Goal: Task Accomplishment & Management: Use online tool/utility

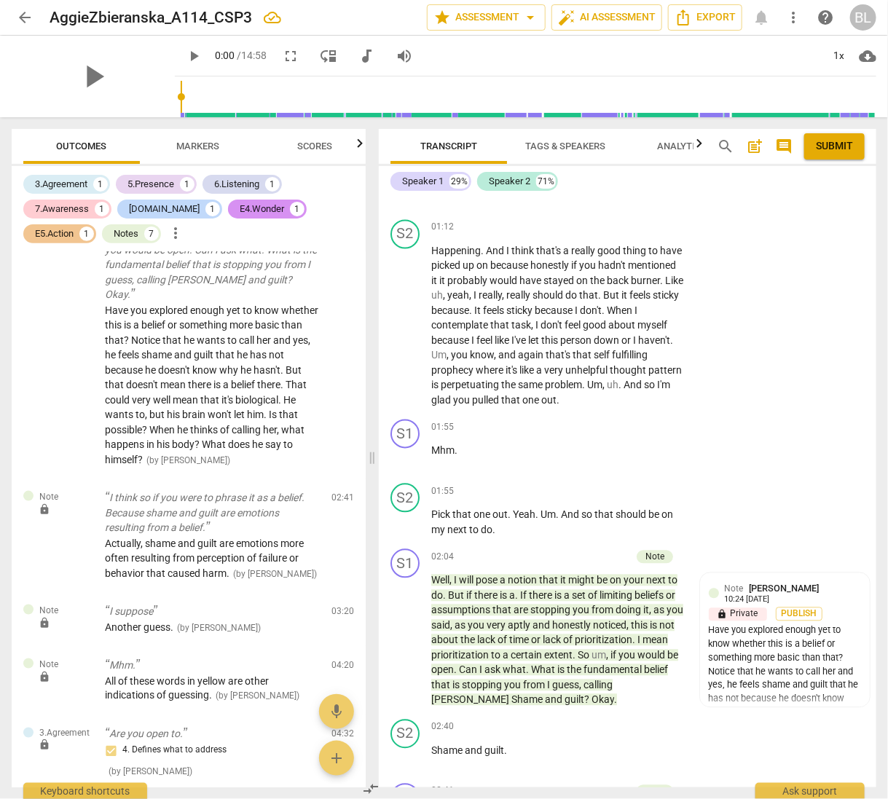
scroll to position [929, 0]
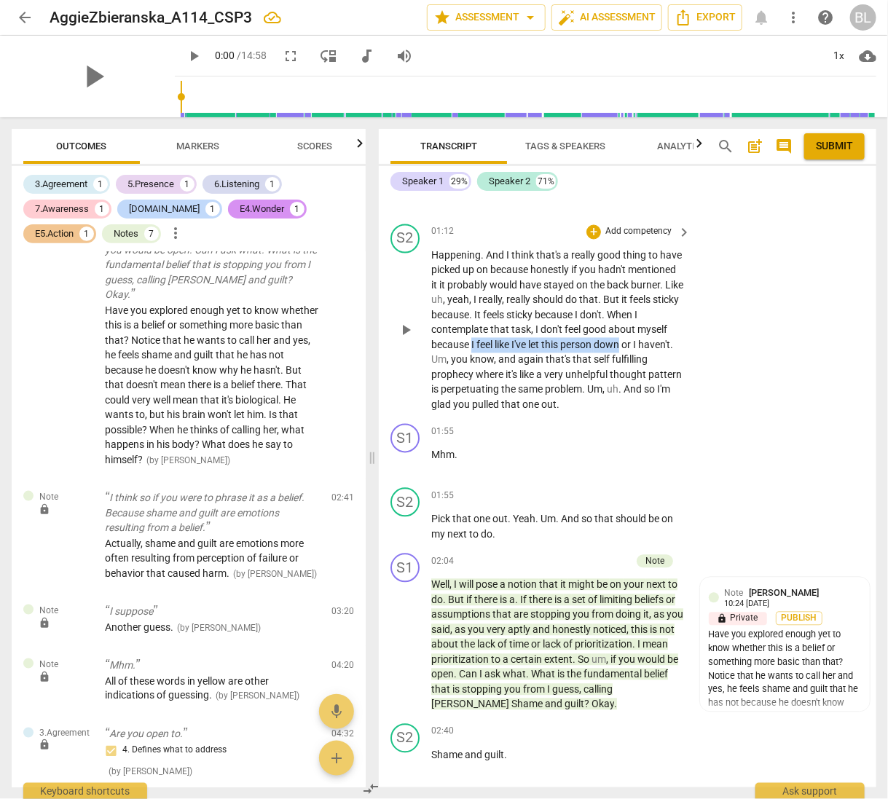
drag, startPoint x: 505, startPoint y: 342, endPoint x: 654, endPoint y: 336, distance: 149.4
click at [654, 336] on p "Happening . And I think that's a really good thing to have picked up on because…" at bounding box center [557, 330] width 252 height 165
click at [688, 321] on icon "button" at bounding box center [691, 320] width 9 height 10
click at [699, 372] on div "S2 play_arrow pause 01:12 + Add competency keyboard_arrow_right Happening . And…" at bounding box center [628, 319] width 498 height 200
click at [591, 427] on div "+" at bounding box center [593, 432] width 15 height 15
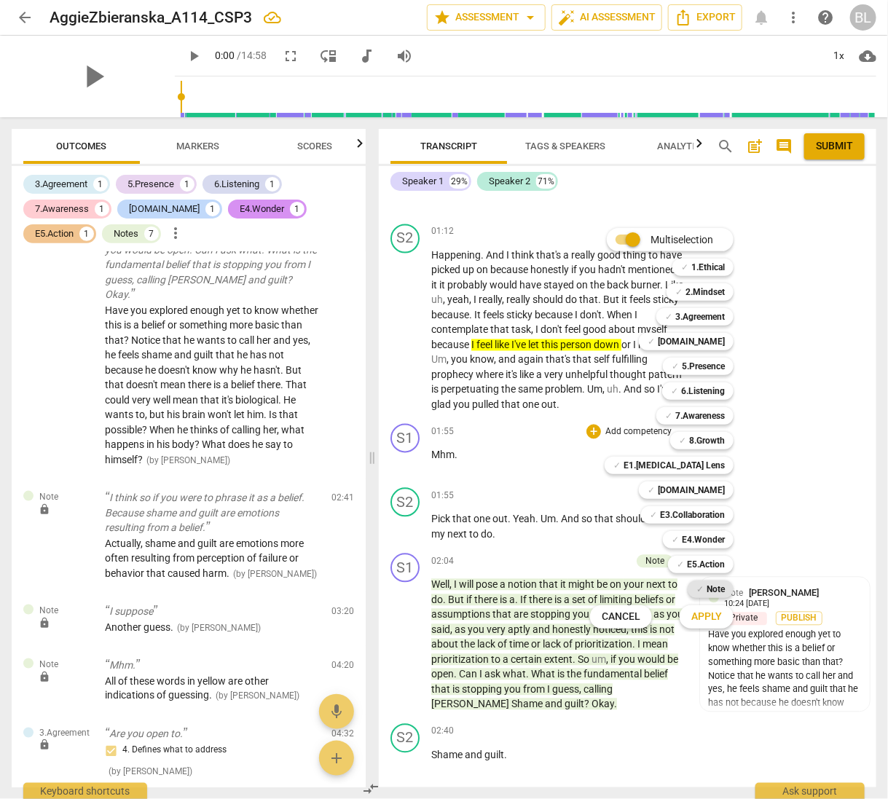
click at [712, 581] on b "Note" at bounding box center [716, 589] width 18 height 17
click at [695, 615] on span "Apply" at bounding box center [706, 617] width 31 height 15
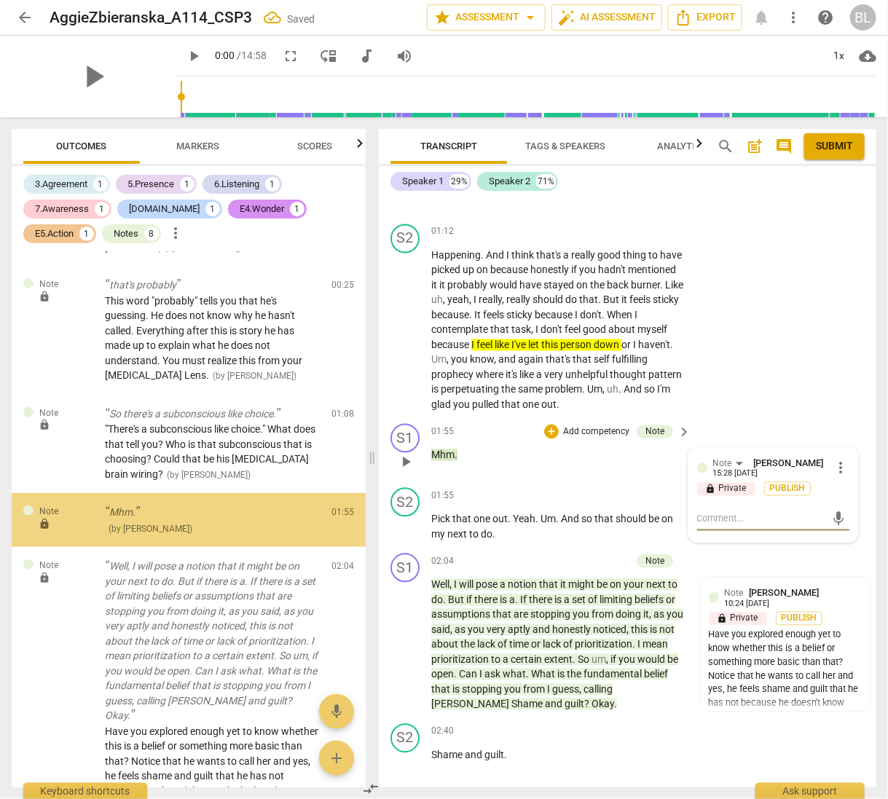
scroll to position [146, 0]
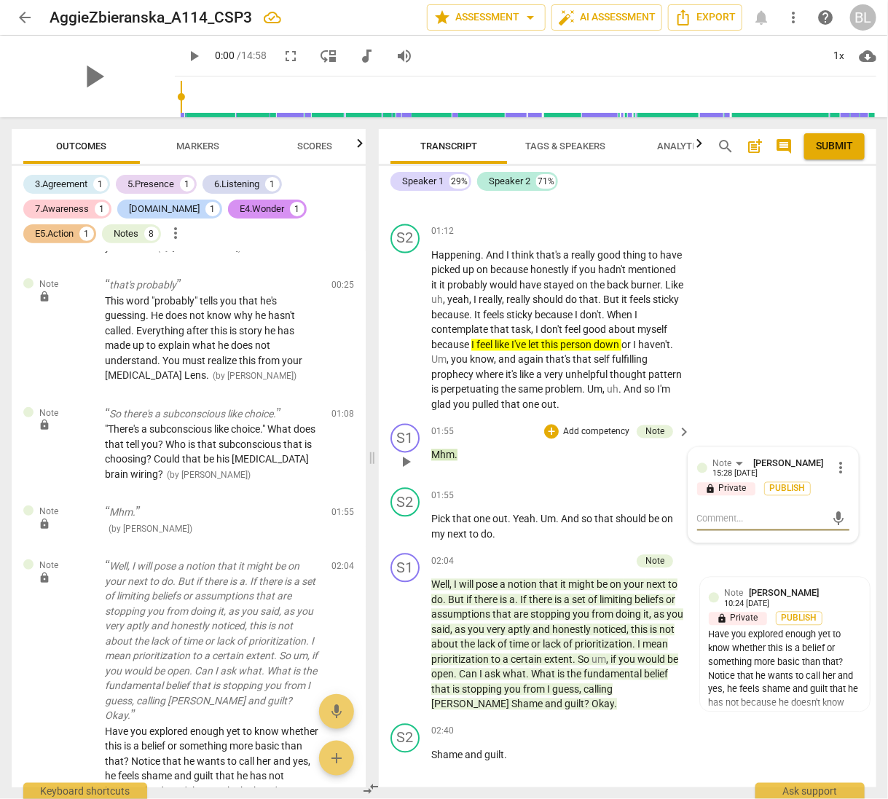
type textarea "N"
type textarea "No"
type textarea "Nor"
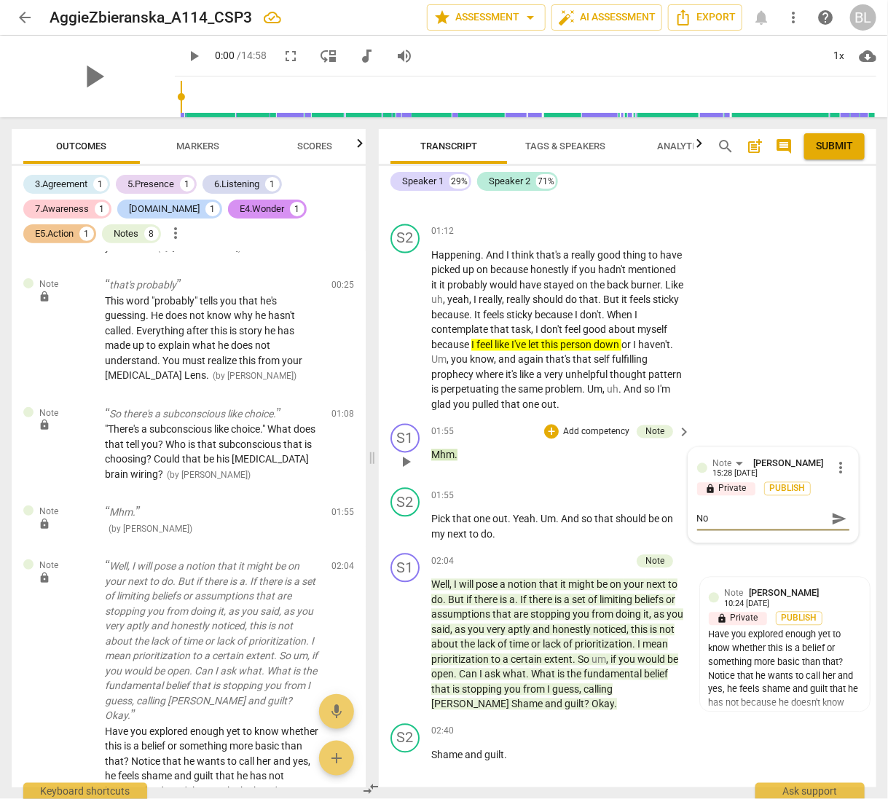
type textarea "Nor"
type textarea "Nori"
type textarea "Nor"
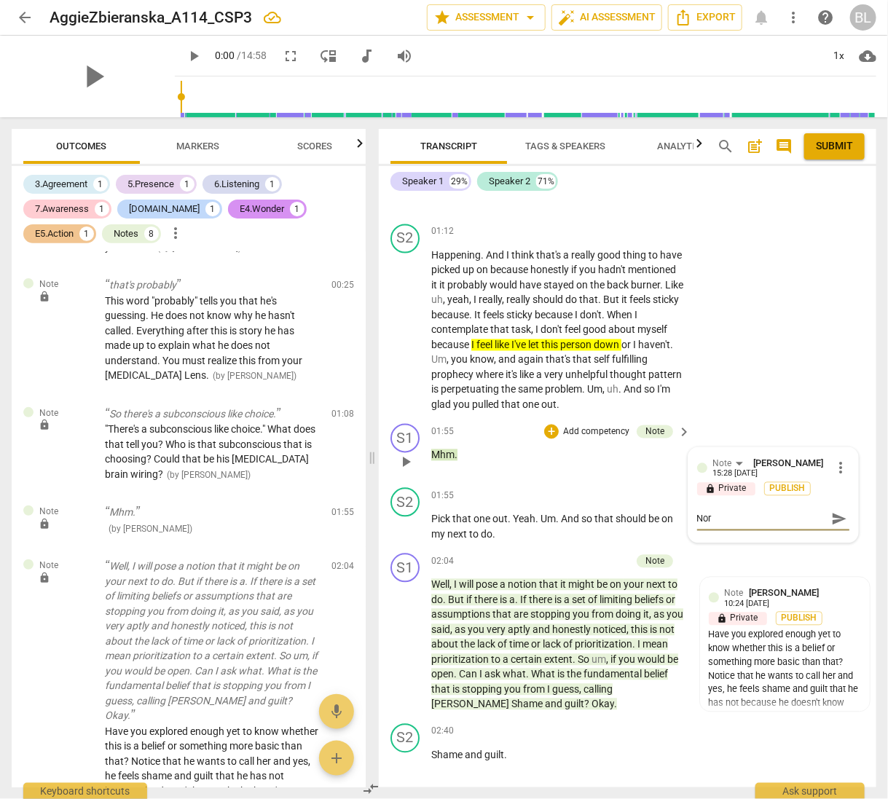
type textarea "No"
type textarea "Not"
type textarea "Noti"
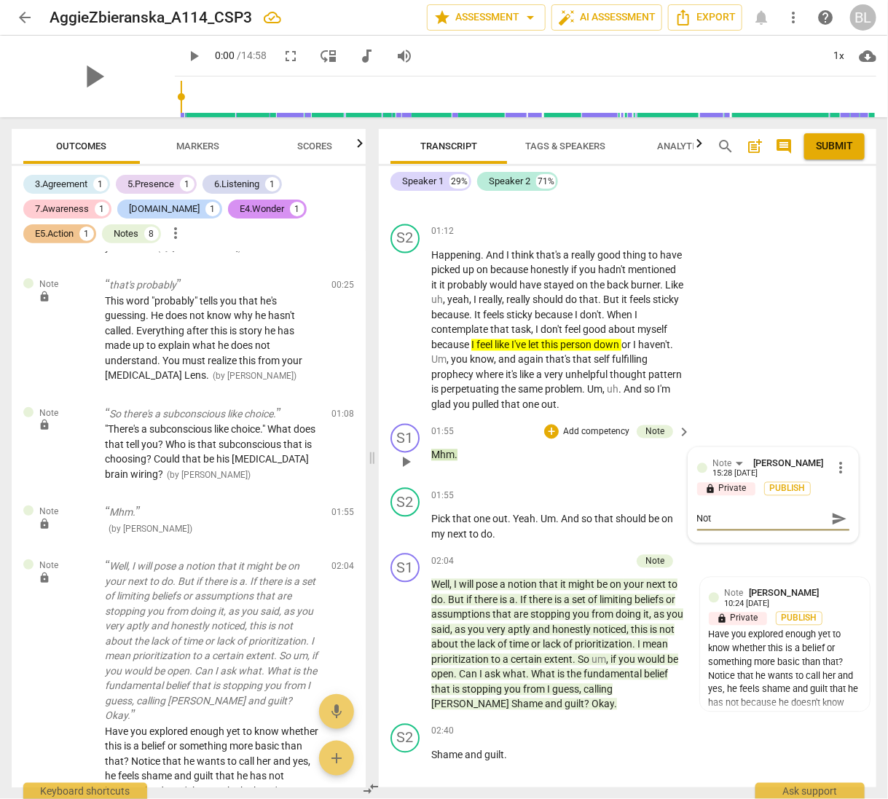
type textarea "Noti"
type textarea "Notic"
type textarea "Notice"
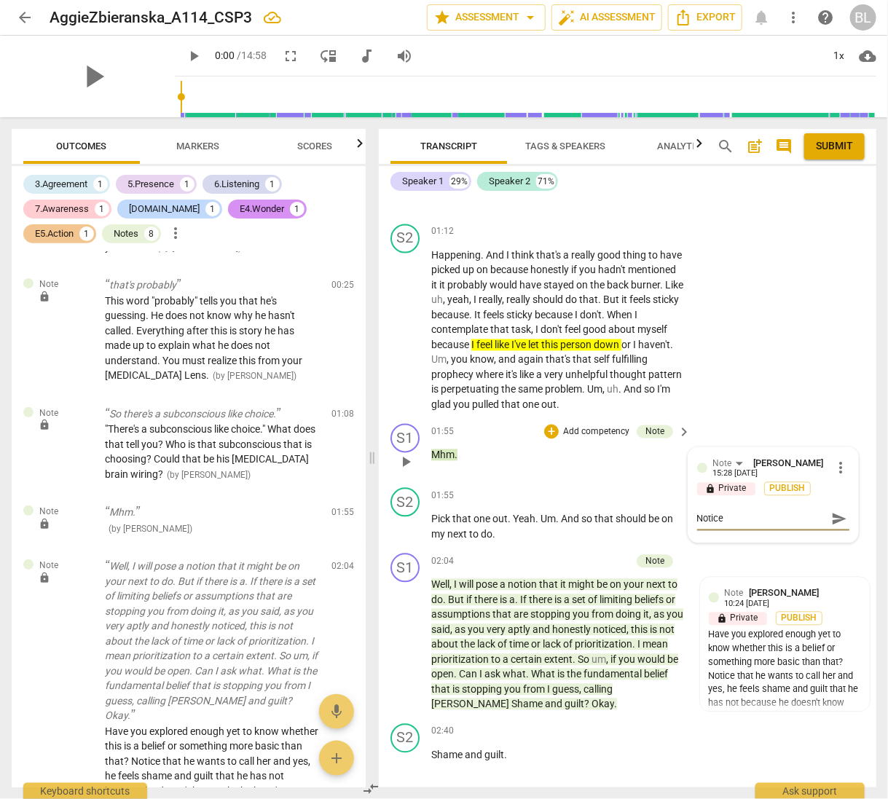
type textarea "Notice"
type textarea "Notice h"
type textarea "Notice hi"
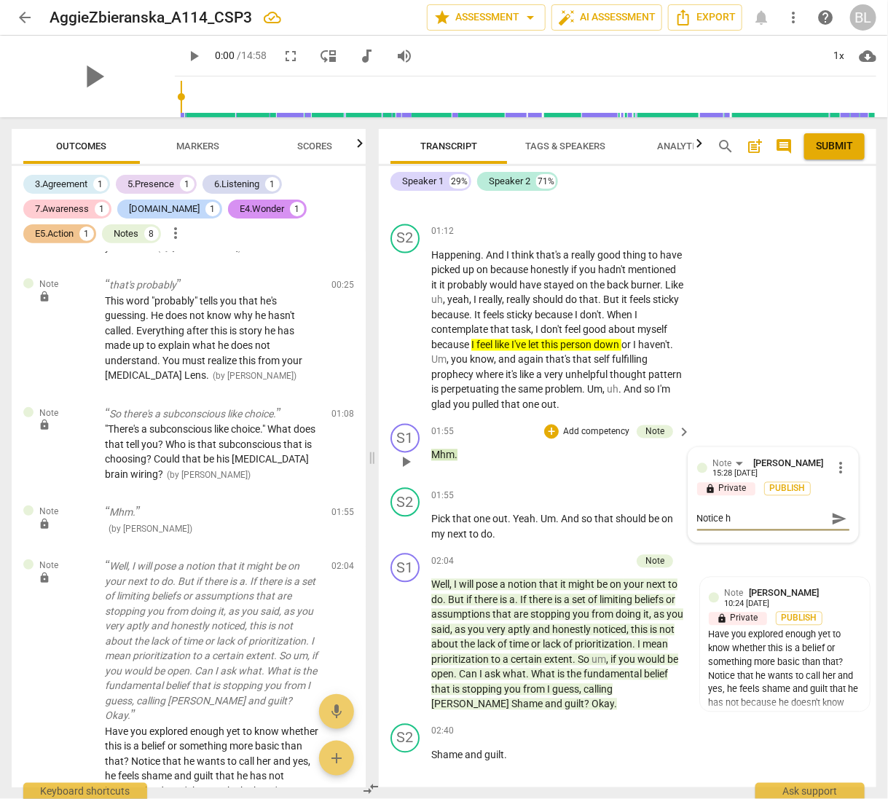
type textarea "Notice hi"
type textarea "Notice his"
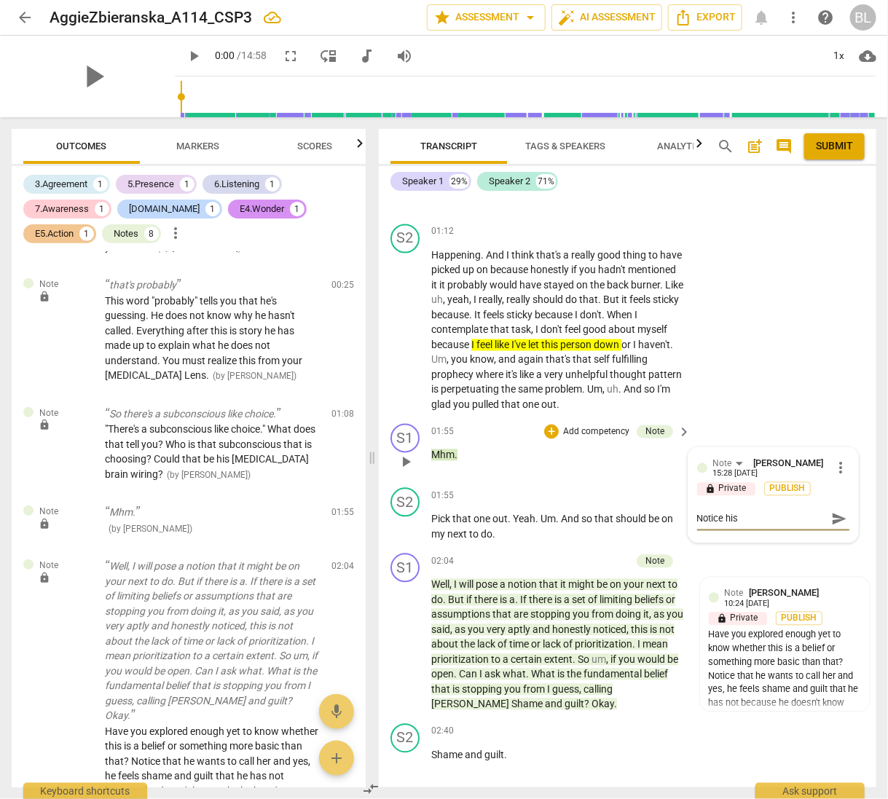
type textarea "Notice his s"
type textarea "Notice his st"
type textarea "Notice his sto"
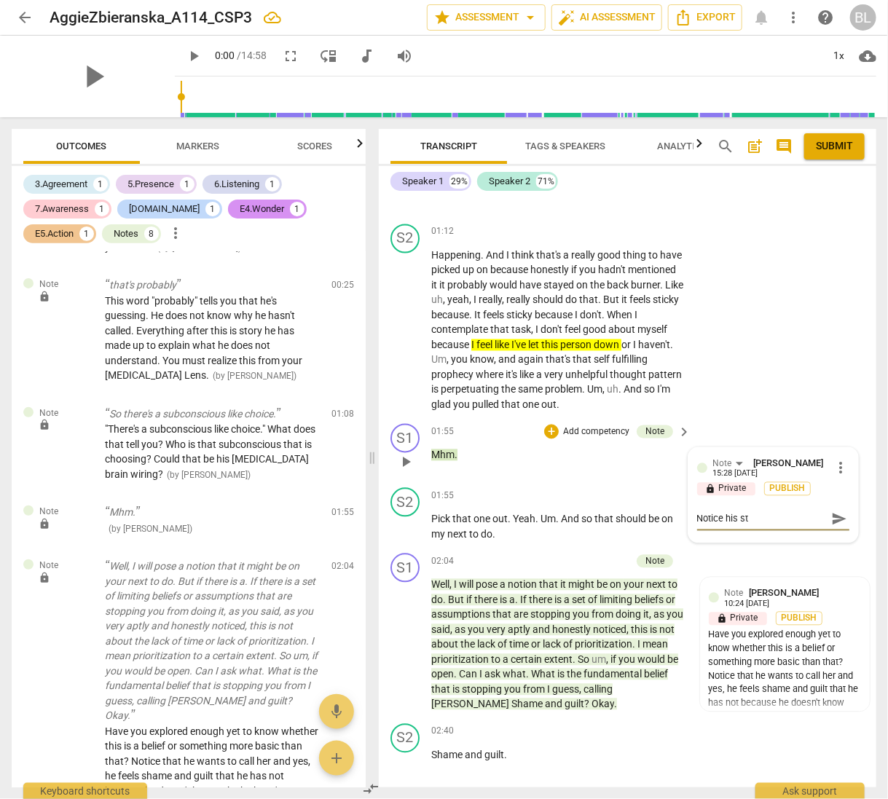
type textarea "Notice his sto"
type textarea "Notice his stor"
type textarea "Notice his story"
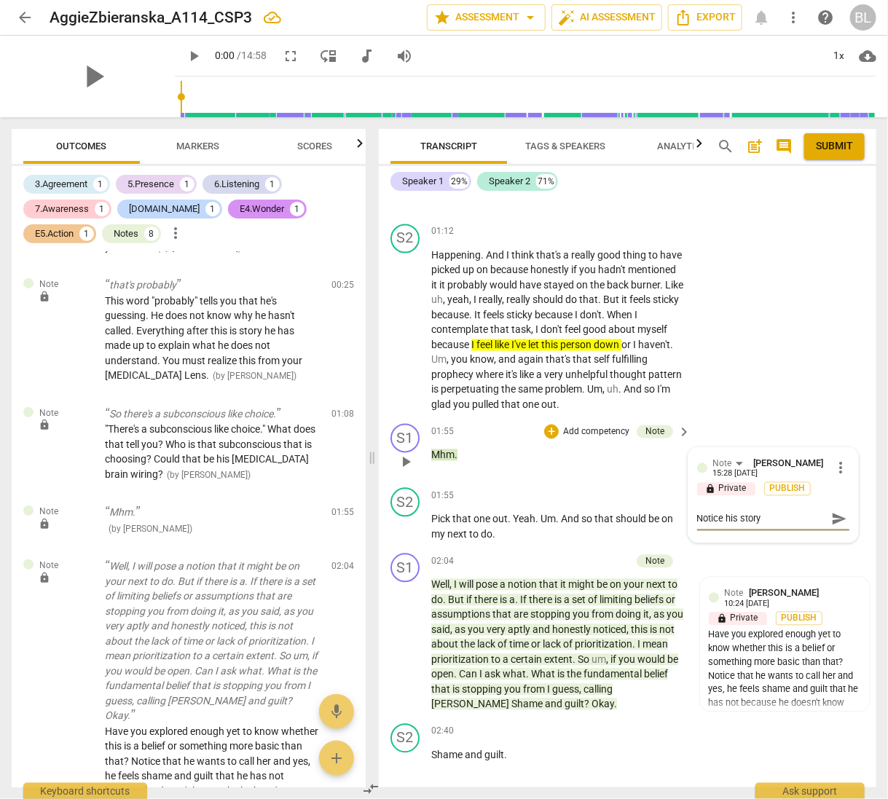
type textarea "Notice his story"
type textarea "Notice his story ("
type textarea "Notice his story (i"
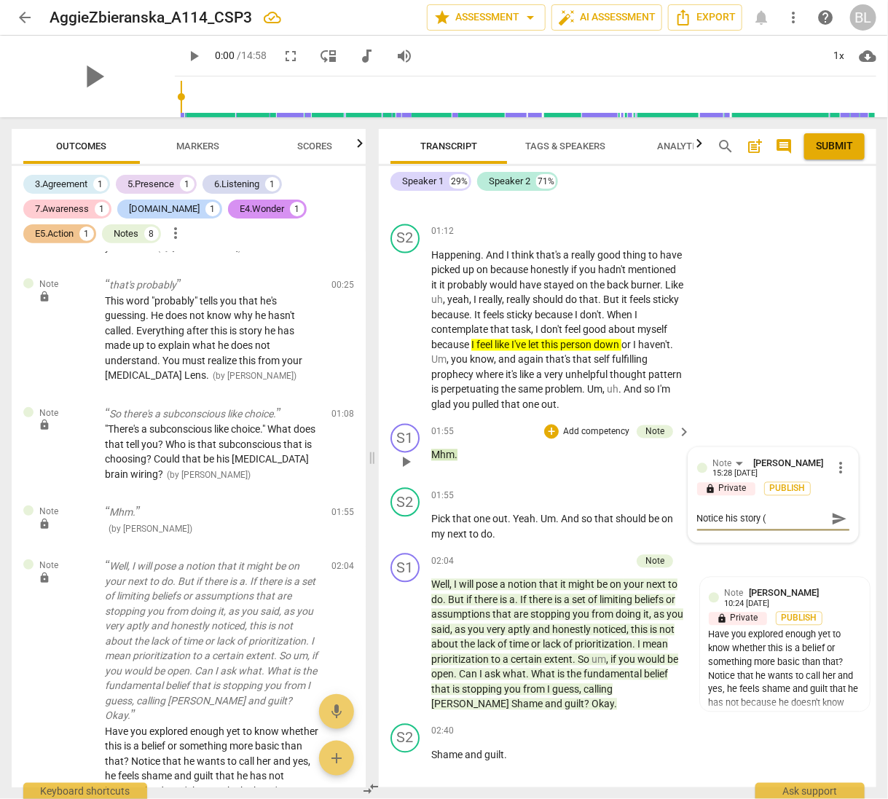
type textarea "Notice his story (i"
type textarea "Notice his story (in"
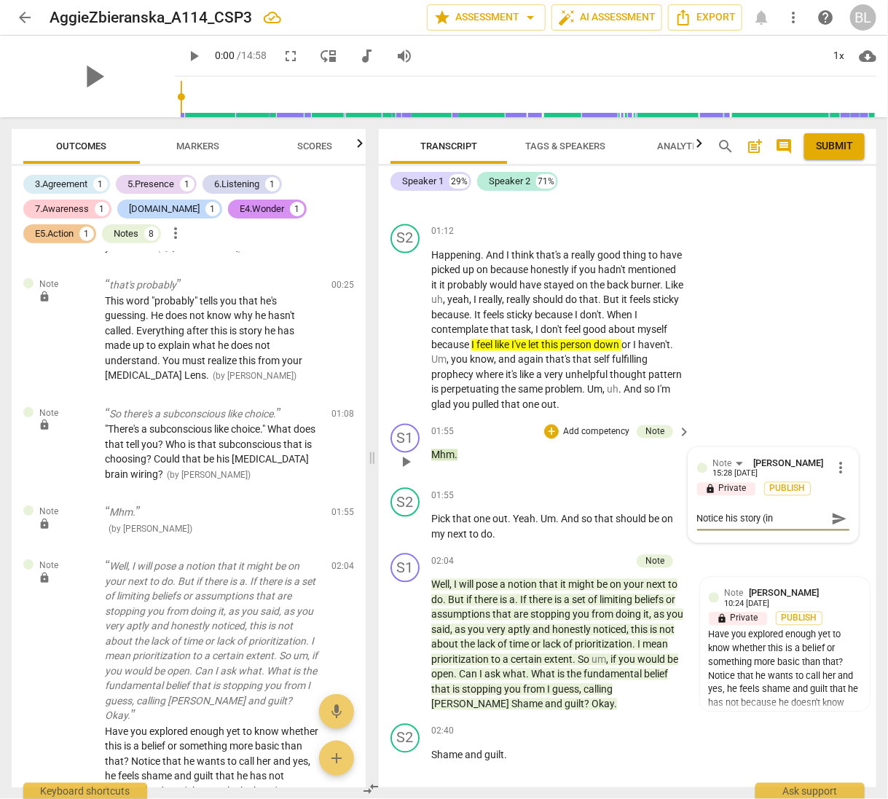
type textarea "Notice his story (in y"
type textarea "Notice his story (in ye"
type textarea "Notice his story (in yel"
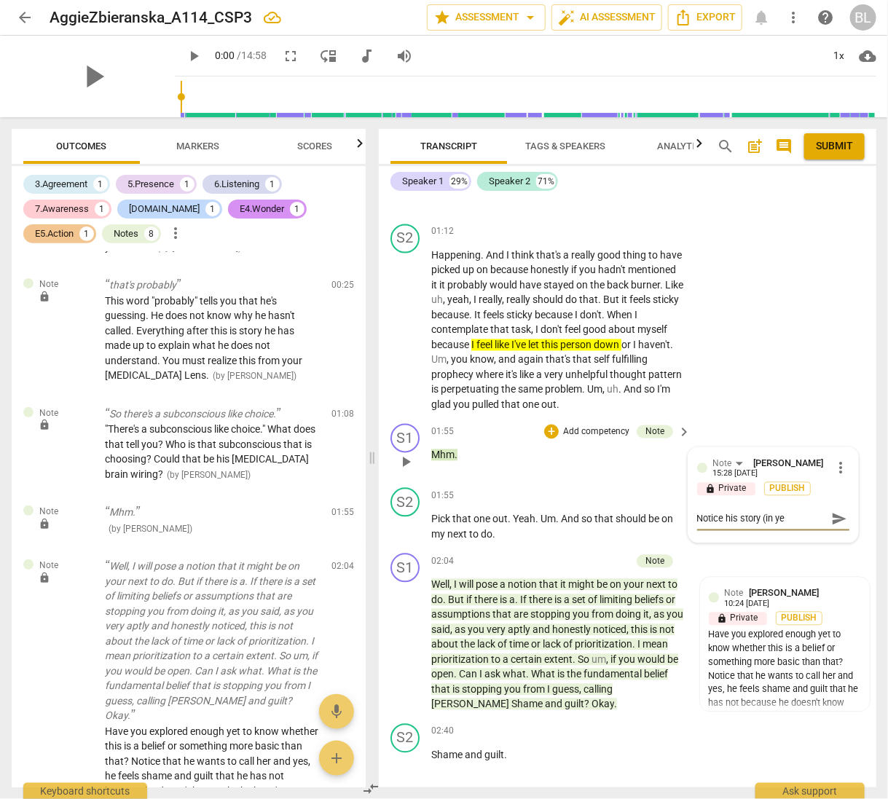
type textarea "Notice his story (in yel"
type textarea "Notice his story (in yell"
type textarea "Notice his story (in yello"
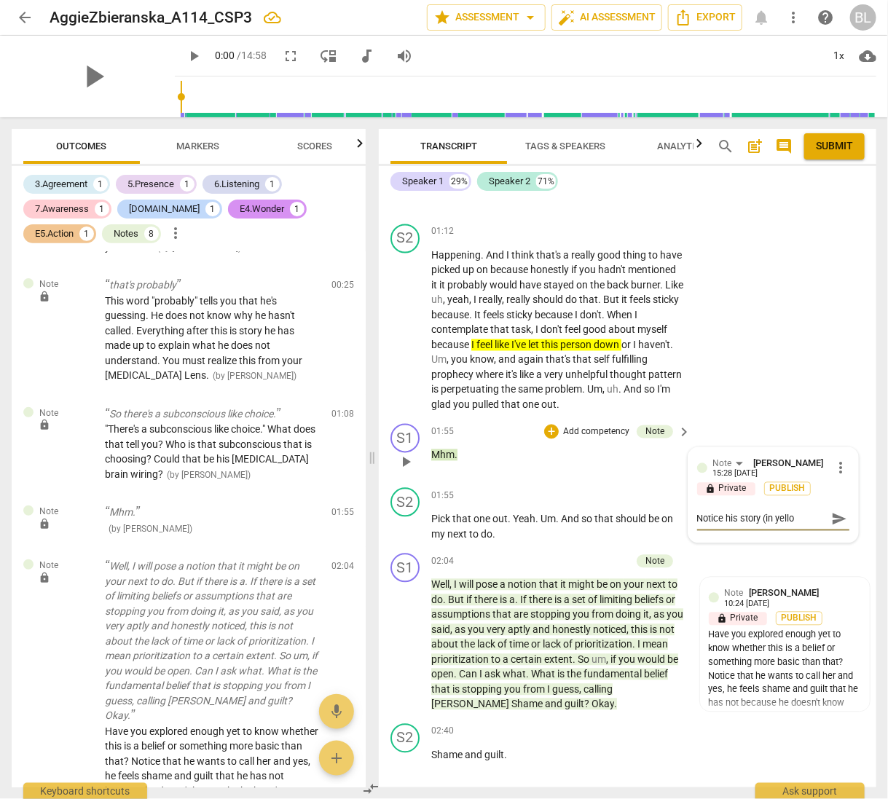
type textarea "Notice his story (in yellow"
type textarea "Notice his story (in yellow)"
type textarea "Notice his story (in yellow)."
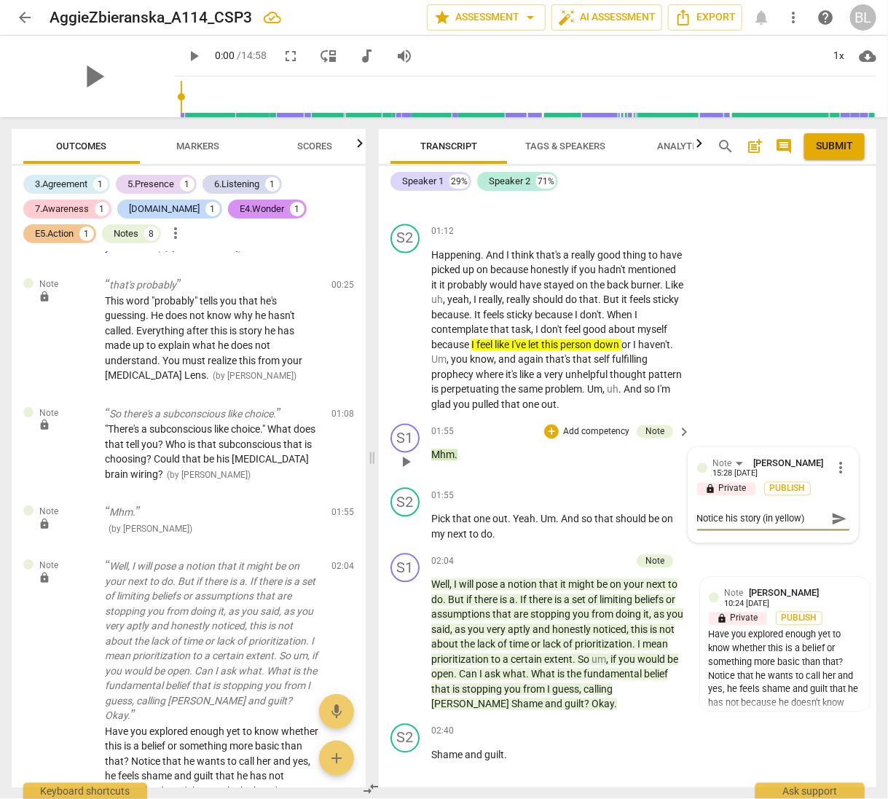
type textarea "Notice his story (in yellow)."
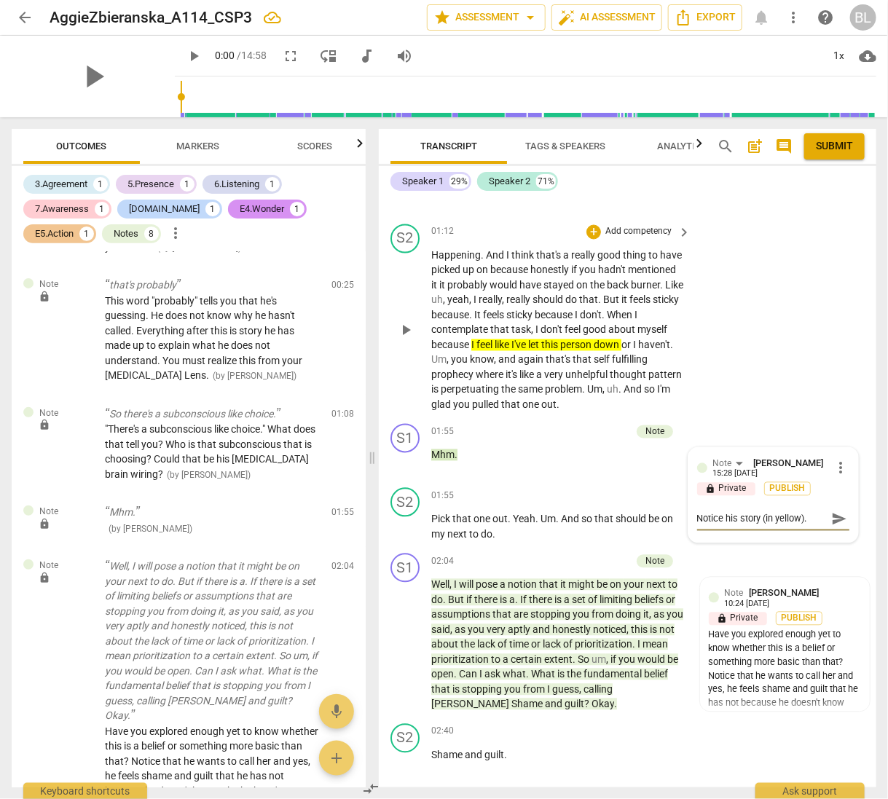
click at [766, 412] on div "[PERSON_NAME] Summary: S1 play_arrow pause 00:00 + Add competency E5.Action key…" at bounding box center [628, 492] width 498 height 591
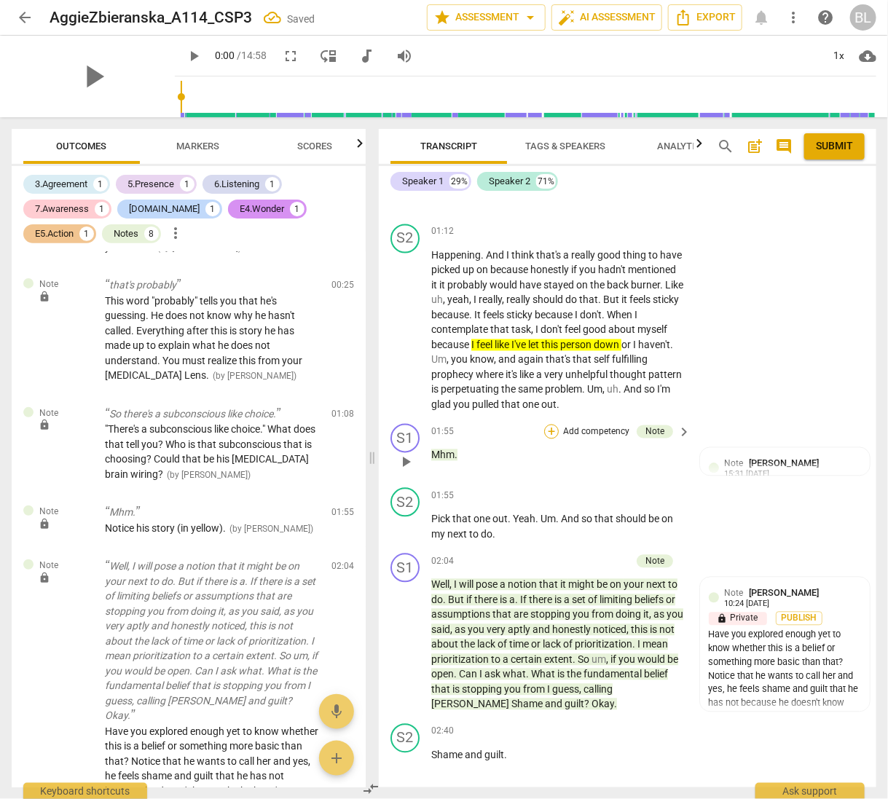
click at [549, 425] on div "+" at bounding box center [551, 432] width 15 height 15
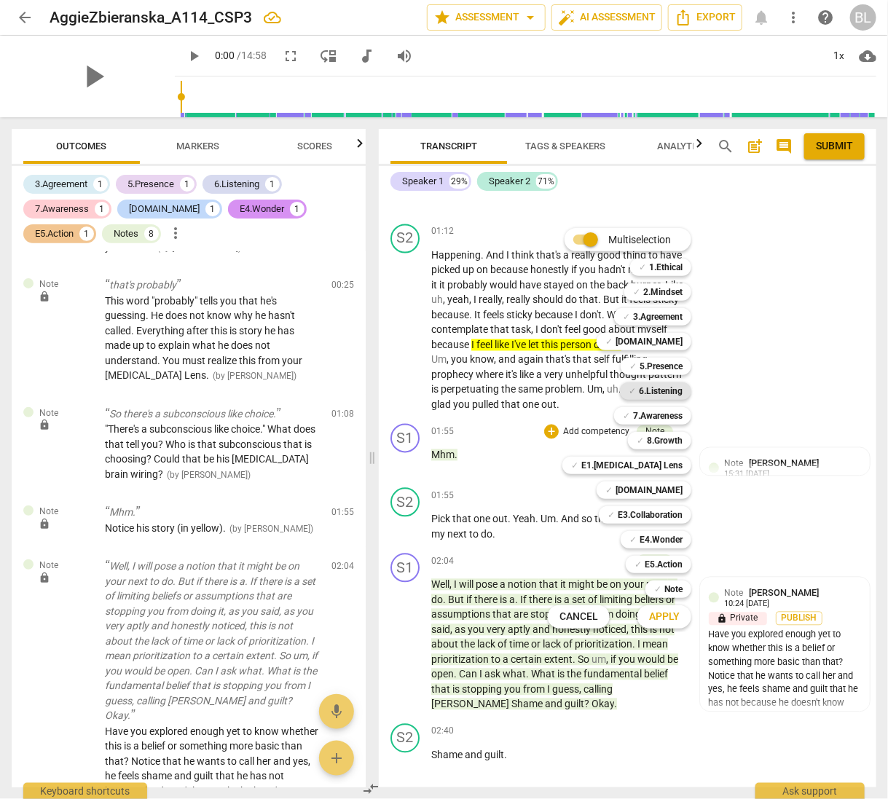
click at [668, 388] on b "6.Listening" at bounding box center [661, 390] width 44 height 17
click at [673, 609] on button "Apply" at bounding box center [664, 617] width 54 height 26
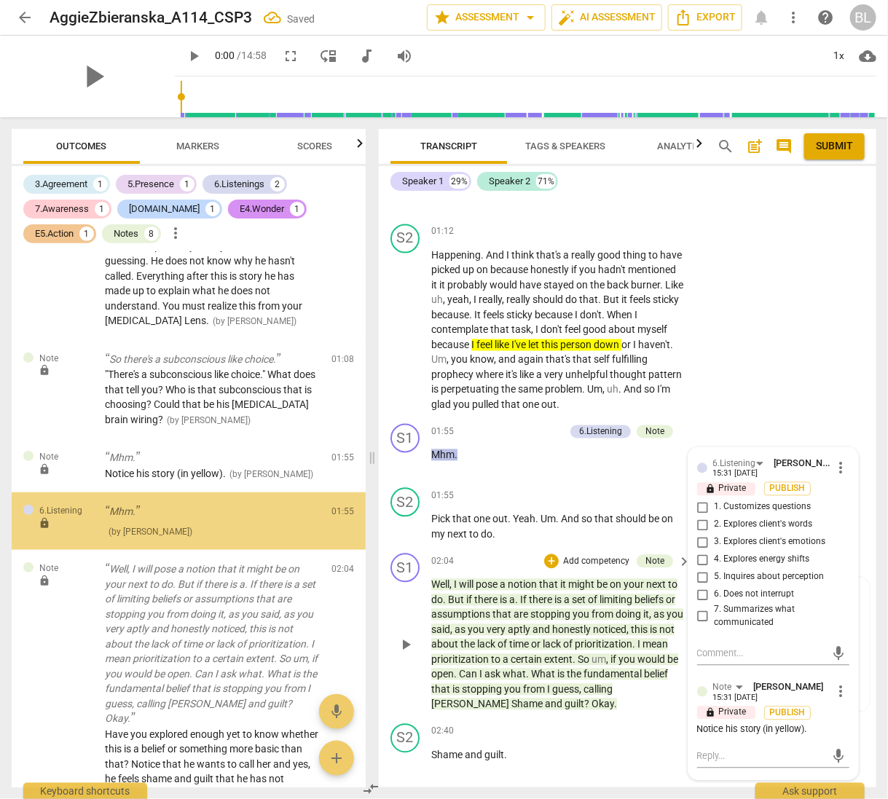
scroll to position [201, 0]
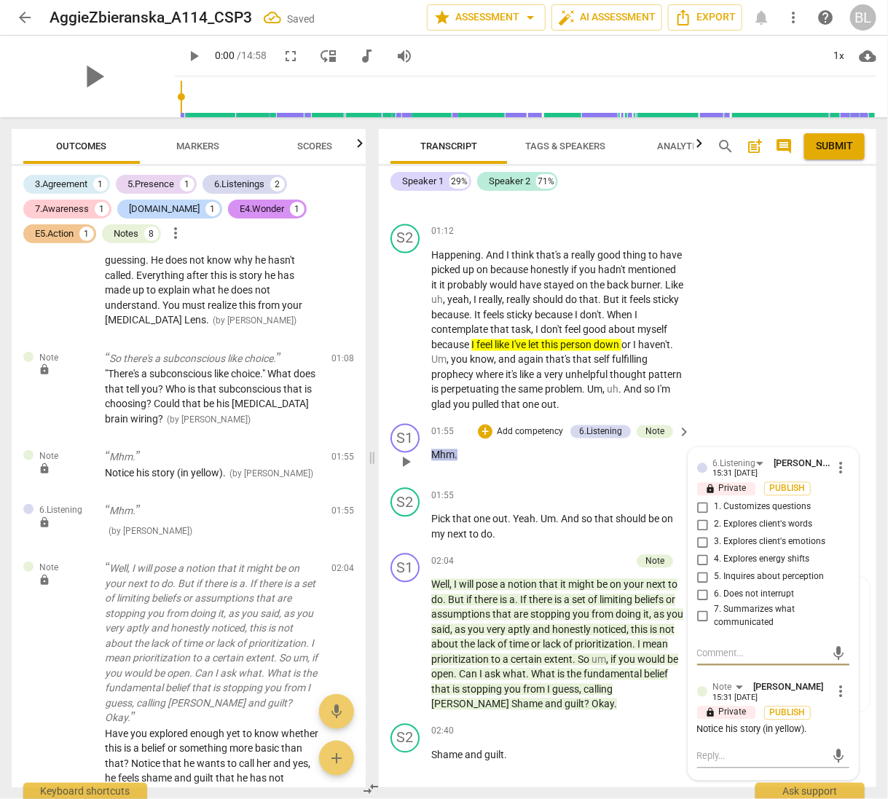
click at [704, 586] on input "6. Does not interrupt" at bounding box center [702, 594] width 23 height 17
checkbox input "true"
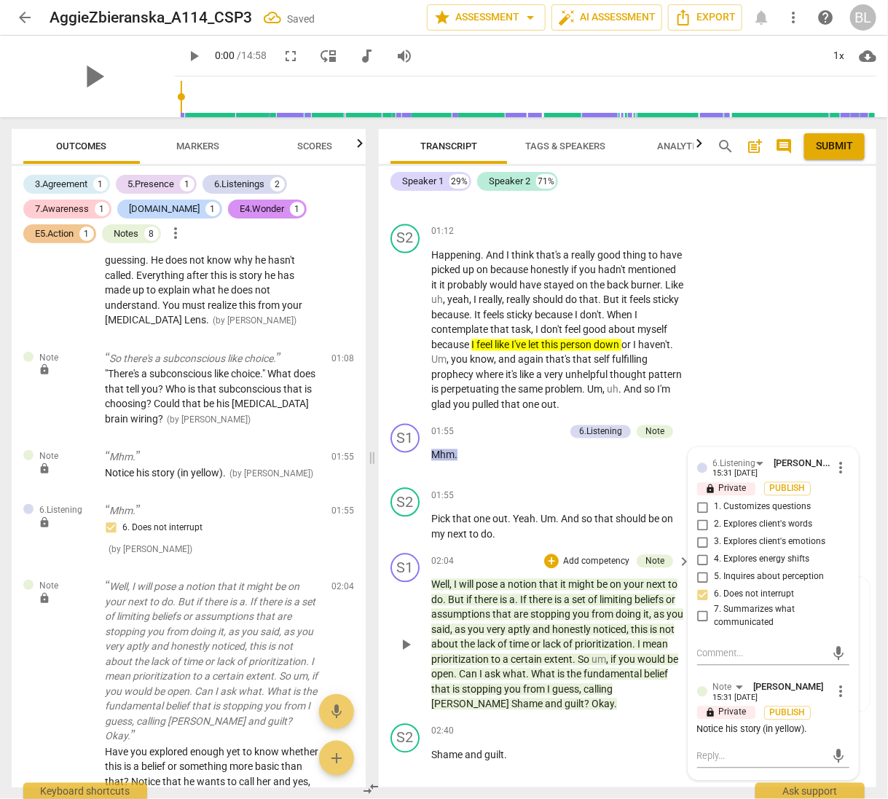
click at [870, 570] on div "S1 play_arrow pause 02:04 + Add competency Note keyboard_arrow_right Well , I w…" at bounding box center [628, 633] width 498 height 170
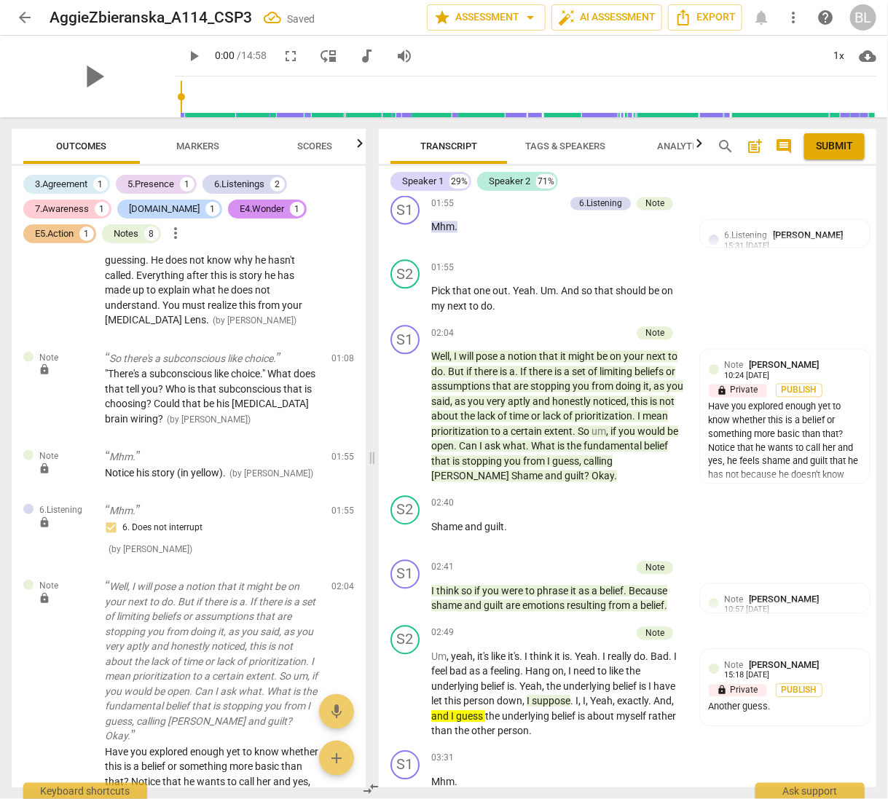
scroll to position [1175, 0]
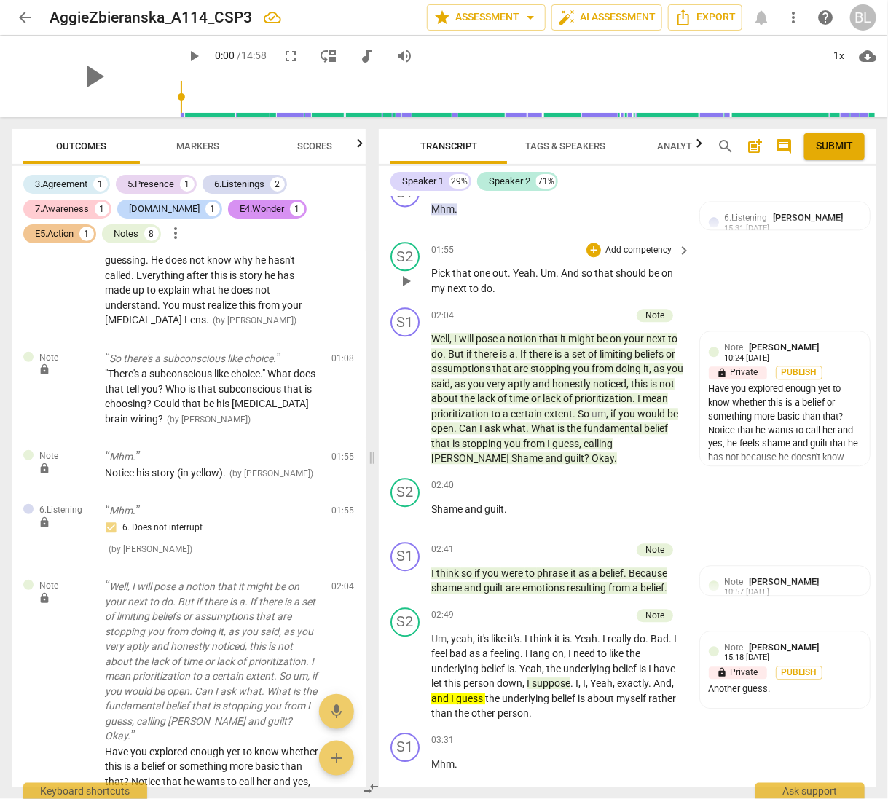
click at [404, 277] on span "play_arrow" at bounding box center [405, 280] width 17 height 17
click at [406, 390] on span "pause" at bounding box center [405, 398] width 17 height 17
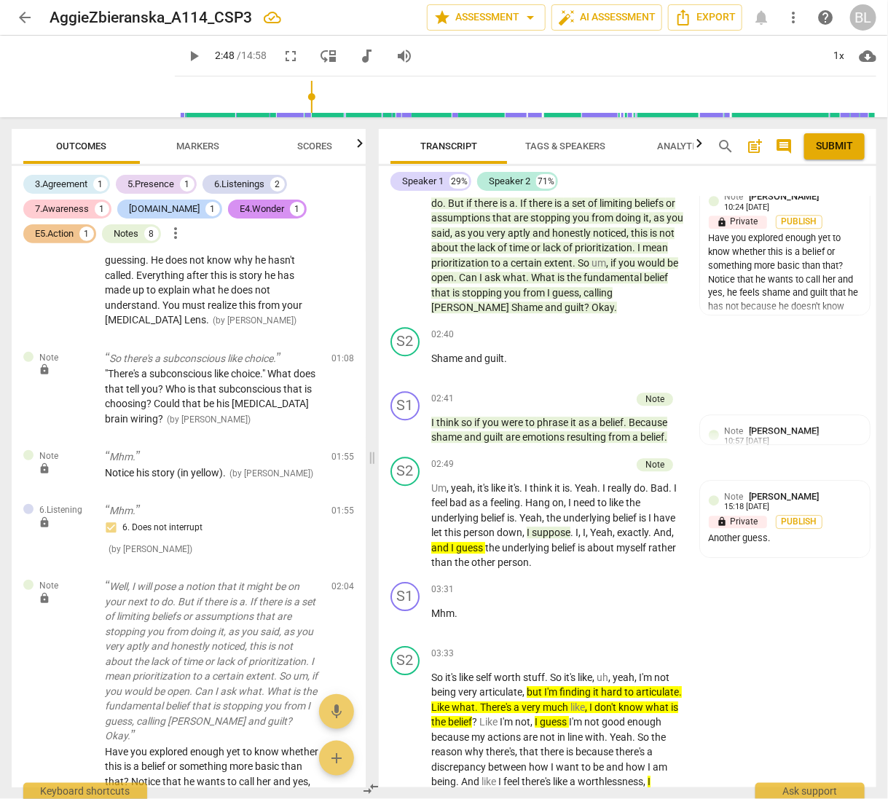
scroll to position [1348, 0]
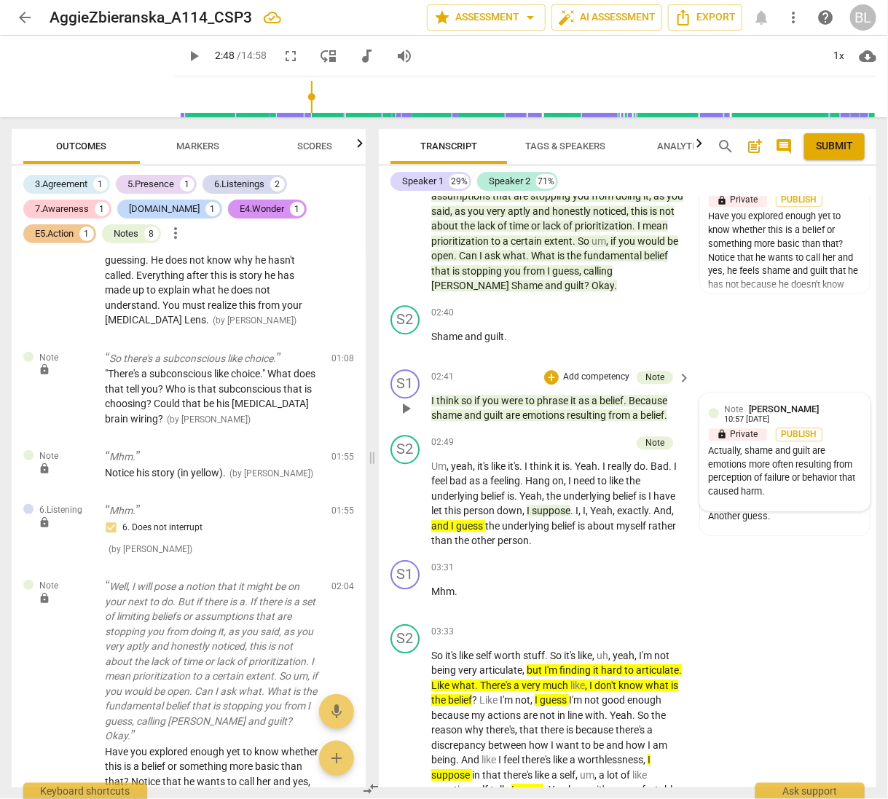
click at [820, 402] on div "Note [PERSON_NAME] 10:57 [DATE]" at bounding box center [793, 413] width 136 height 23
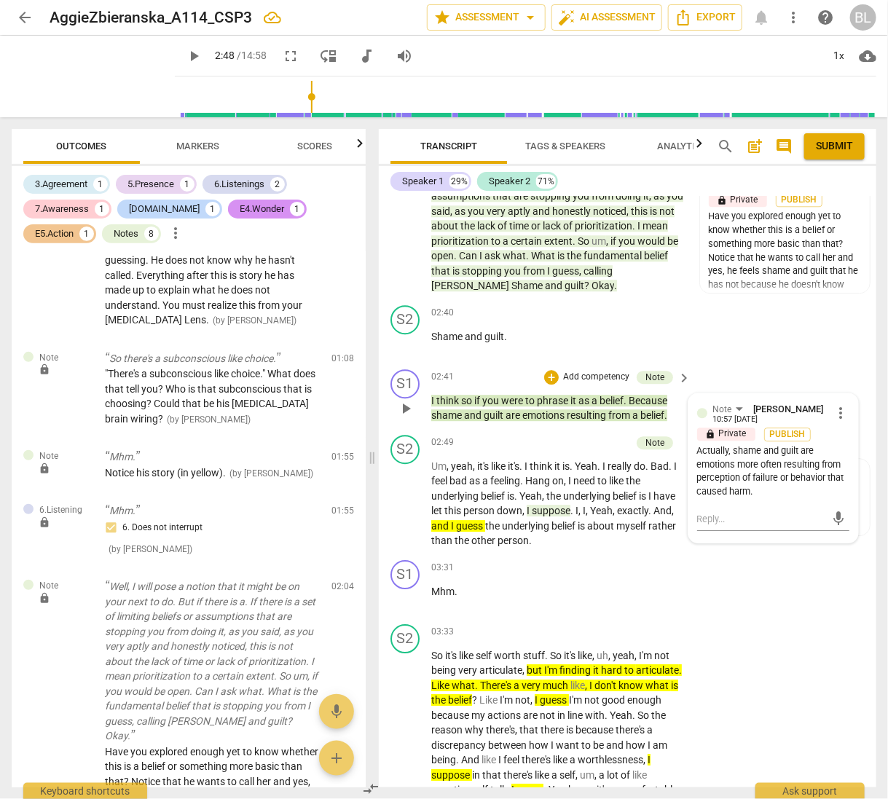
click at [836, 404] on span "more_vert" at bounding box center [840, 412] width 17 height 17
click at [817, 362] on div at bounding box center [444, 399] width 888 height 799
click at [818, 342] on div "S2 play_arrow pause 02:40 + Add competency keyboard_arrow_right Shame and guilt…" at bounding box center [628, 331] width 498 height 64
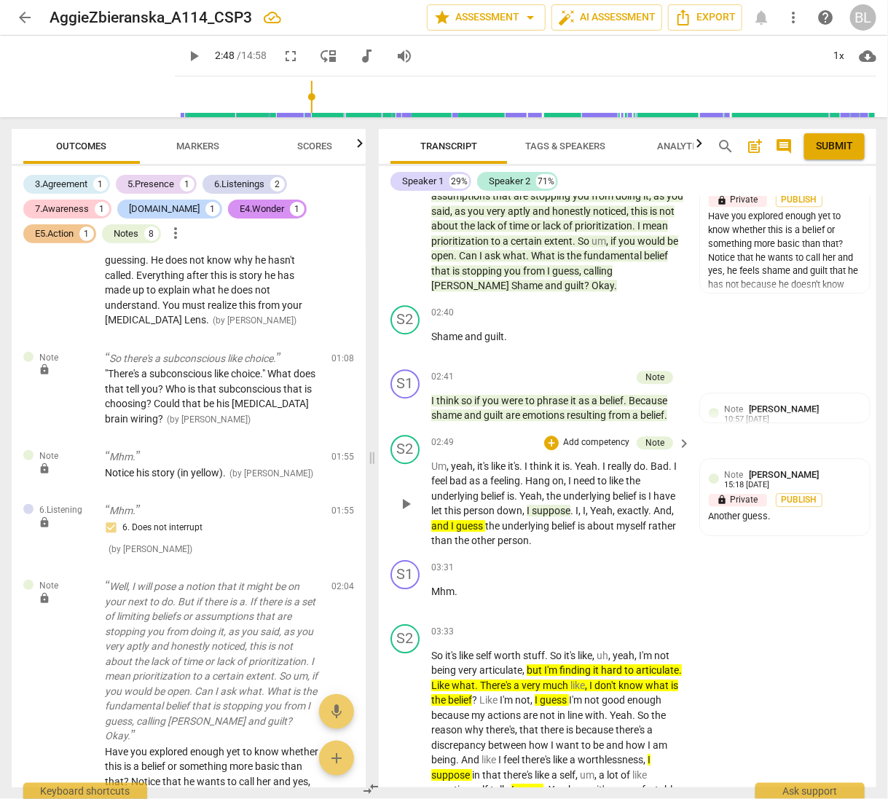
click at [400, 495] on span "play_arrow" at bounding box center [405, 503] width 17 height 17
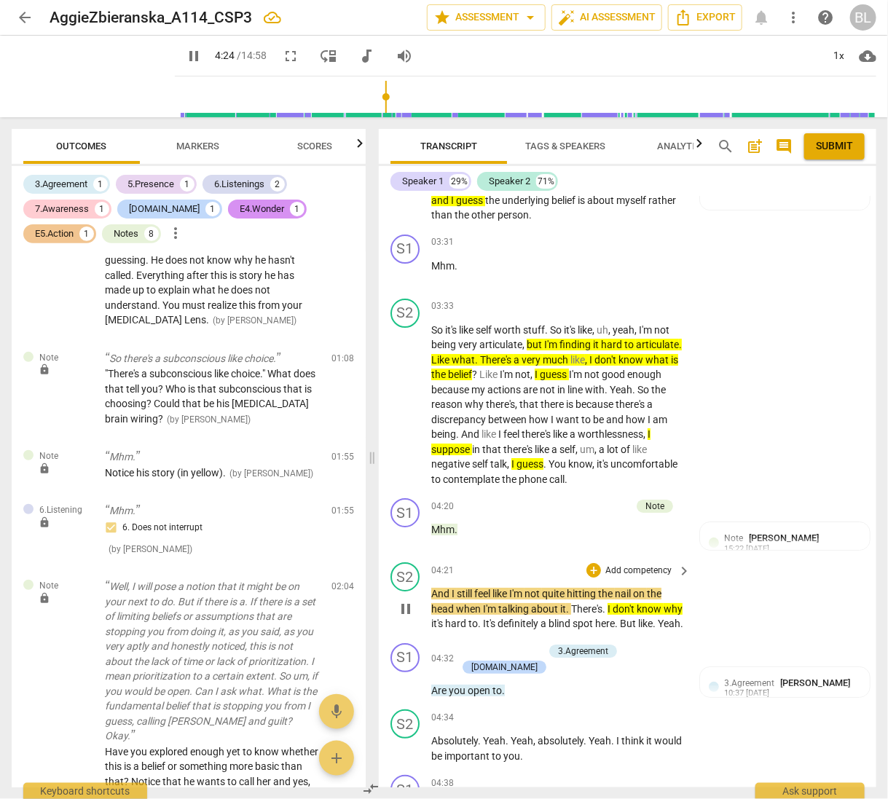
scroll to position [1672, 0]
click at [414, 607] on span "pause" at bounding box center [405, 609] width 17 height 17
type input "265"
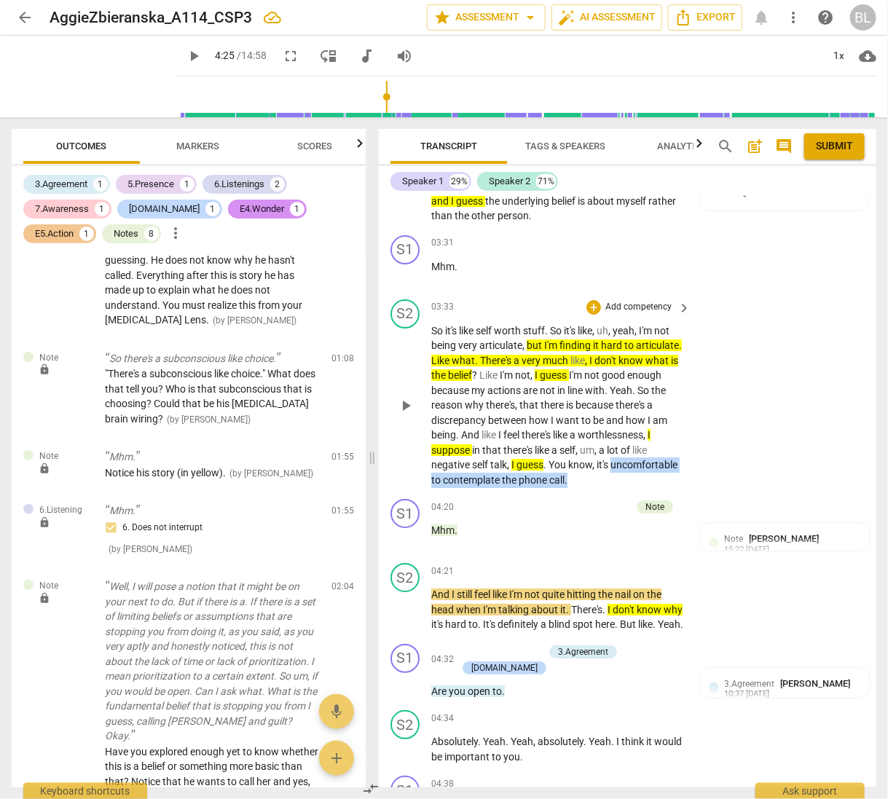
drag, startPoint x: 431, startPoint y: 473, endPoint x: 639, endPoint y: 475, distance: 207.6
click at [639, 475] on p "So it's like self worth stuff . So it's like , uh , yeah , I'm not being very a…" at bounding box center [557, 405] width 252 height 165
click at [666, 457] on icon "button" at bounding box center [670, 454] width 9 height 10
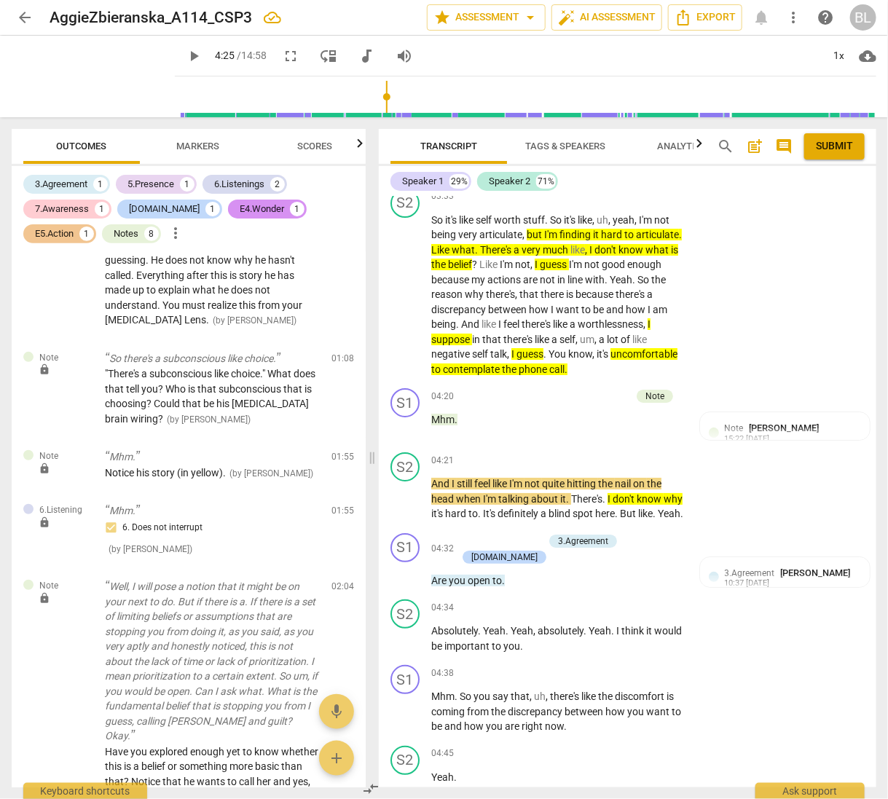
scroll to position [1826, 0]
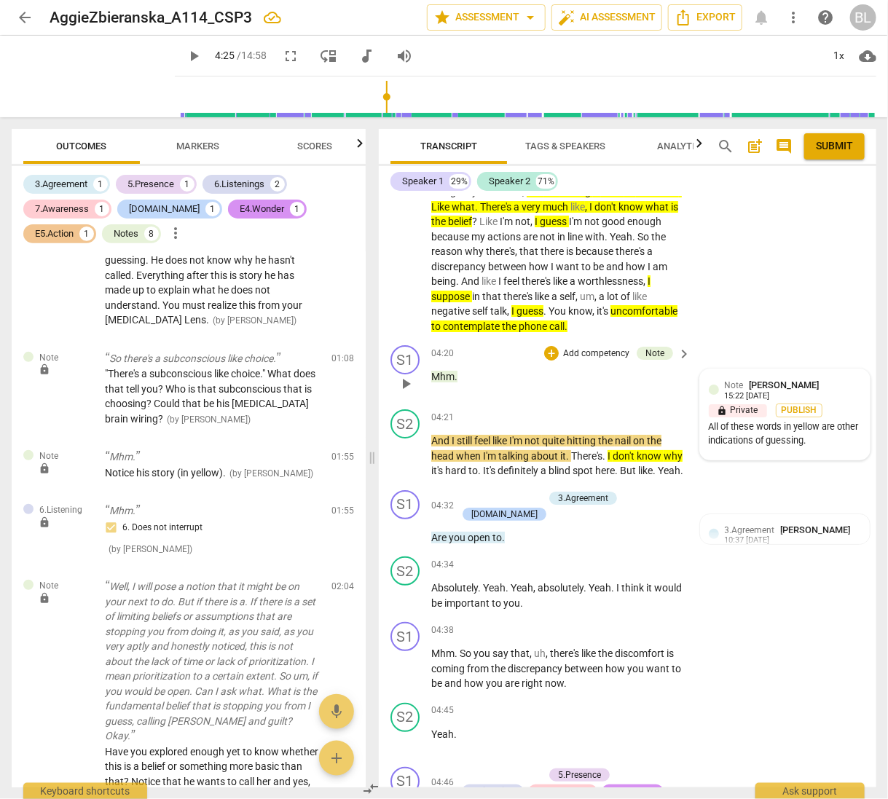
click at [831, 408] on div "lock Private Publish" at bounding box center [785, 411] width 152 height 14
click at [838, 381] on span "more_vert" at bounding box center [840, 389] width 17 height 17
click at [838, 380] on li "Edit" at bounding box center [850, 385] width 50 height 28
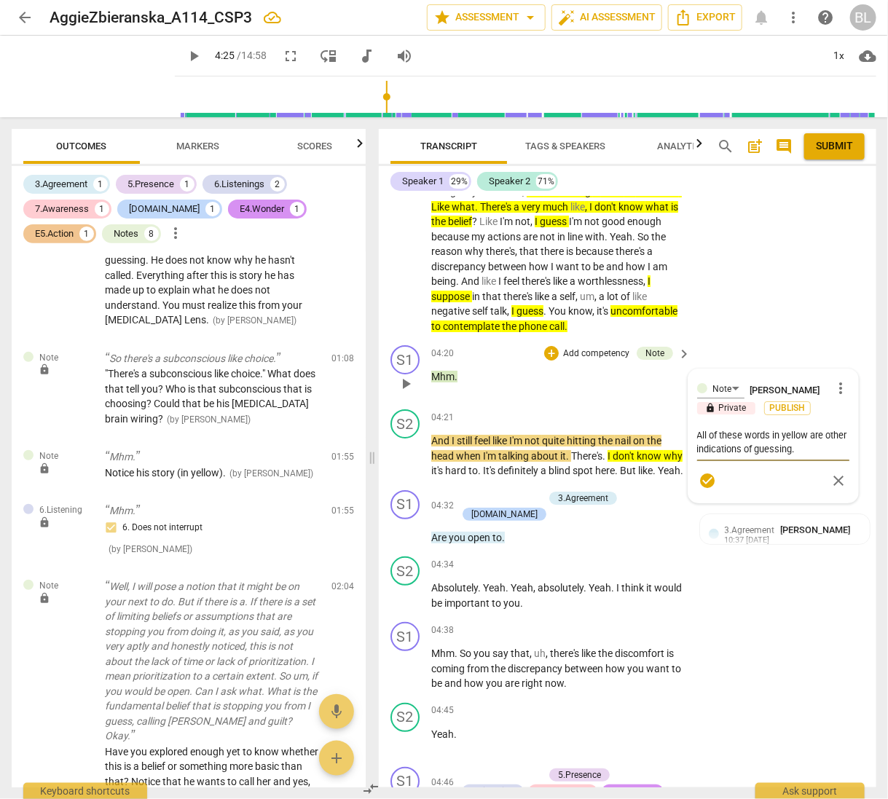
click at [827, 444] on textarea "All of these words in yellow are other indications of guessing." at bounding box center [773, 442] width 152 height 28
type textarea "All of these words in yellow are other indications of guessing."
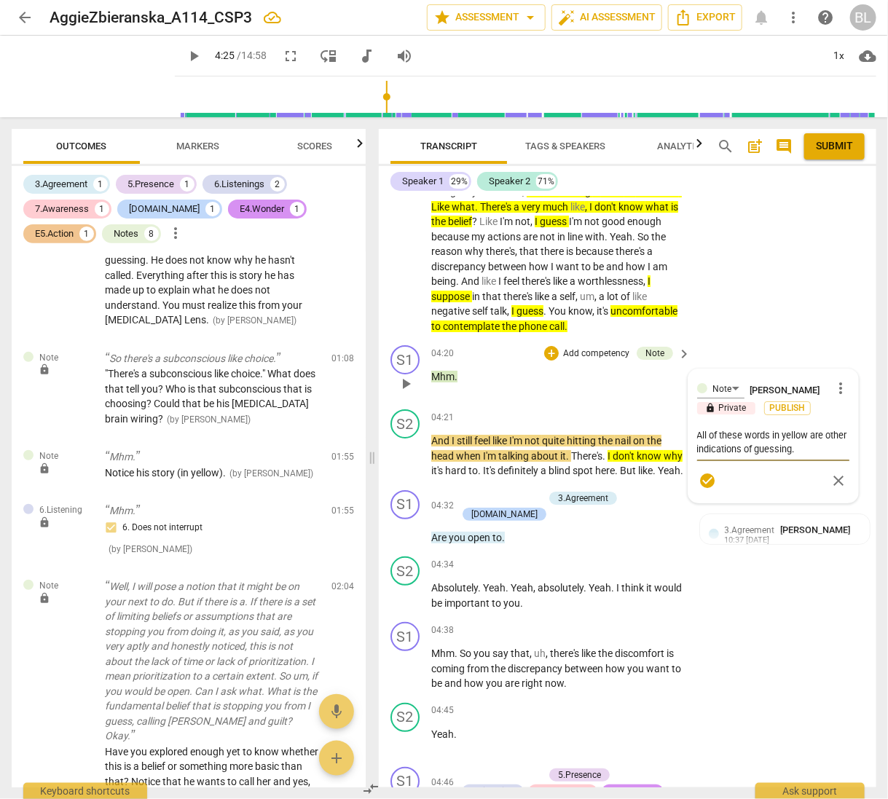
type textarea "All of these words in yellow are other indications of guessing. T"
type textarea "All of these words in yellow are other indications of guessing. Th"
type textarea "All of these words in yellow are other indications of guessing. The"
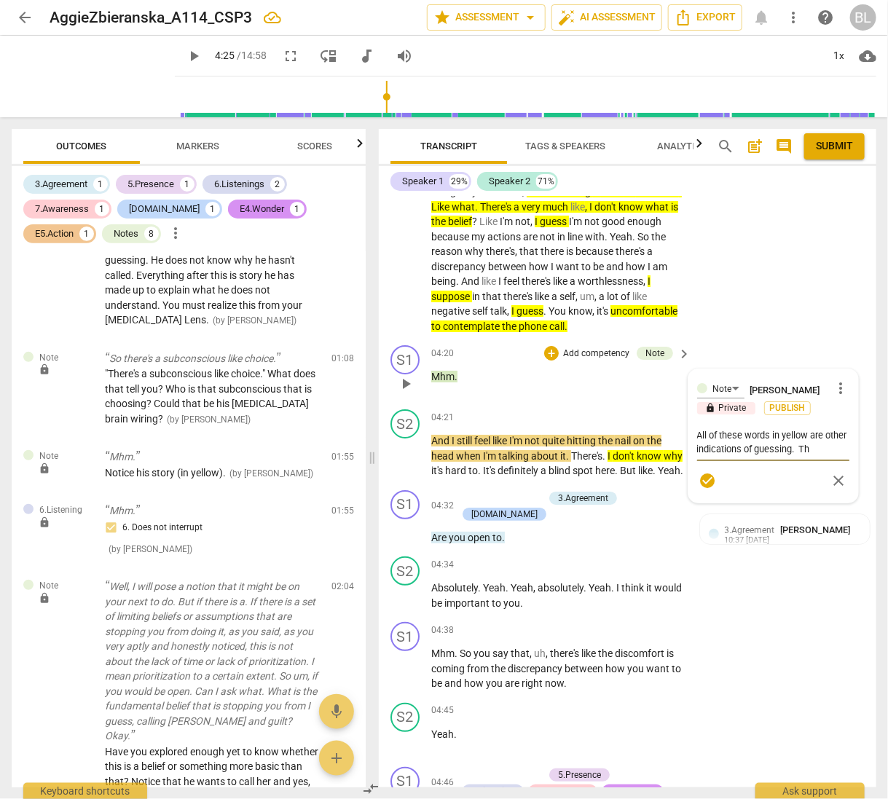
type textarea "All of these words in yellow are other indications of guessing. The"
type textarea "All of these words in yellow are other indications of guessing. Then"
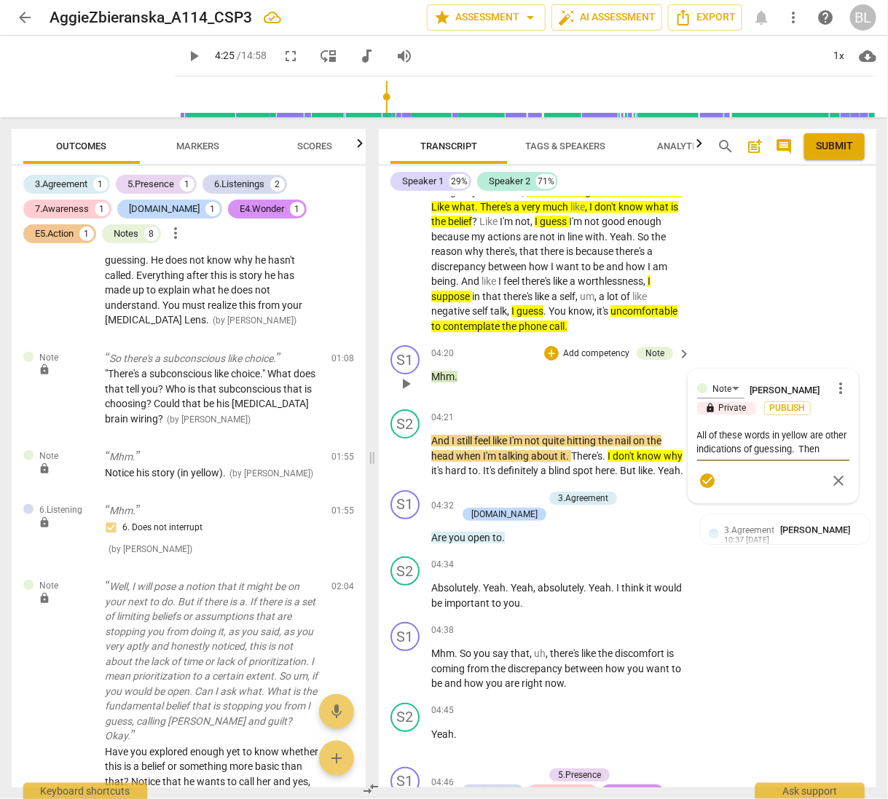
type textarea "All of these words in yellow are other indications of guessing. Then w"
type textarea "All of these words in yellow are other indications of guessing. Then we"
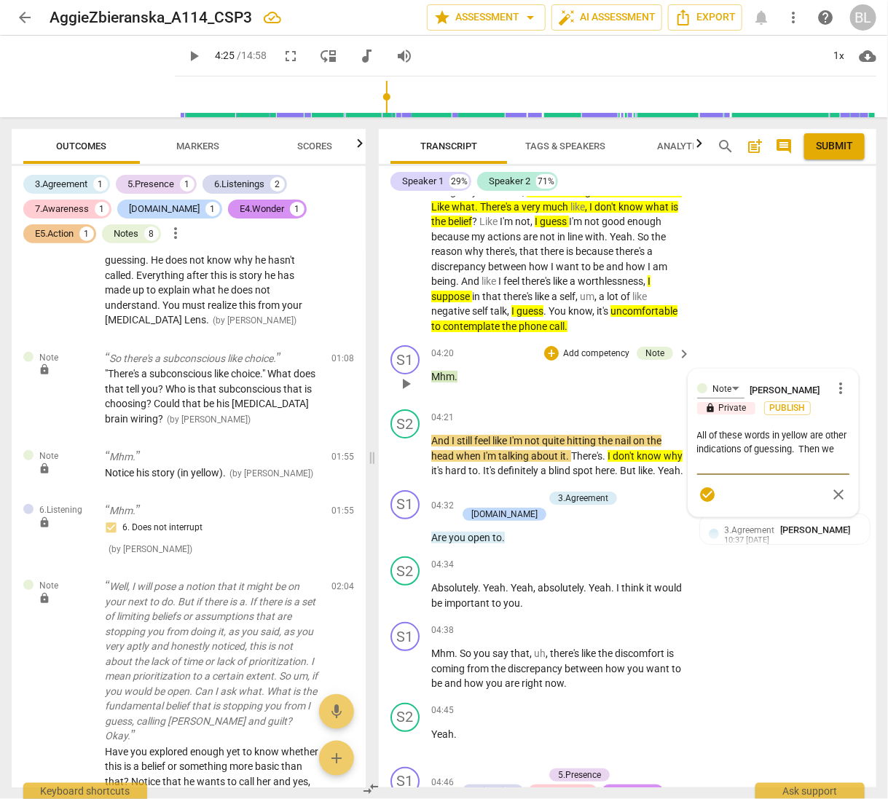
type textarea "All of these words in yellow are other indications of guessing. Then we"
type textarea "All of these words in yellow are other indications of guessing. Then we h"
type textarea "All of these words in yellow are other indications of guessing. Then we he"
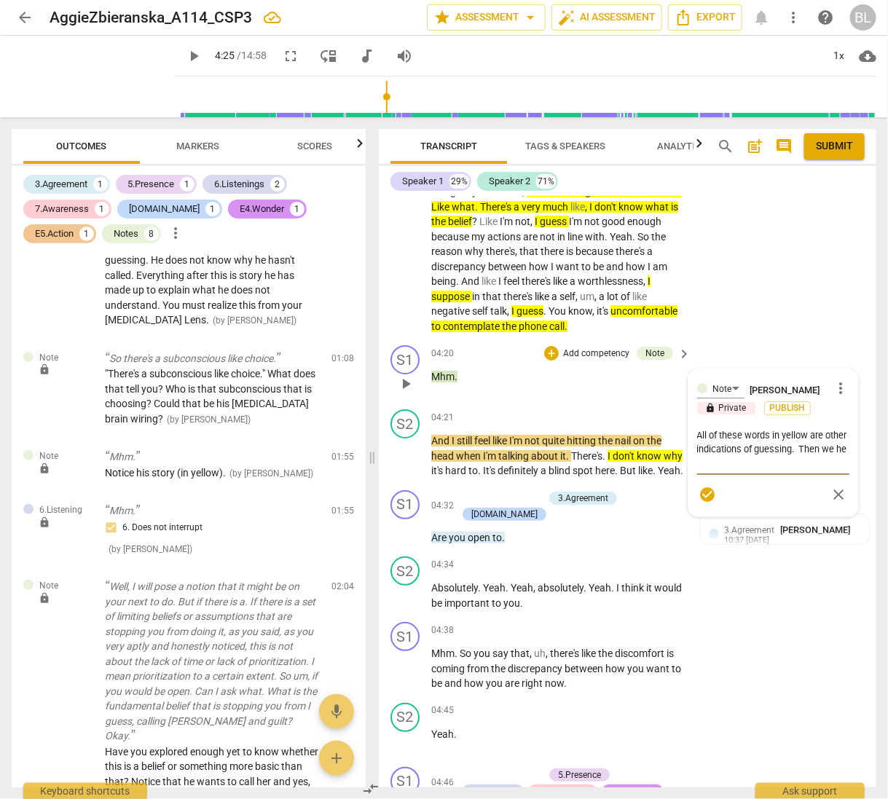
type textarea "All of these words in yellow are other indications of guessing. Then we hea"
type textarea "All of these words in yellow are other indications of guessing. Then we hear"
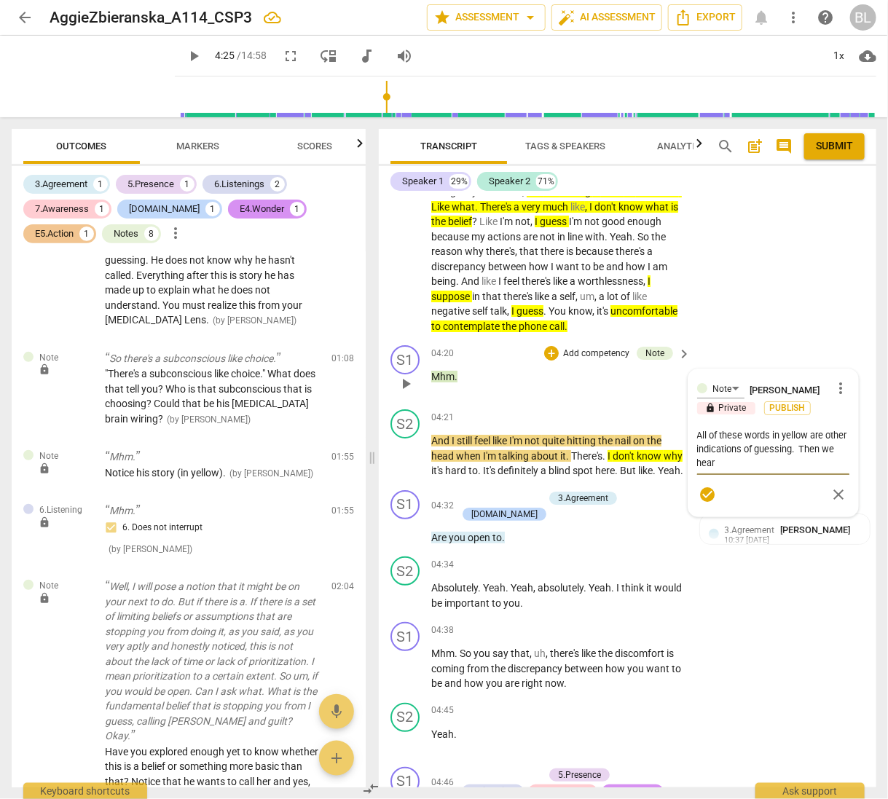
type textarea "All of these words in yellow are other indications of guessing. Then we hear"
type textarea "All of these words in yellow are other indications of guessing. Then we hear t"
type textarea "All of these words in yellow are other indications of guessing. Then we hear th"
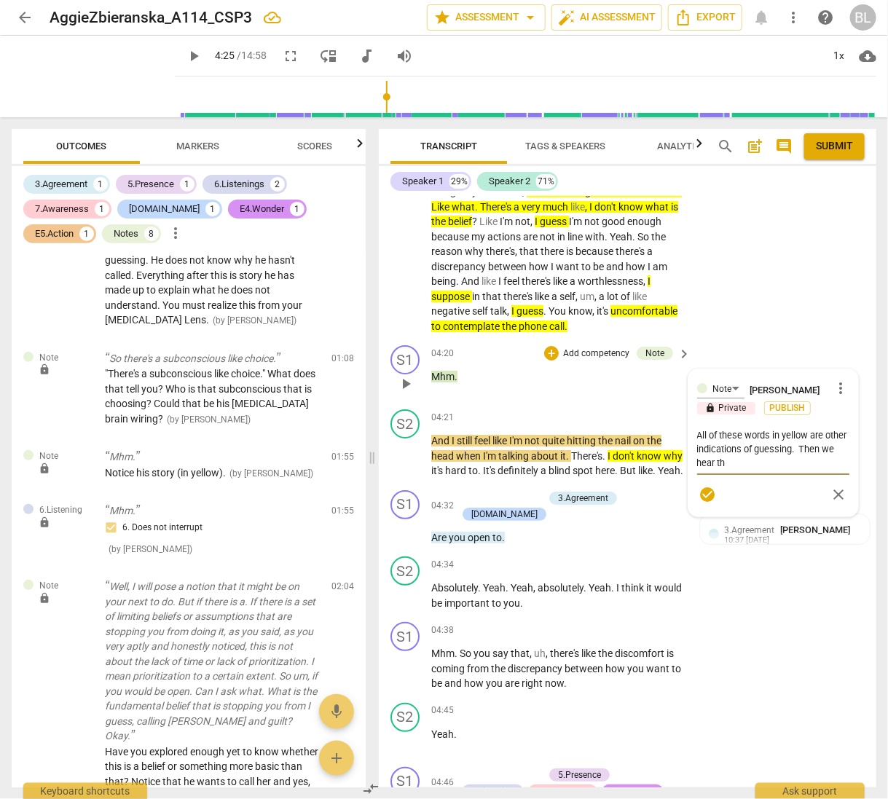
type textarea "All of these words in yellow are other indications of guessing. Then we hear the"
type textarea "All of these words in yellow are other indications of guessing. Then we hear th…"
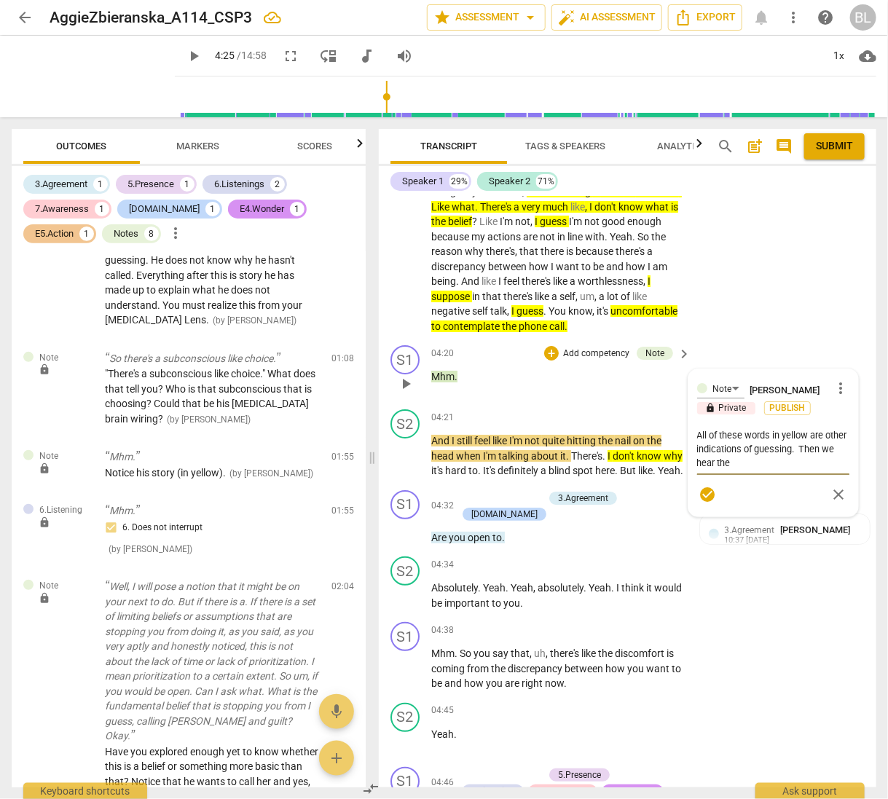
type textarea "All of these words in yellow are other indications of guessing. Then we hear th…"
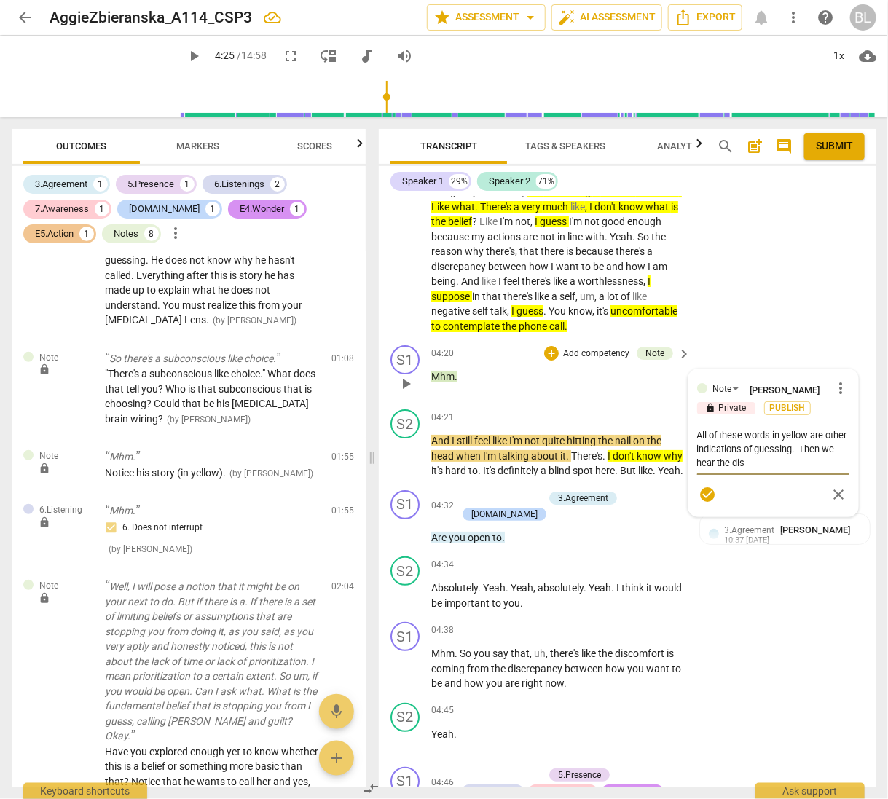
type textarea "All of these words in yellow are other indications of guessing. Then we hear th…"
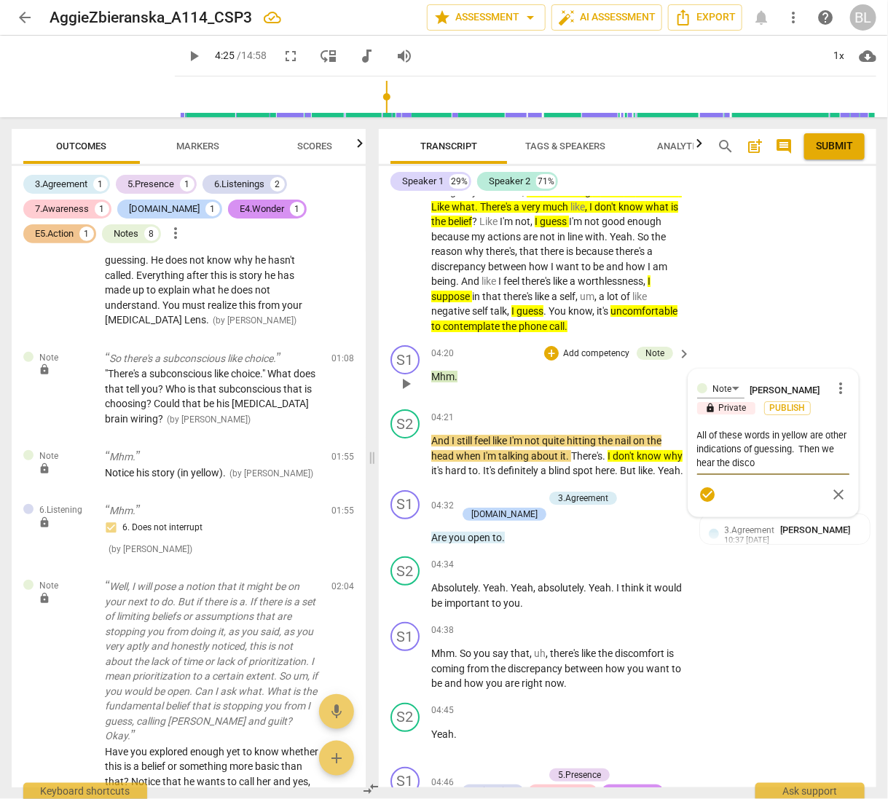
type textarea "All of these words in yellow are other indications of guessing. Then we hear th…"
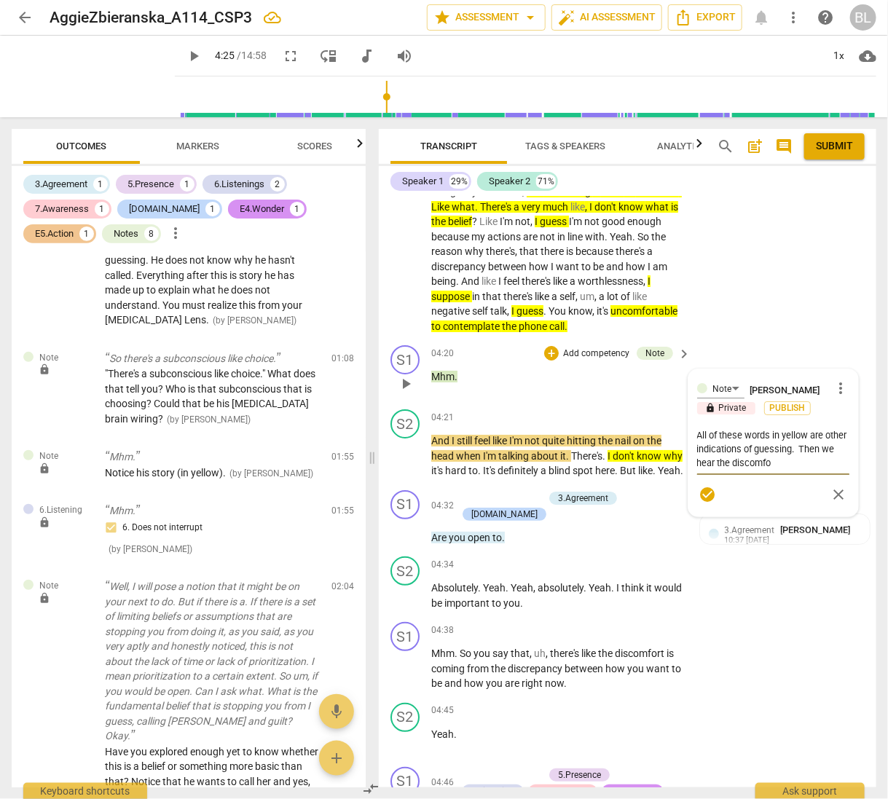
type textarea "All of these words in yellow are other indications of guessing. Then we hear th…"
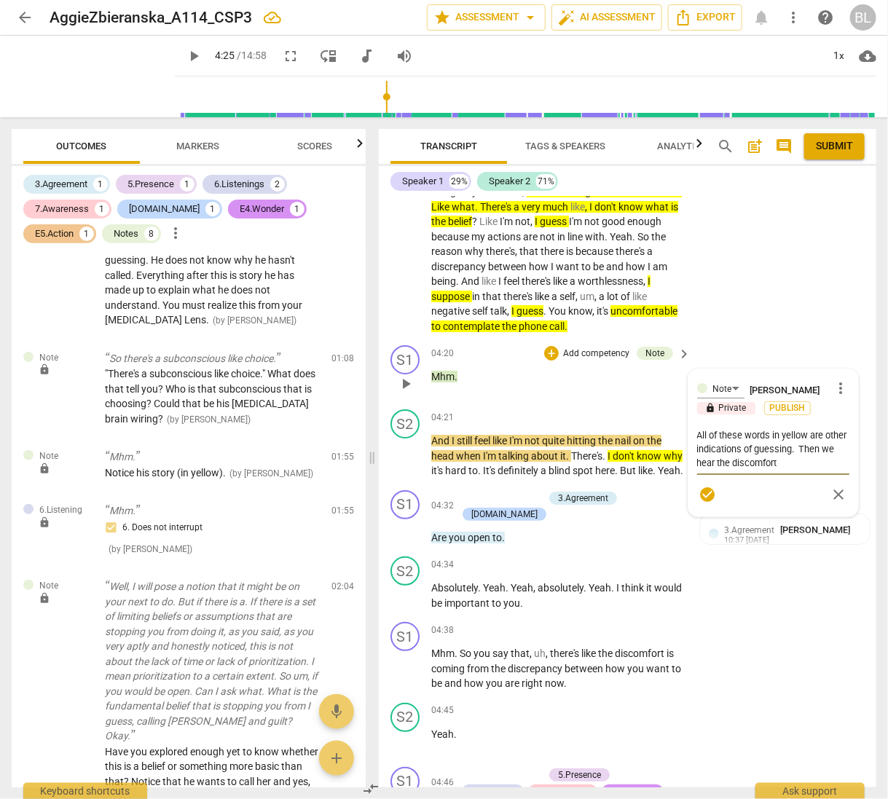
type textarea "All of these words in yellow are other indications of guessing. Then we hear th…"
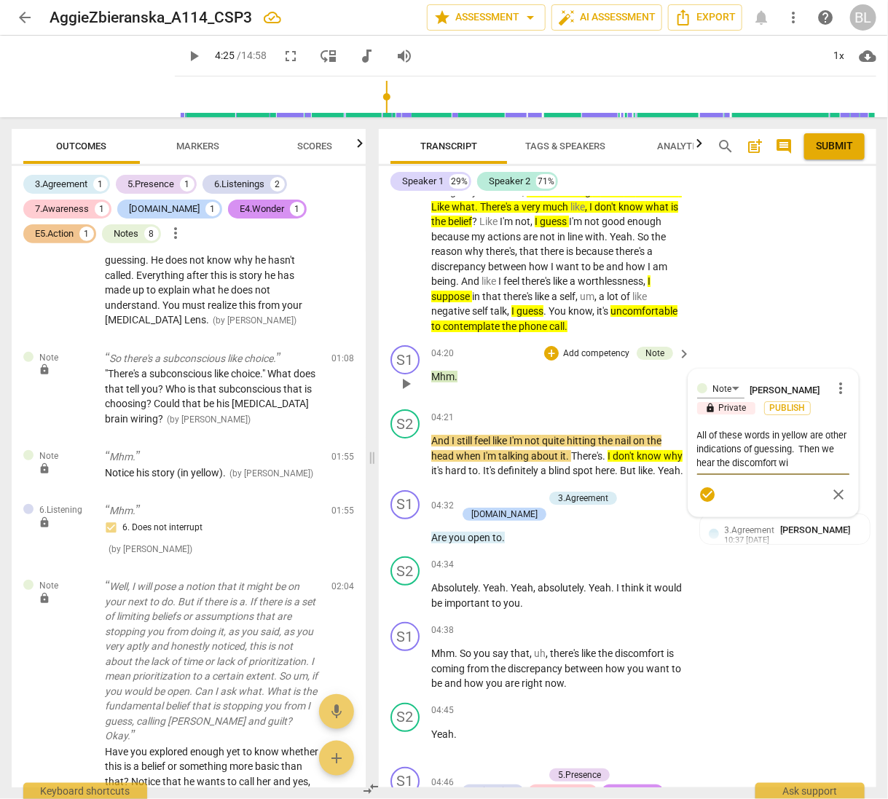
type textarea "All of these words in yellow are other indications of guessing. Then we hear th…"
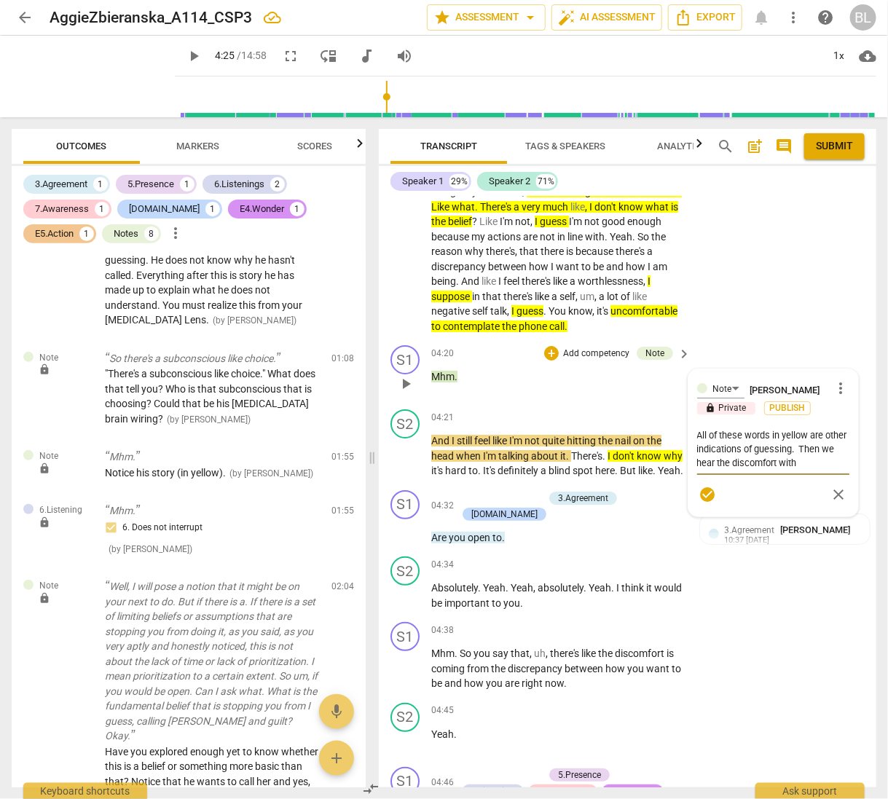
type textarea "All of these words in yellow are other indications of guessing. Then we hear th…"
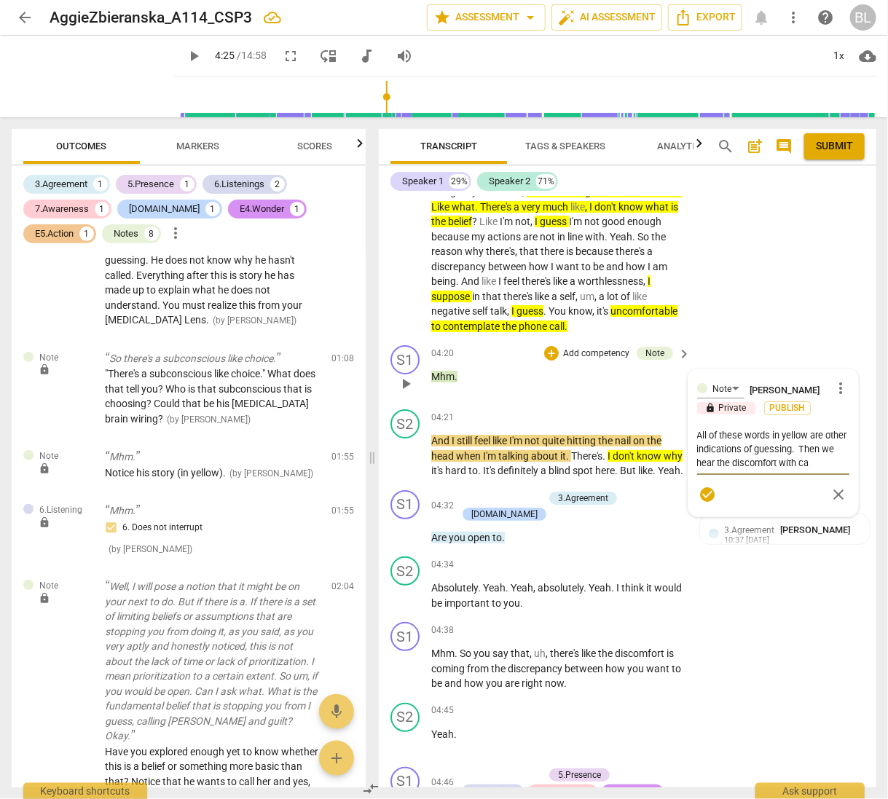
type textarea "All of these words in yellow are other indications of guessing. Then we hear th…"
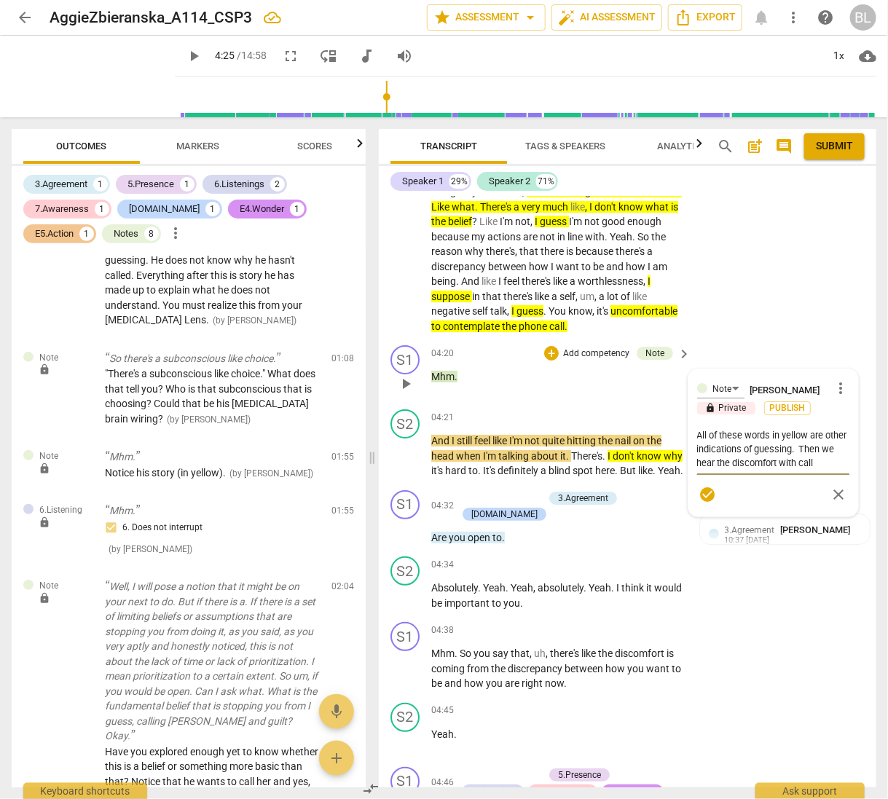
type textarea "All of these words in yellow are other indications of guessing. Then we hear th…"
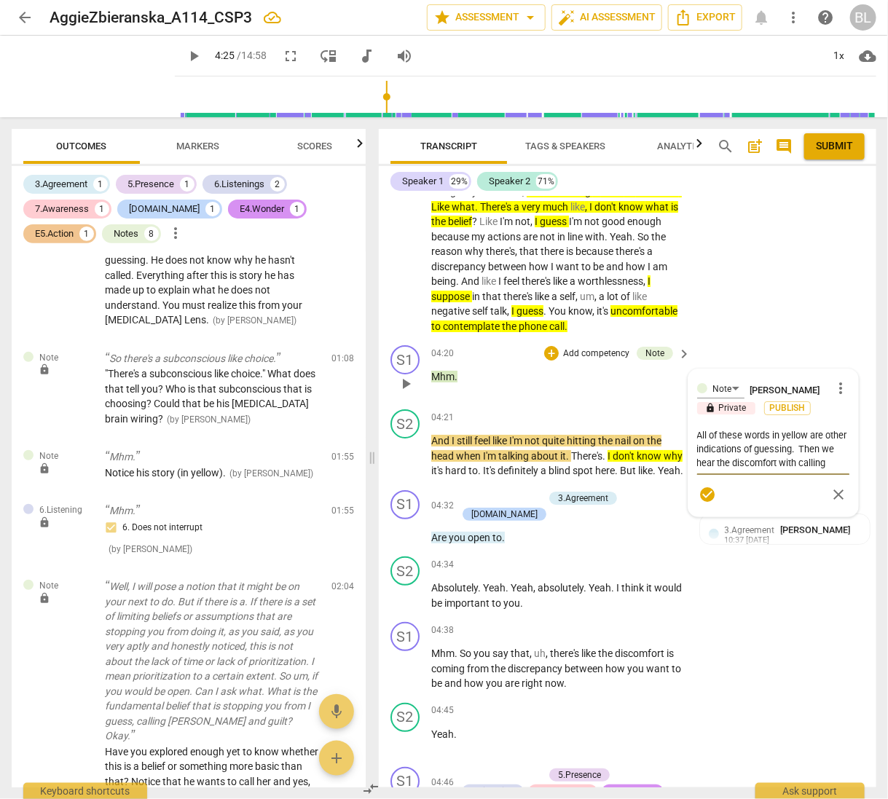
type textarea "All of these words in yellow are other indications of guessing. Then we hear th…"
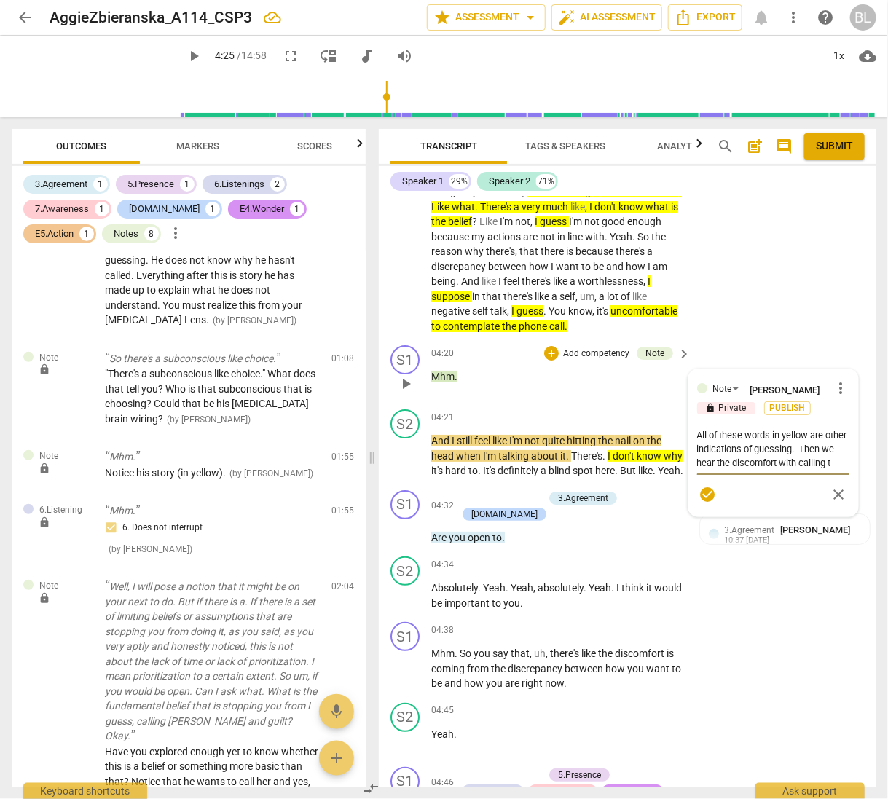
type textarea "All of these words in yellow are other indications of guessing. Then we hear th…"
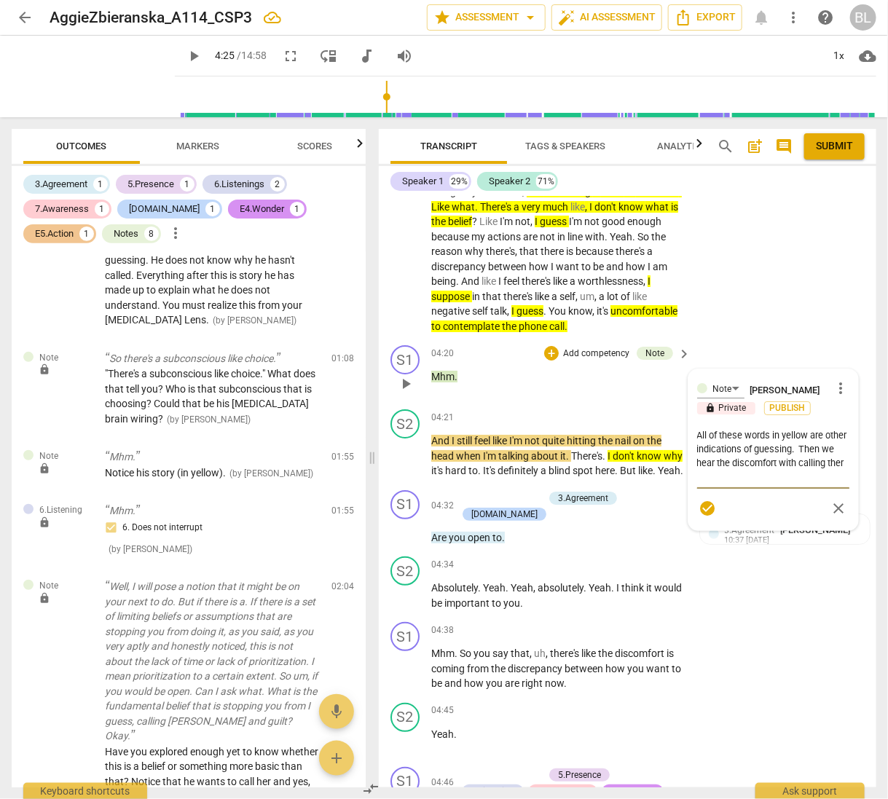
type textarea "All of these words in yellow are other indications of guessing. Then we hear th…"
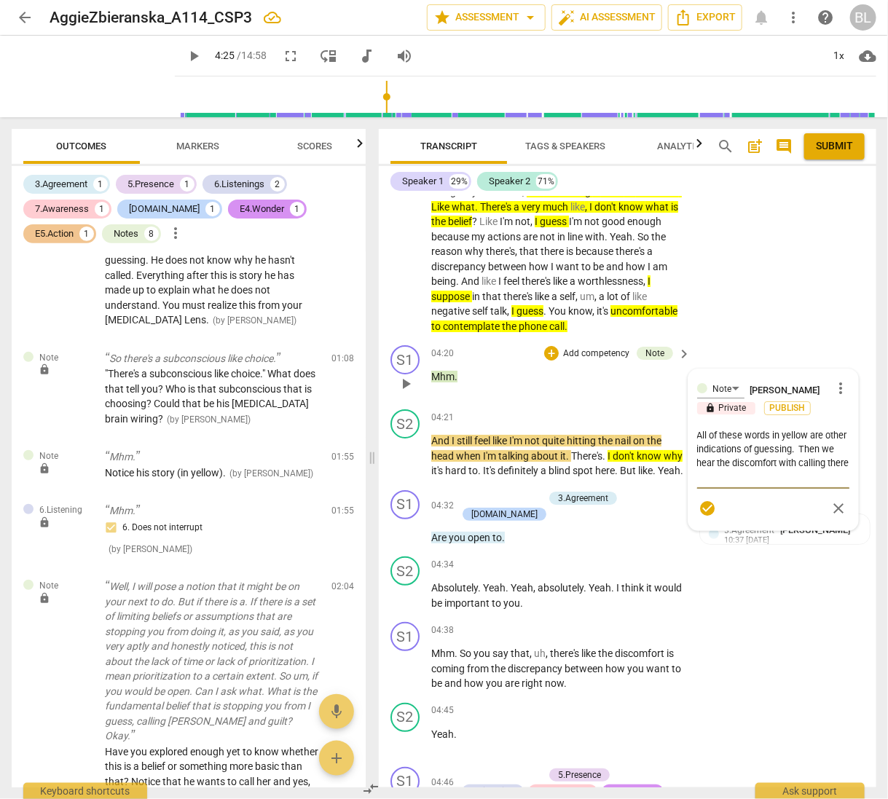
type textarea "All of these words in yellow are other indications of guessing. Then we hear th…"
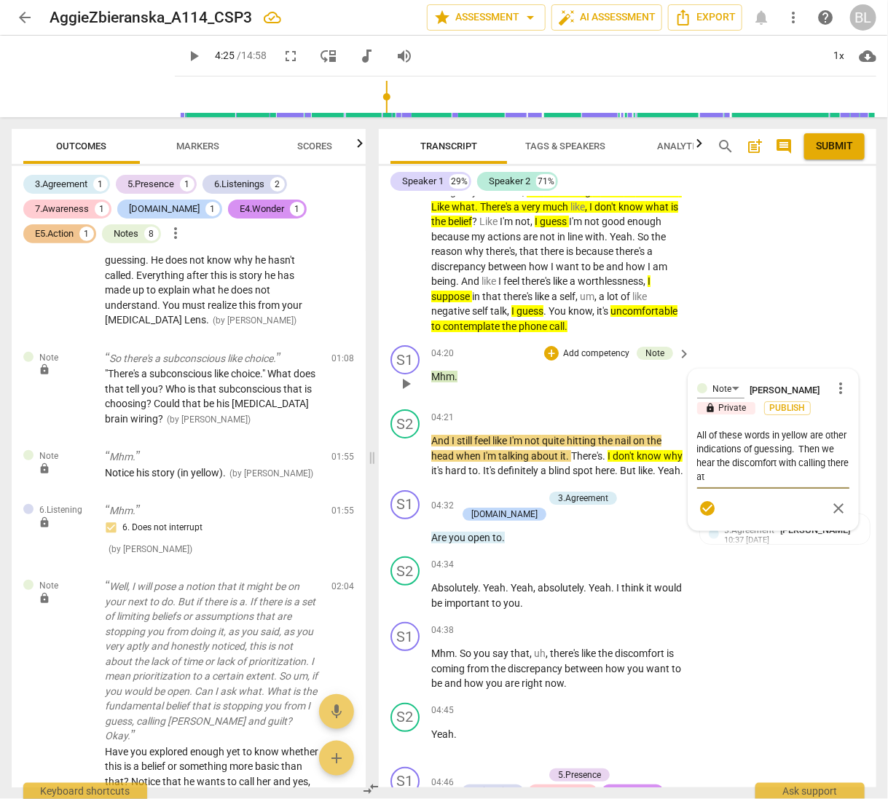
type textarea "All of these words in yellow are other indications of guessing. Then we hear th…"
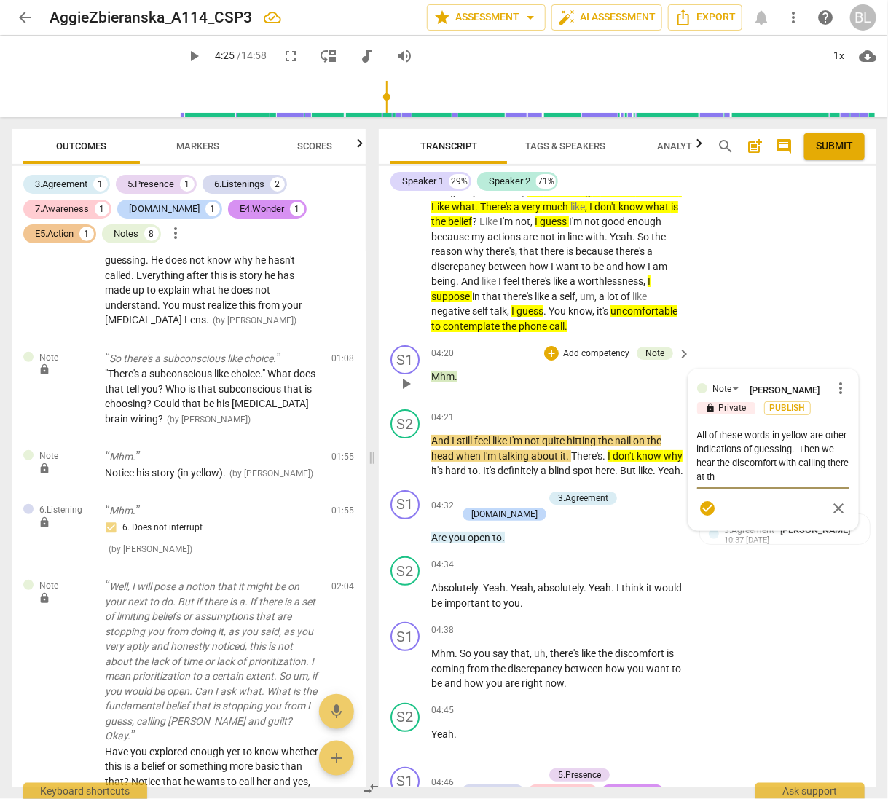
type textarea "All of these words in yellow are other indications of guessing. Then we hear th…"
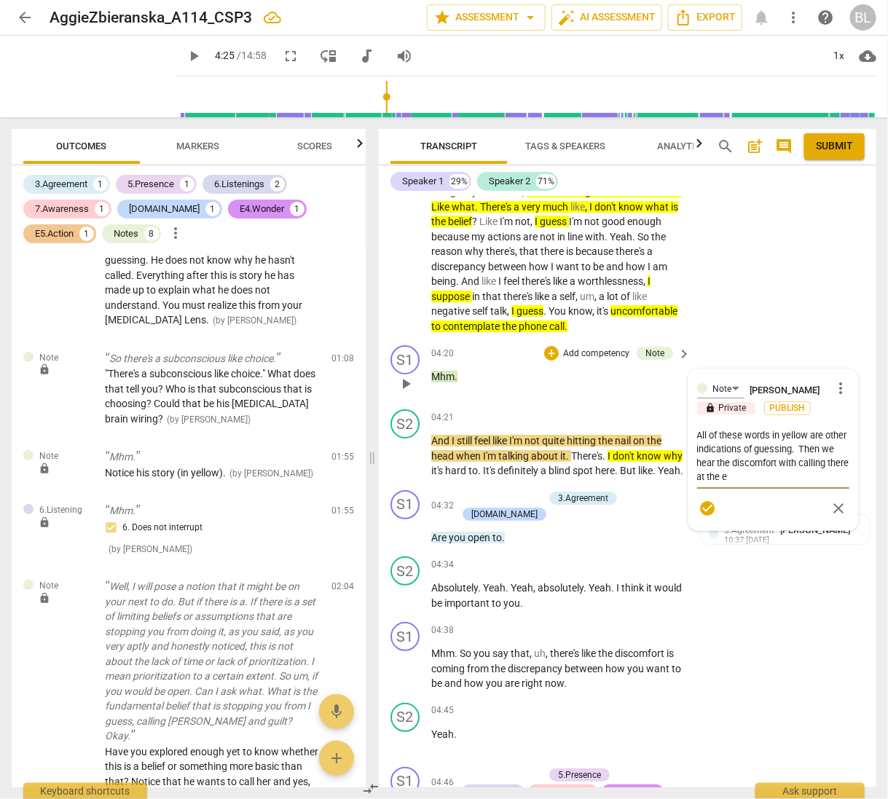
type textarea "All of these words in yellow are other indications of guessing. Then we hear th…"
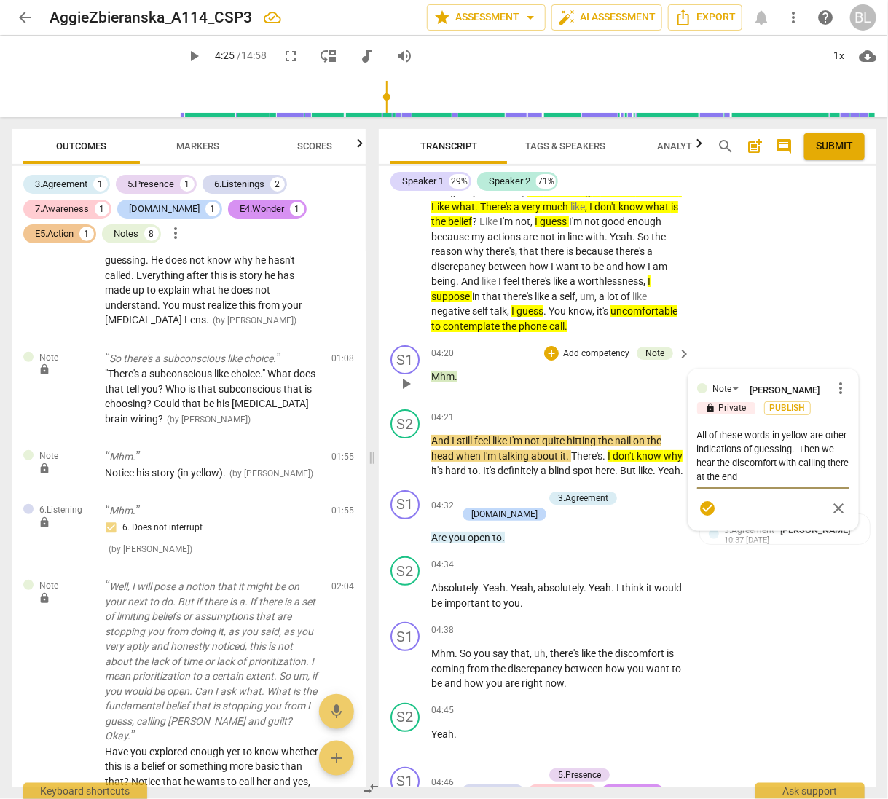
type textarea "All of these words in yellow are other indications of guessing. Then we hear th…"
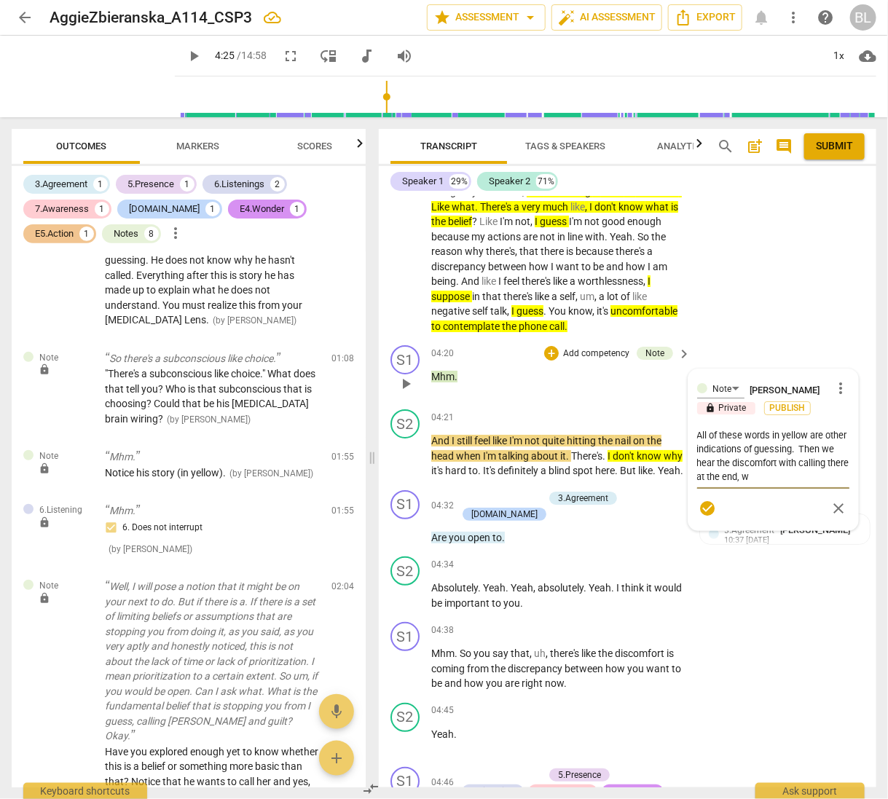
type textarea "All of these words in yellow are other indications of guessing. Then we hear th…"
click at [703, 514] on span "check_circle" at bounding box center [707, 522] width 17 height 17
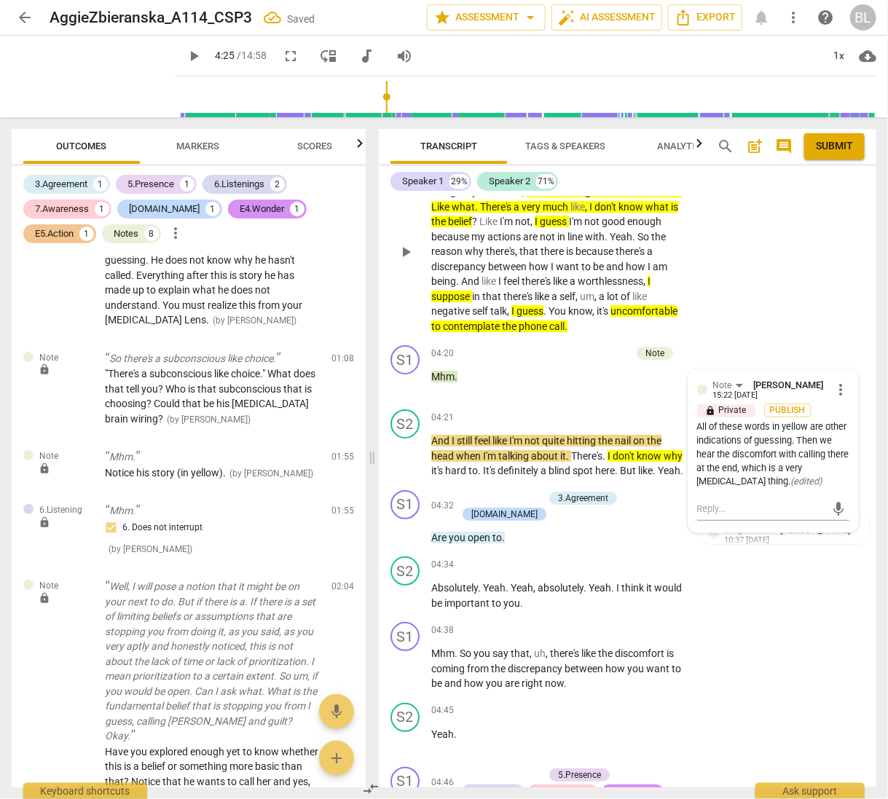
click at [748, 312] on div "S2 play_arrow pause 03:33 + Add competency keyboard_arrow_right So it's like se…" at bounding box center [628, 240] width 498 height 200
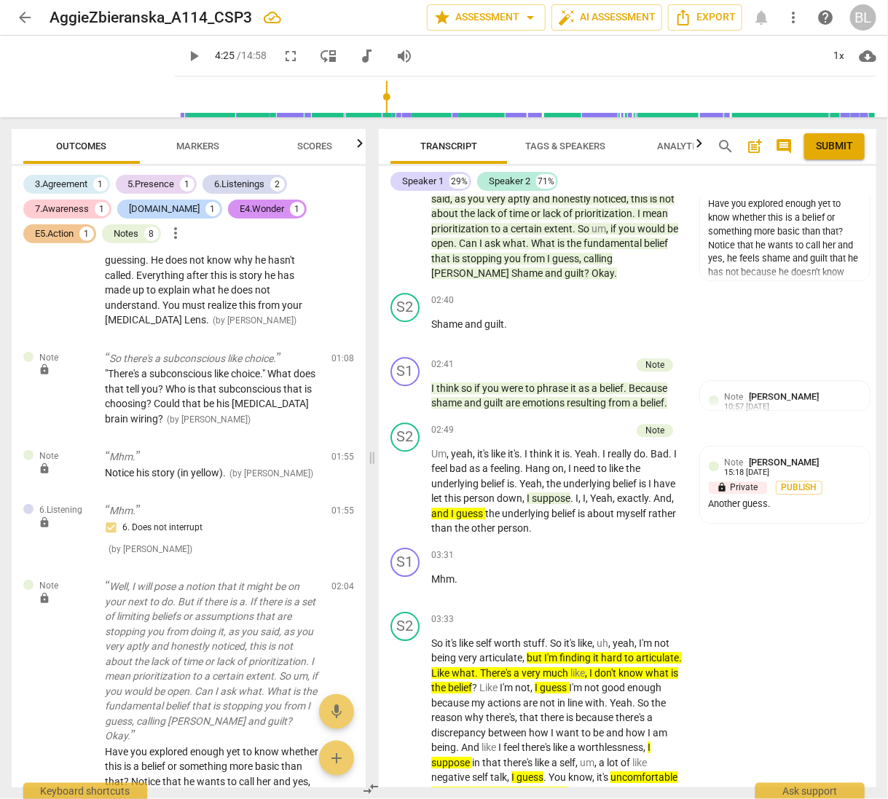
scroll to position [1377, 0]
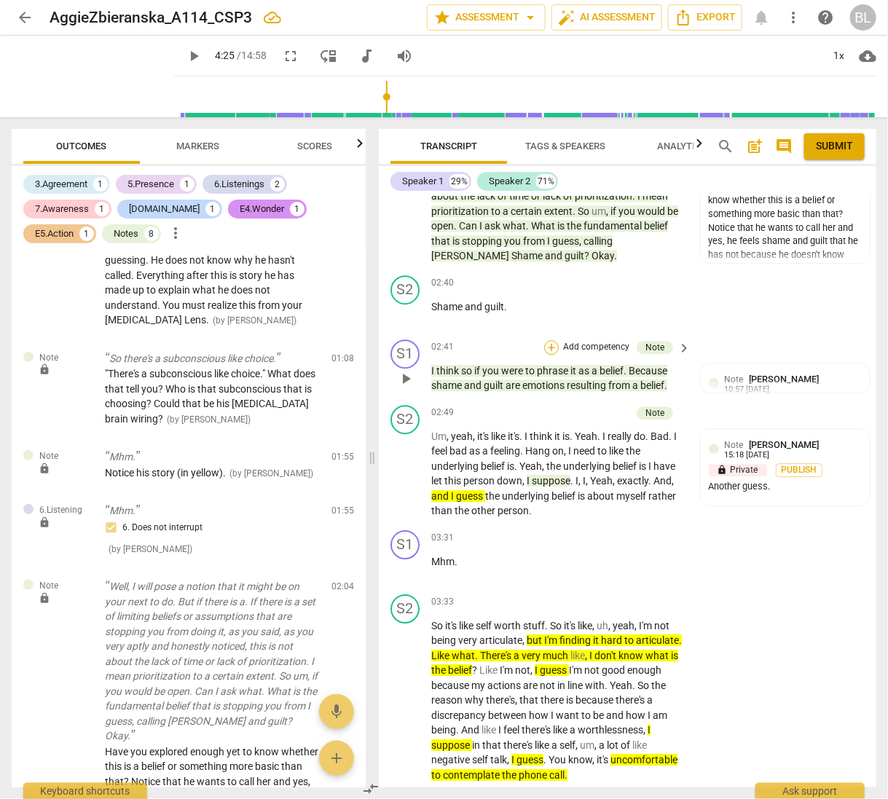
click at [546, 342] on div "+" at bounding box center [551, 347] width 15 height 15
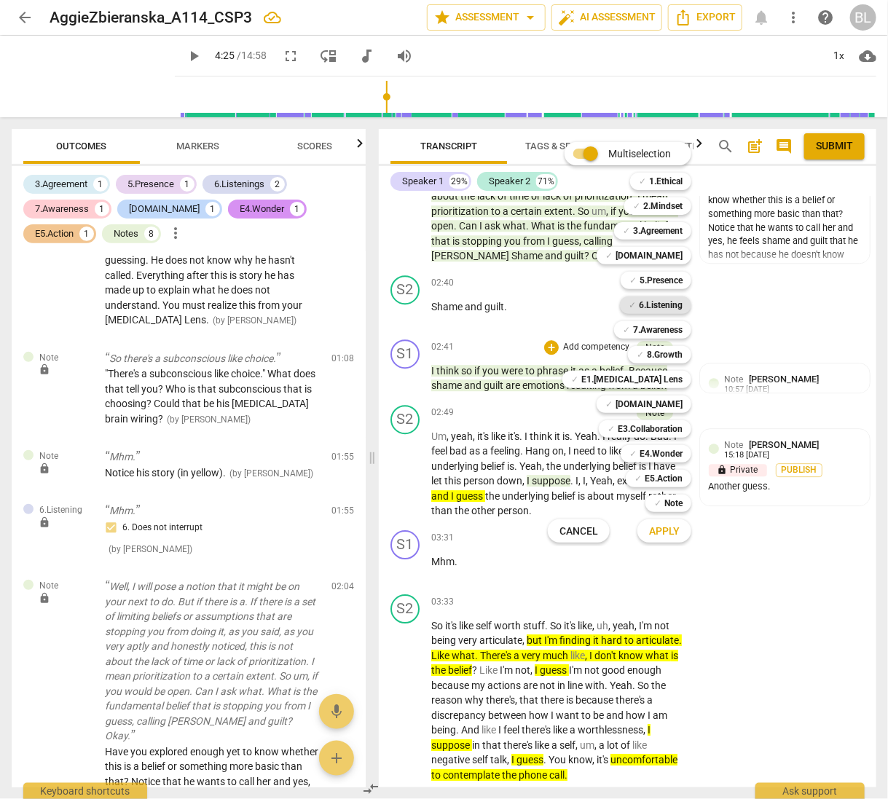
click at [669, 304] on b "6.Listening" at bounding box center [661, 304] width 44 height 17
click at [673, 275] on b "5.Presence" at bounding box center [661, 280] width 43 height 17
click at [663, 328] on b "7.Awareness" at bounding box center [658, 329] width 50 height 17
click at [667, 375] on b "E1.[MEDICAL_DATA] Lens" at bounding box center [631, 379] width 101 height 17
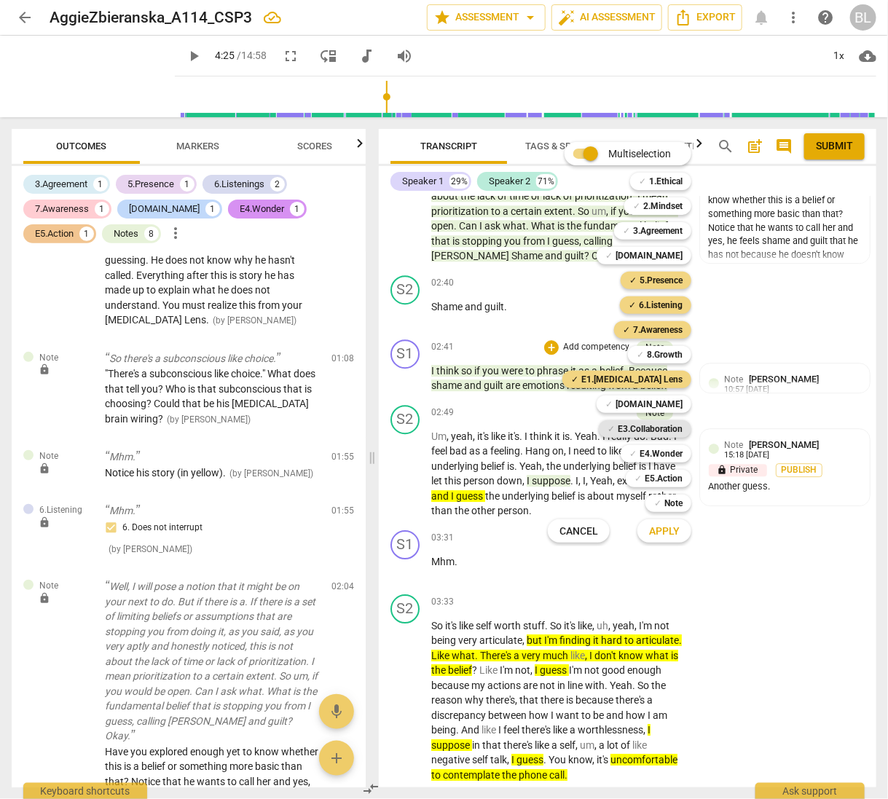
click at [660, 425] on b "E3.Collaboration" at bounding box center [650, 428] width 65 height 17
click at [675, 528] on span "Apply" at bounding box center [664, 531] width 31 height 15
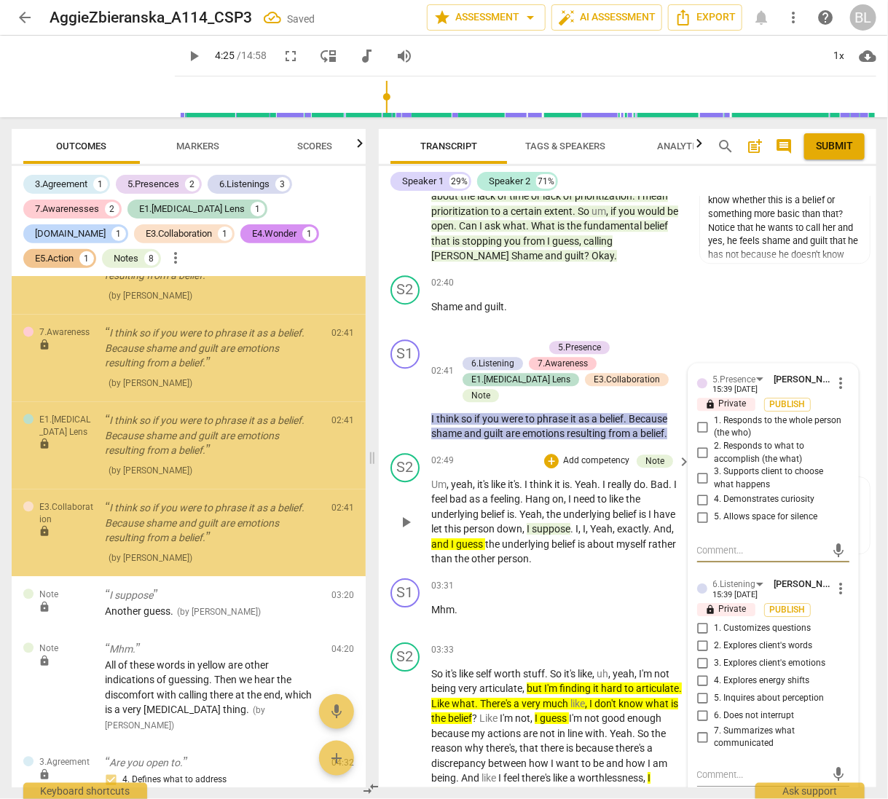
scroll to position [1120, 0]
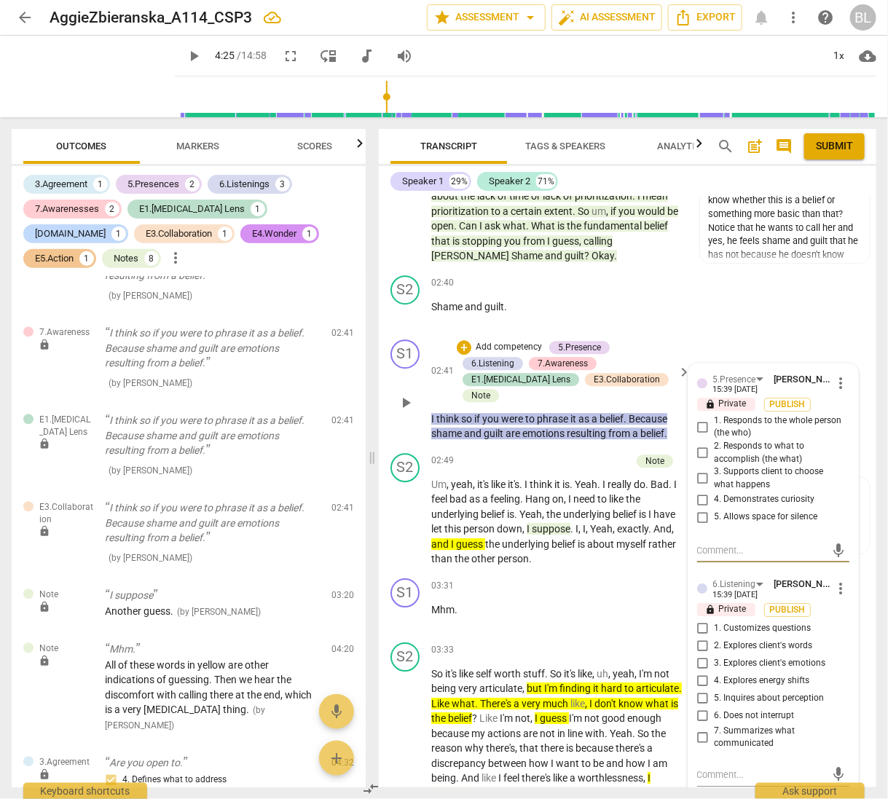
click at [699, 493] on input "4. Demonstrates curiosity" at bounding box center [702, 499] width 23 height 17
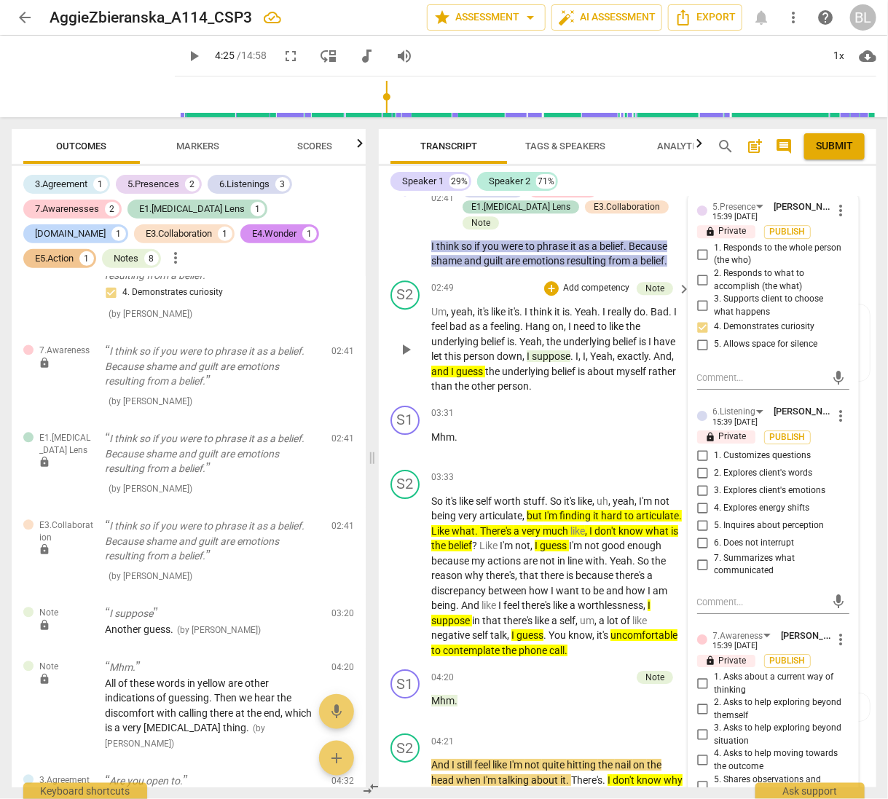
scroll to position [1588, 0]
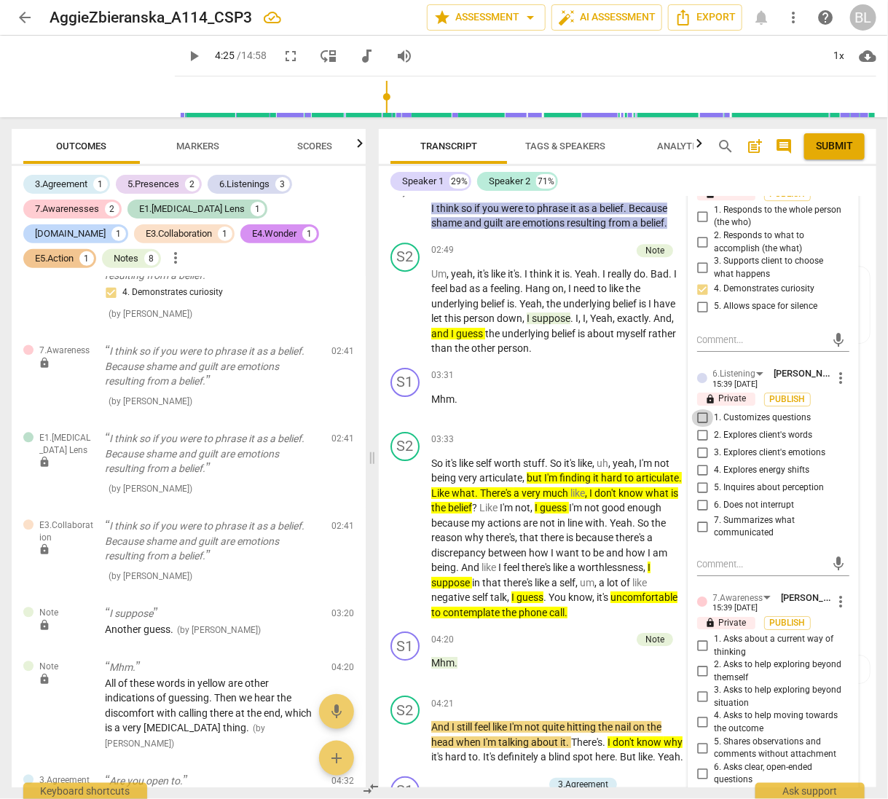
click at [699, 409] on input "1. Customizes questions" at bounding box center [702, 417] width 23 height 17
click at [699, 428] on input "2. Explores client's words" at bounding box center [702, 435] width 23 height 17
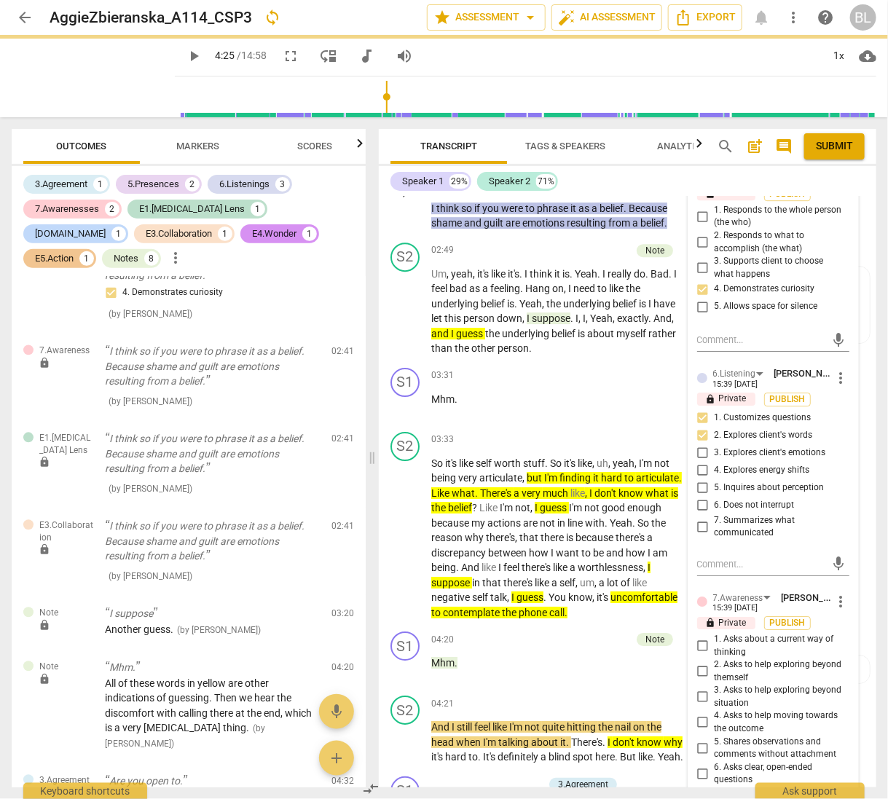
scroll to position [1155, 0]
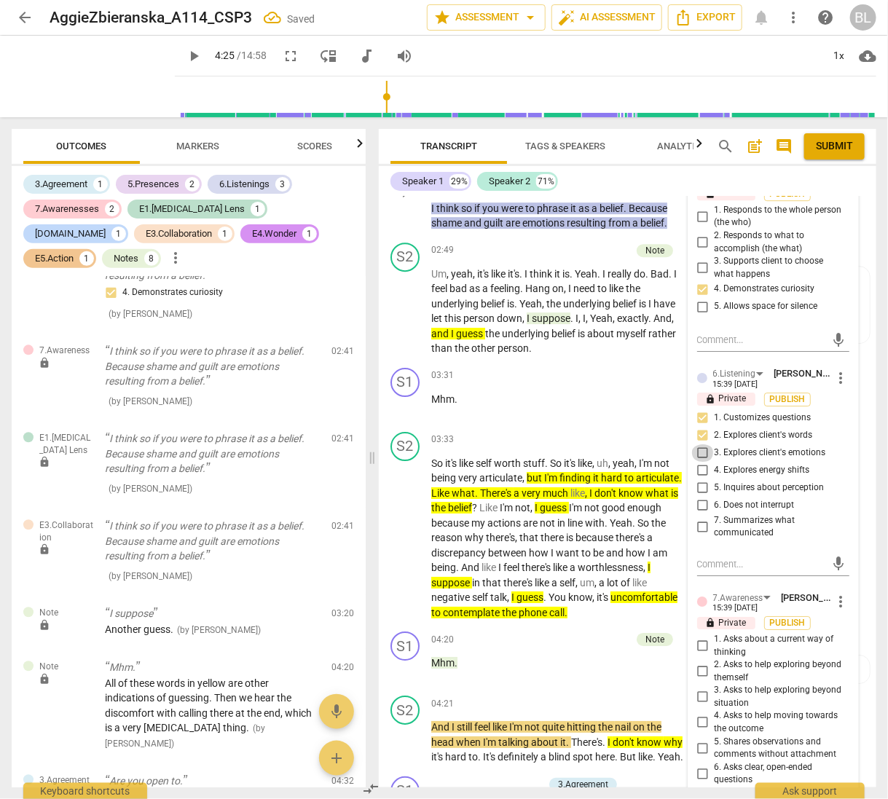
click at [699, 444] on input "3. Explores client's emotions" at bounding box center [702, 452] width 23 height 17
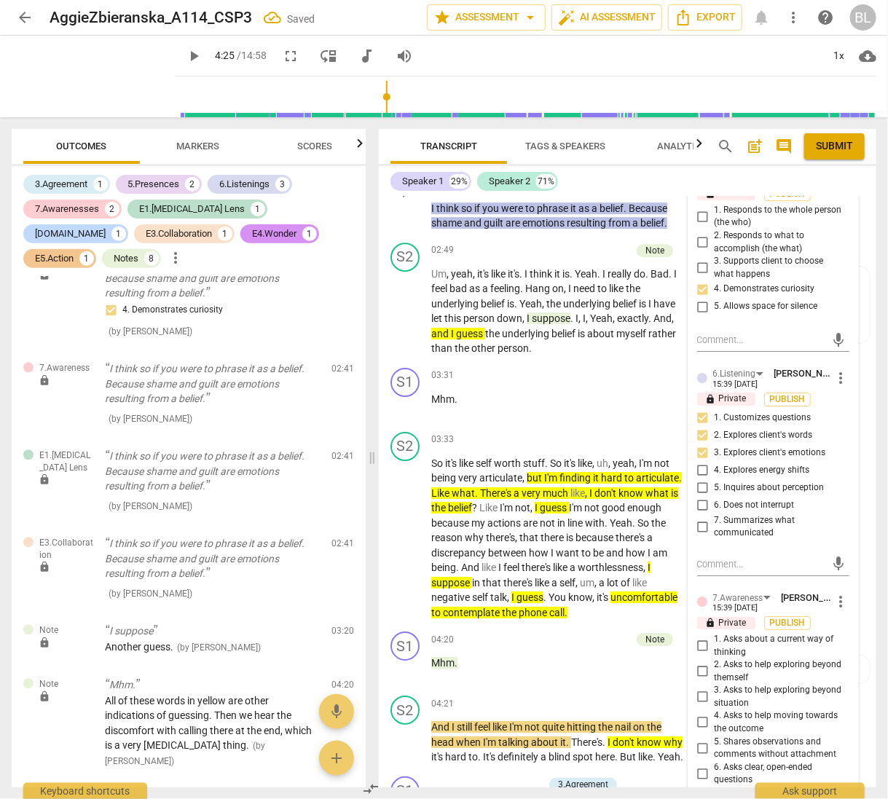
scroll to position [1173, 0]
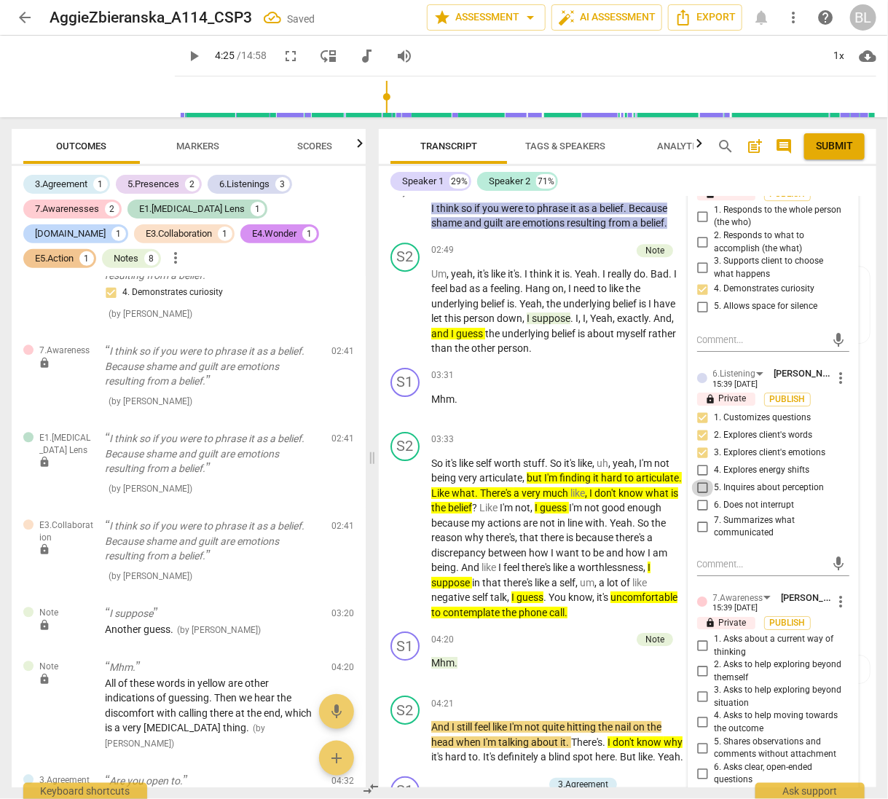
click at [698, 479] on input "5. Inquires about perception" at bounding box center [702, 487] width 23 height 17
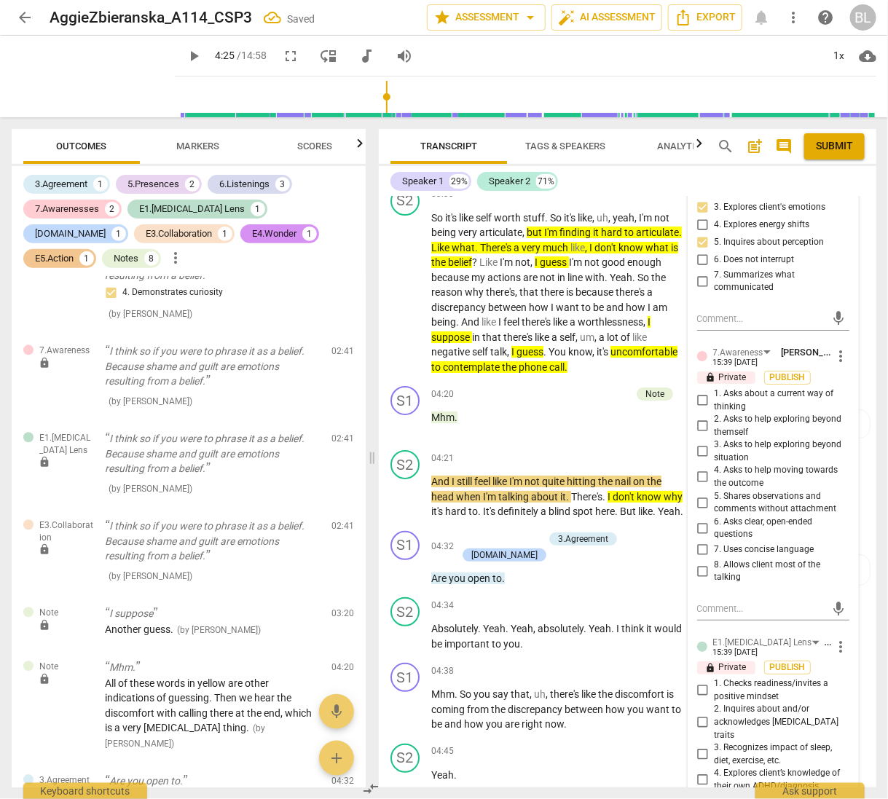
scroll to position [1841, 0]
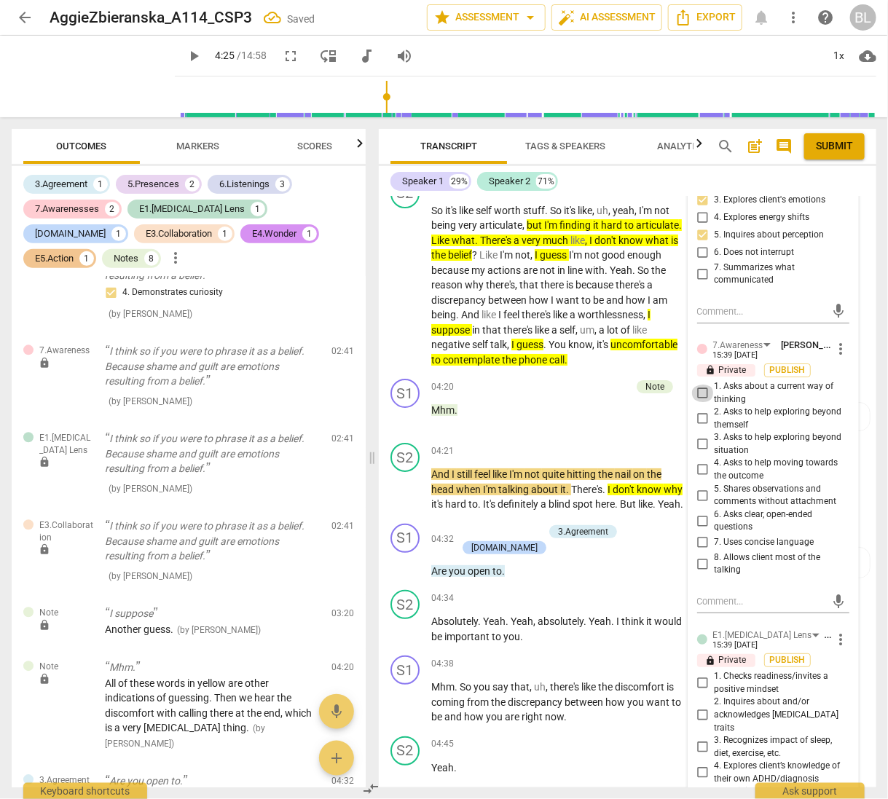
click at [698, 386] on input "1. Asks about a current way of thinking" at bounding box center [702, 393] width 23 height 17
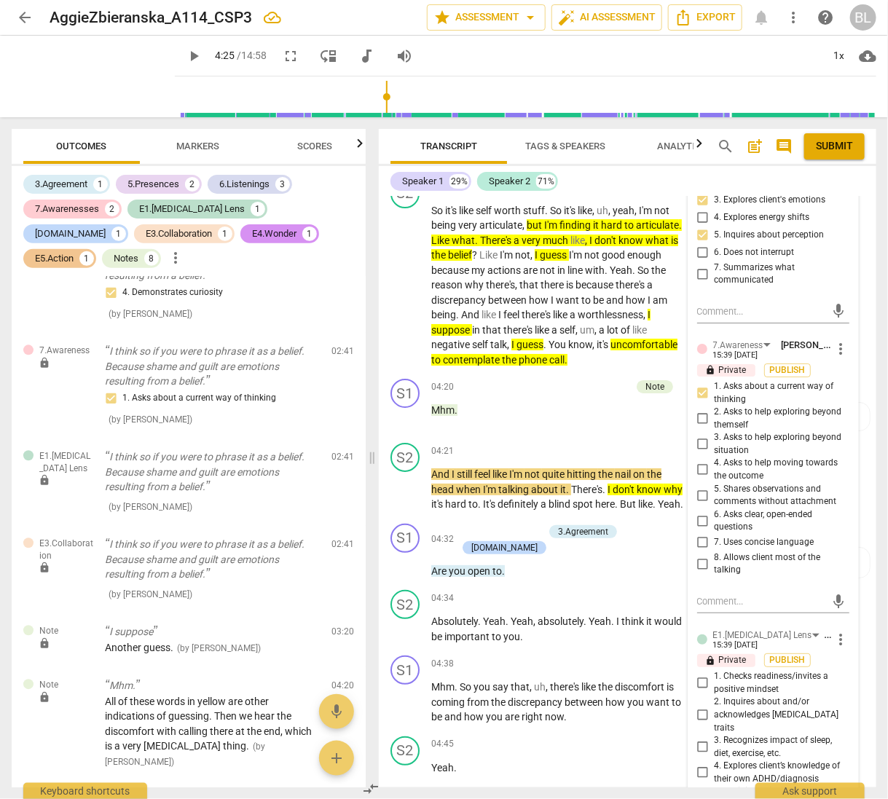
click at [699, 534] on input "7. Uses concise language" at bounding box center [702, 542] width 23 height 17
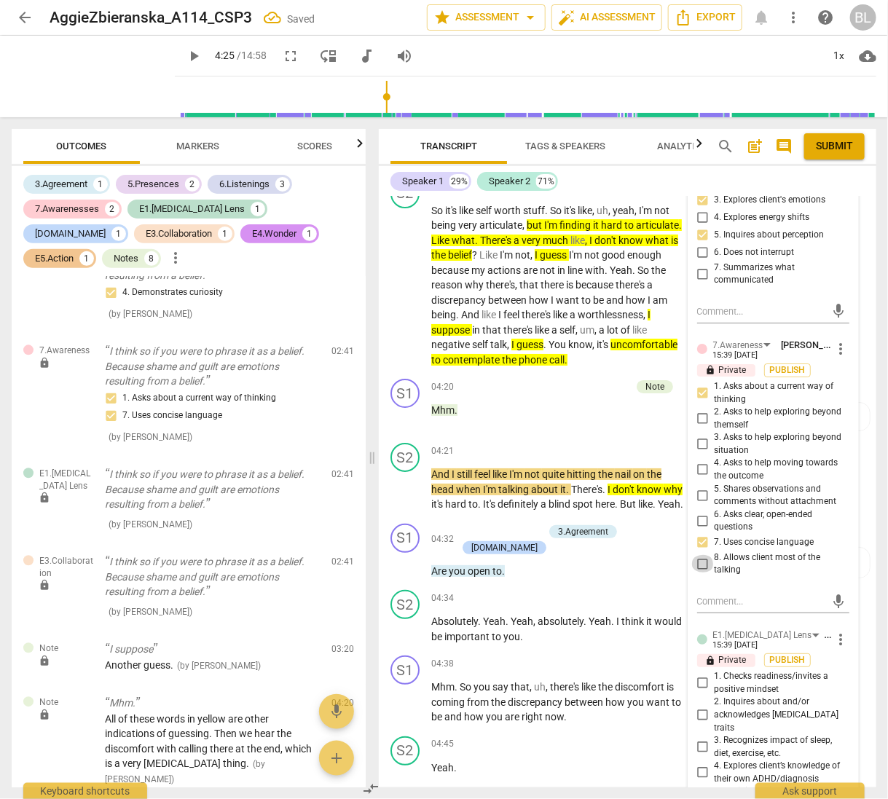
click at [701, 556] on input "8. Allows client most of the talking" at bounding box center [702, 563] width 23 height 17
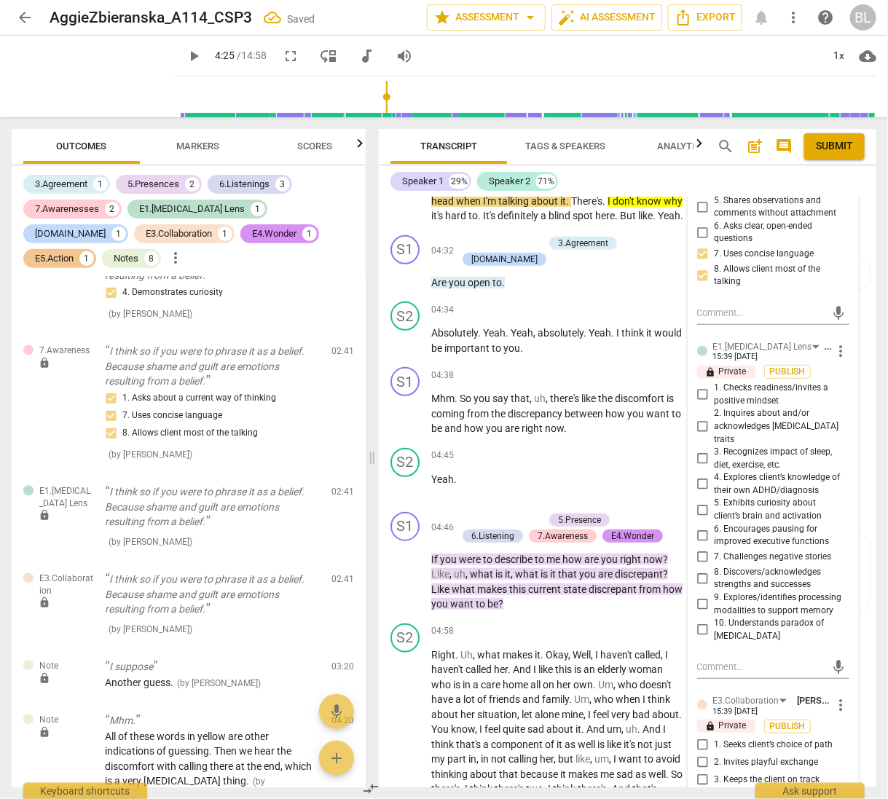
scroll to position [2135, 0]
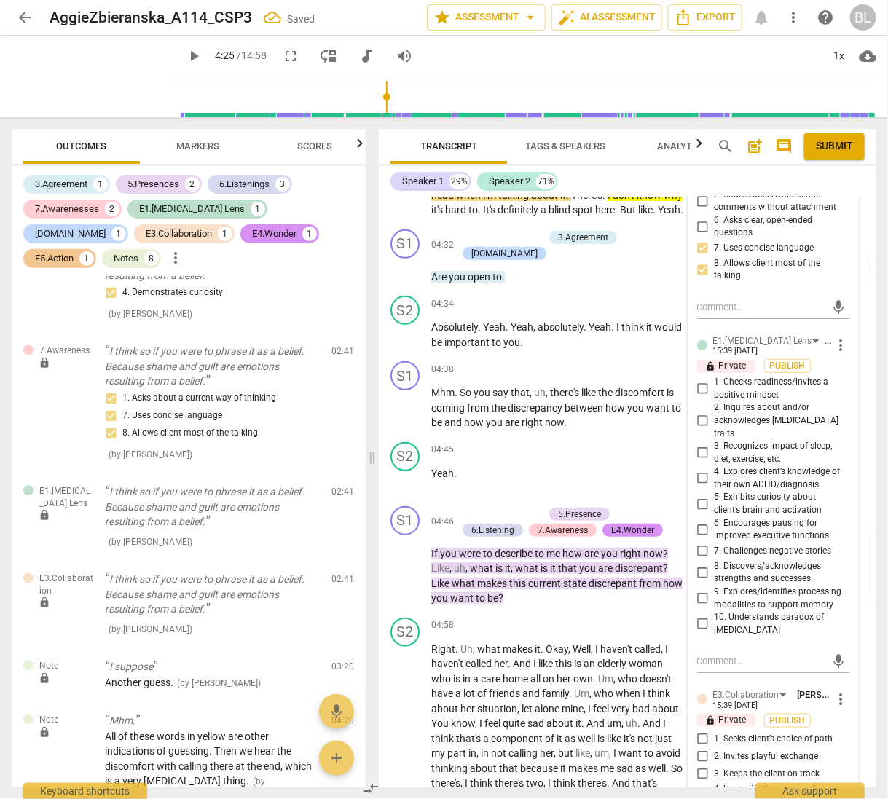
click at [699, 412] on input "2. Inquires about and/or acknowledges [MEDICAL_DATA] traits" at bounding box center [702, 420] width 23 height 17
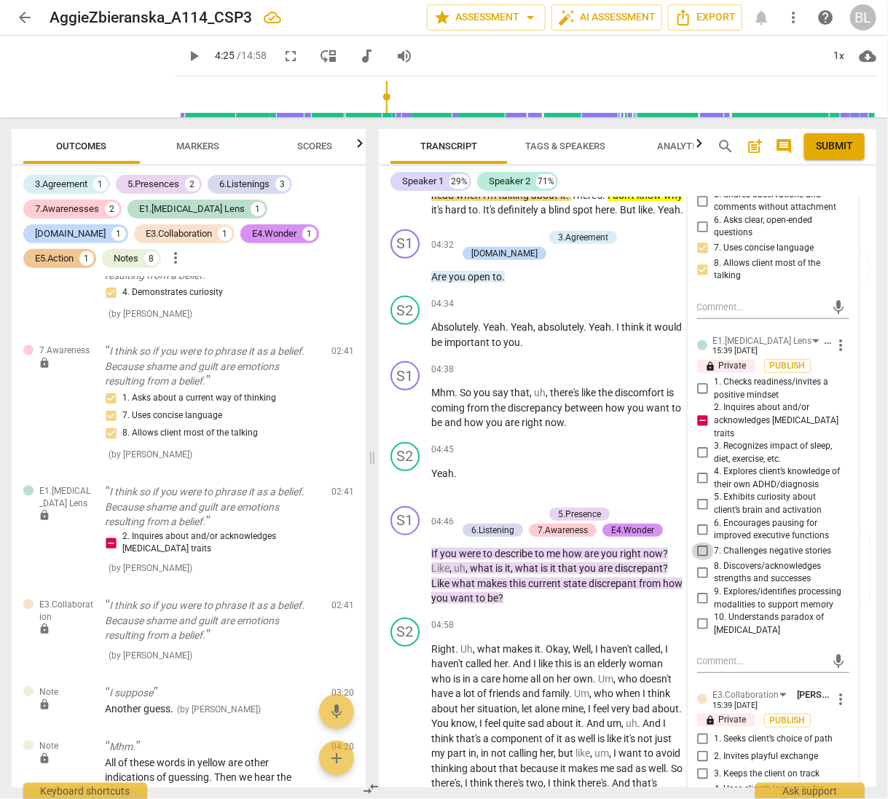
click at [698, 543] on input "7. Challenges negative stories" at bounding box center [702, 551] width 23 height 17
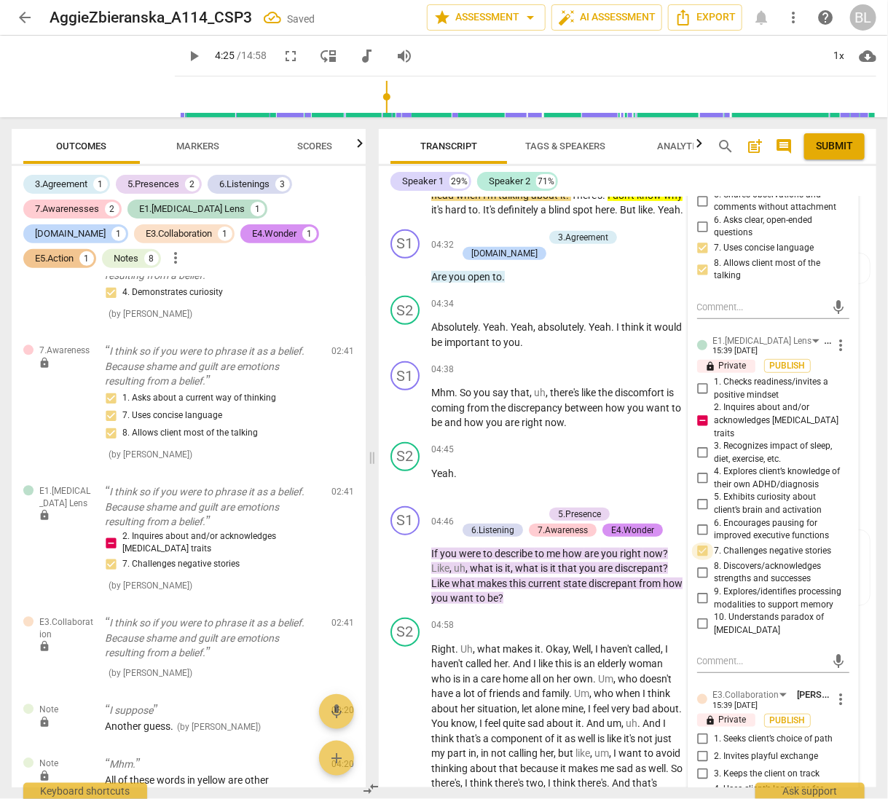
click at [701, 543] on input "7. Challenges negative stories" at bounding box center [702, 551] width 23 height 17
click at [697, 543] on input "7. Challenges negative stories" at bounding box center [702, 551] width 23 height 17
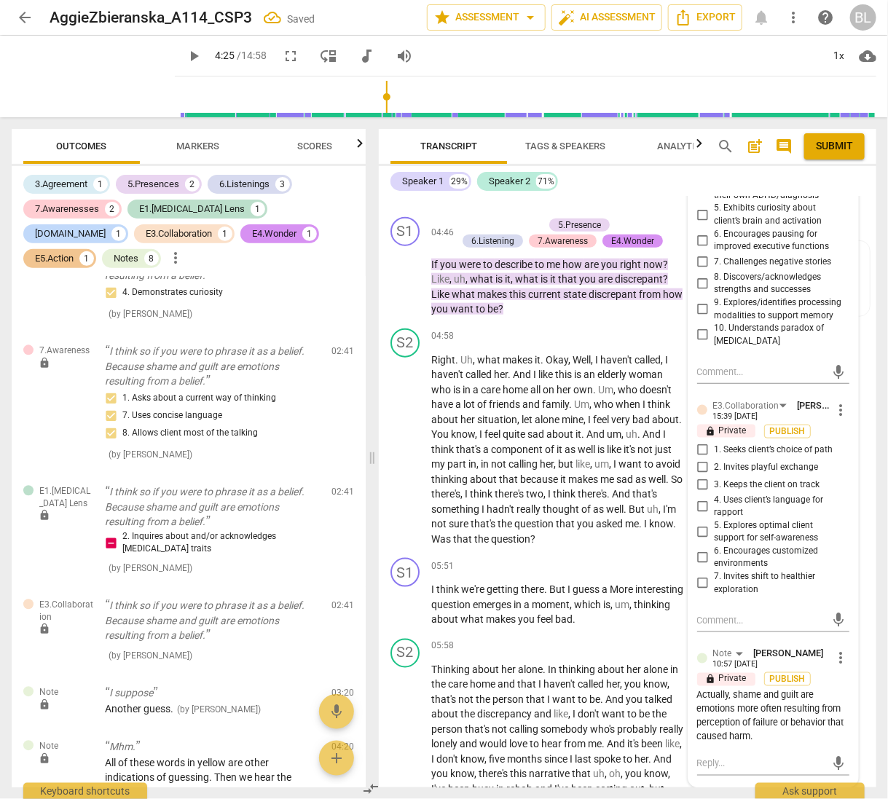
scroll to position [2430, 0]
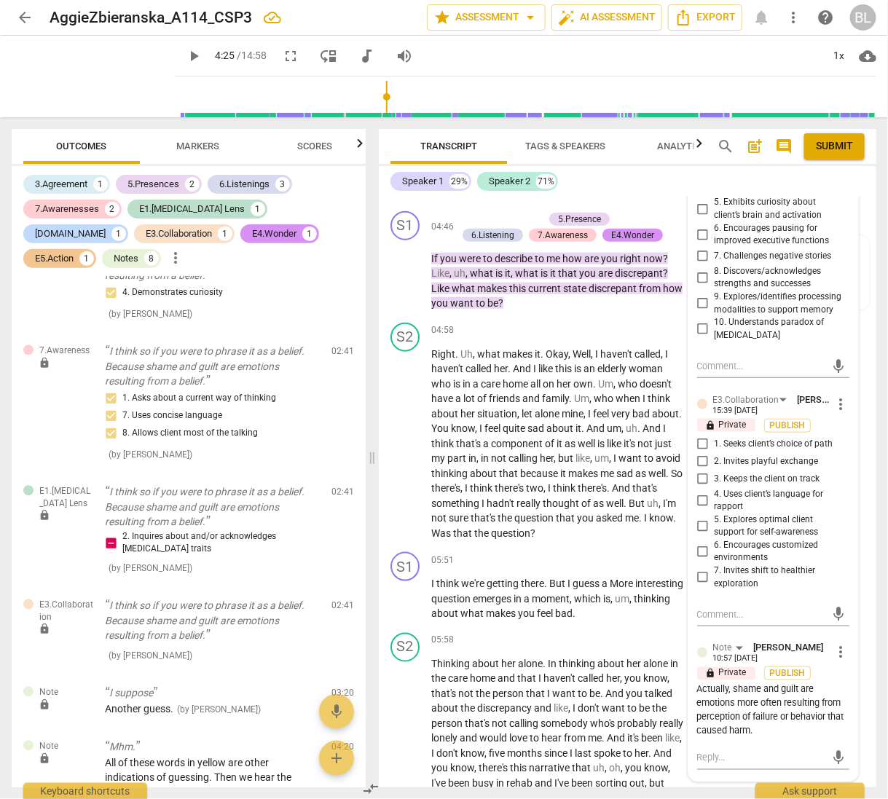
click at [833, 393] on div "E3.Collaboration [PERSON_NAME] 15:39 [DATE] more_vert" at bounding box center [773, 404] width 152 height 23
click at [833, 396] on span "more_vert" at bounding box center [840, 404] width 17 height 17
drag, startPoint x: 844, startPoint y: 417, endPoint x: 491, endPoint y: 426, distance: 353.4
click at [844, 416] on li "Delete" at bounding box center [850, 414] width 50 height 28
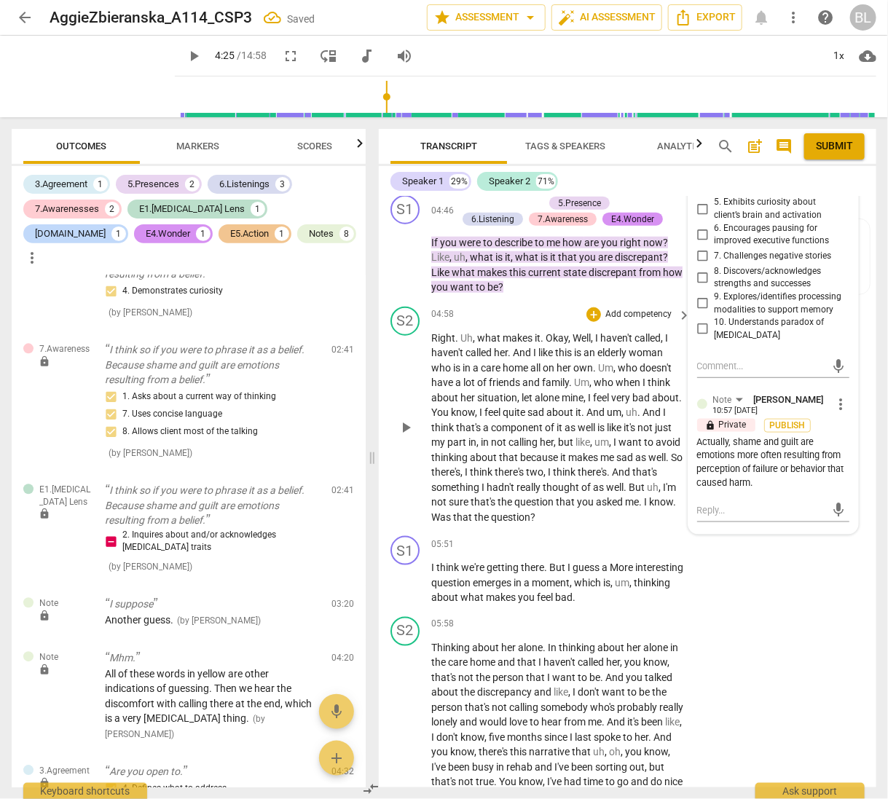
click at [520, 463] on span "that" at bounding box center [509, 458] width 21 height 12
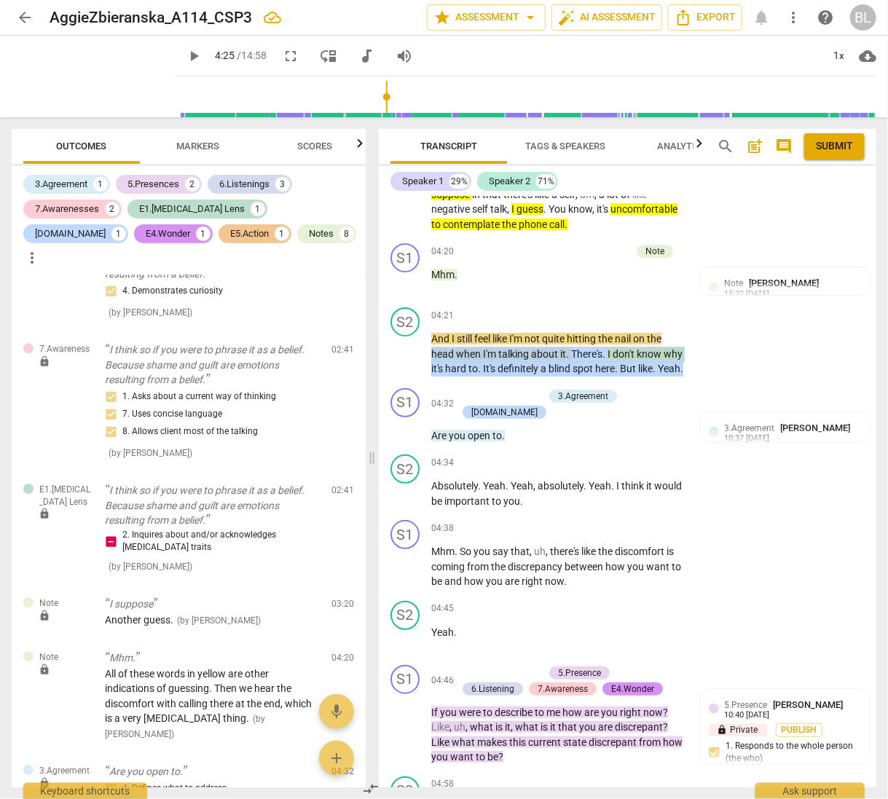
scroll to position [1999, 0]
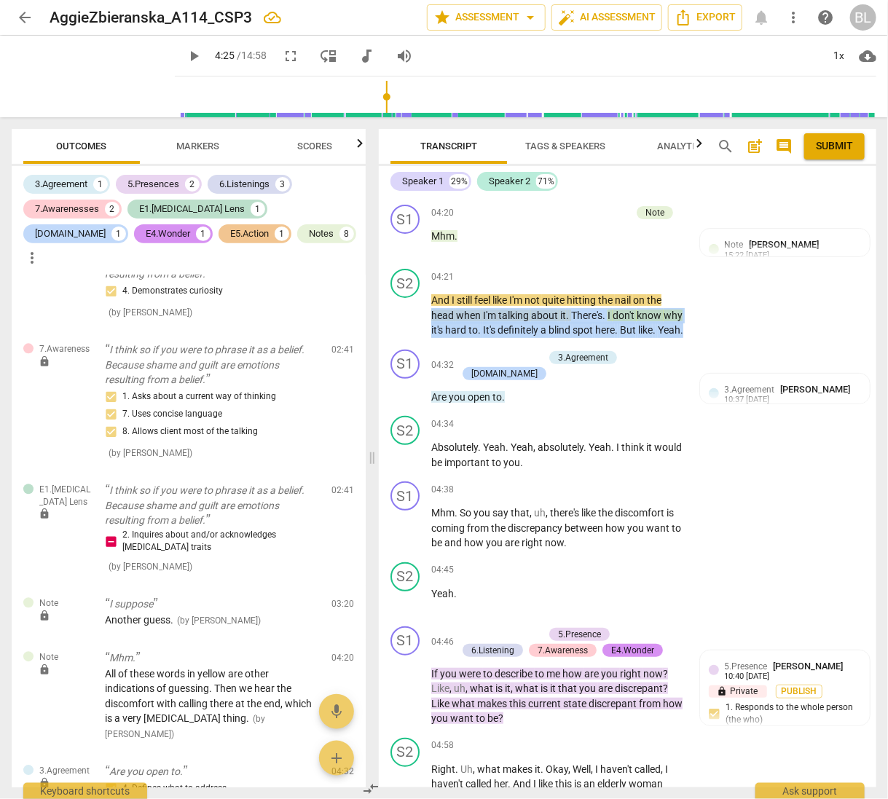
drag, startPoint x: 871, startPoint y: 409, endPoint x: 872, endPoint y: 420, distance: 10.2
click at [872, 420] on div "[PERSON_NAME] Summary: S1 play_arrow pause 00:00 + Add competency E5.Action key…" at bounding box center [628, 492] width 498 height 591
click at [407, 240] on span "play_arrow" at bounding box center [405, 243] width 17 height 17
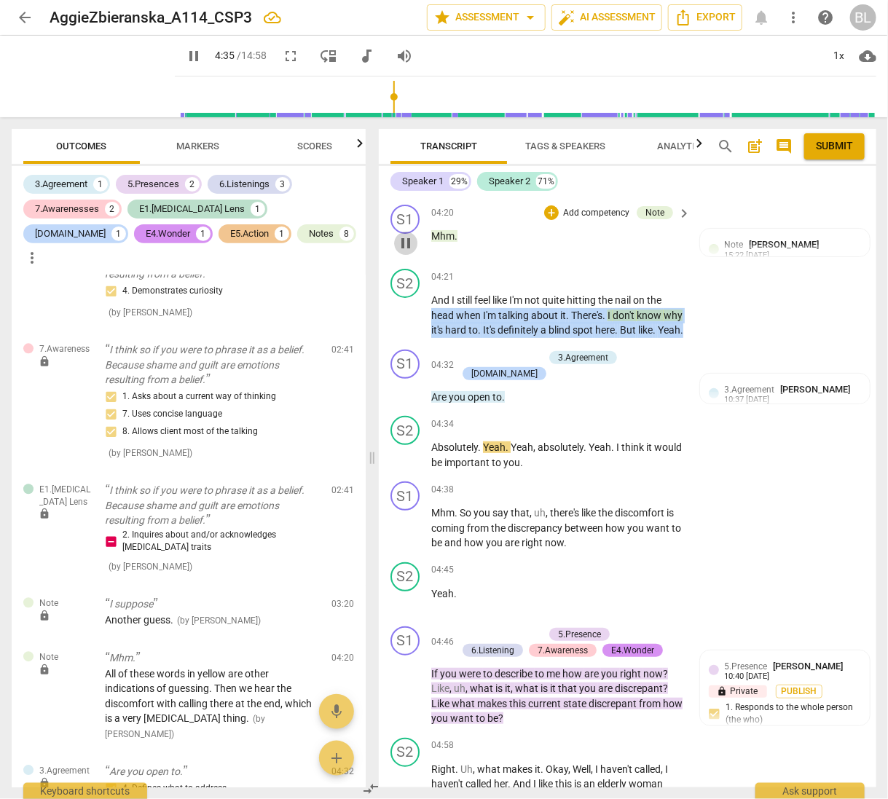
click at [406, 240] on span "pause" at bounding box center [405, 243] width 17 height 17
click at [462, 364] on div "+" at bounding box center [464, 357] width 15 height 15
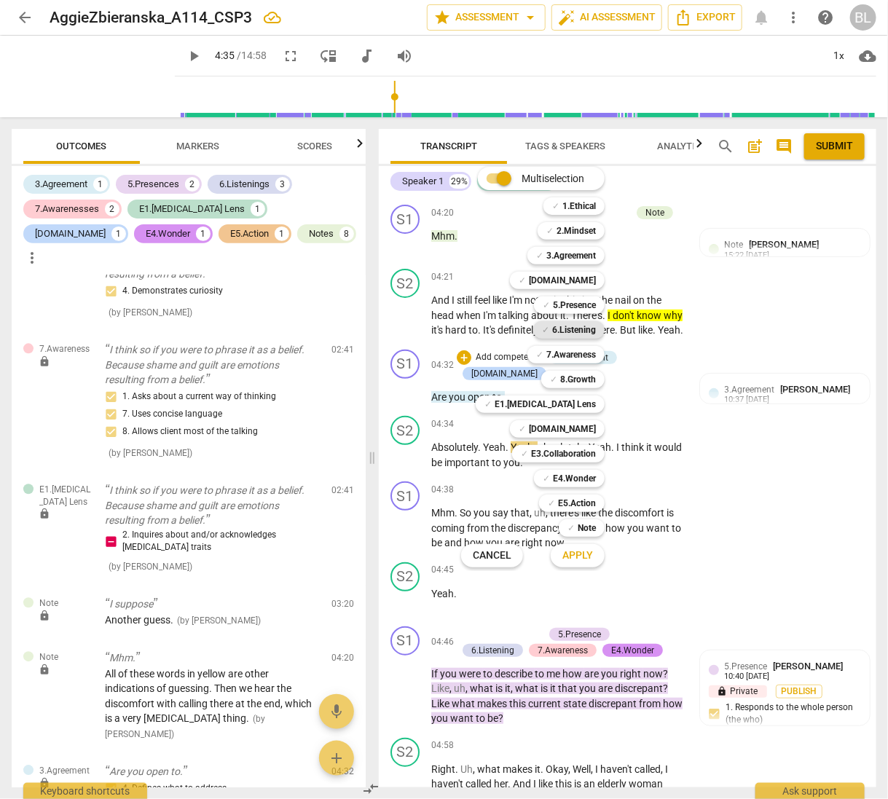
click at [573, 327] on b "6.Listening" at bounding box center [574, 329] width 44 height 17
click at [567, 553] on span "Apply" at bounding box center [577, 556] width 31 height 15
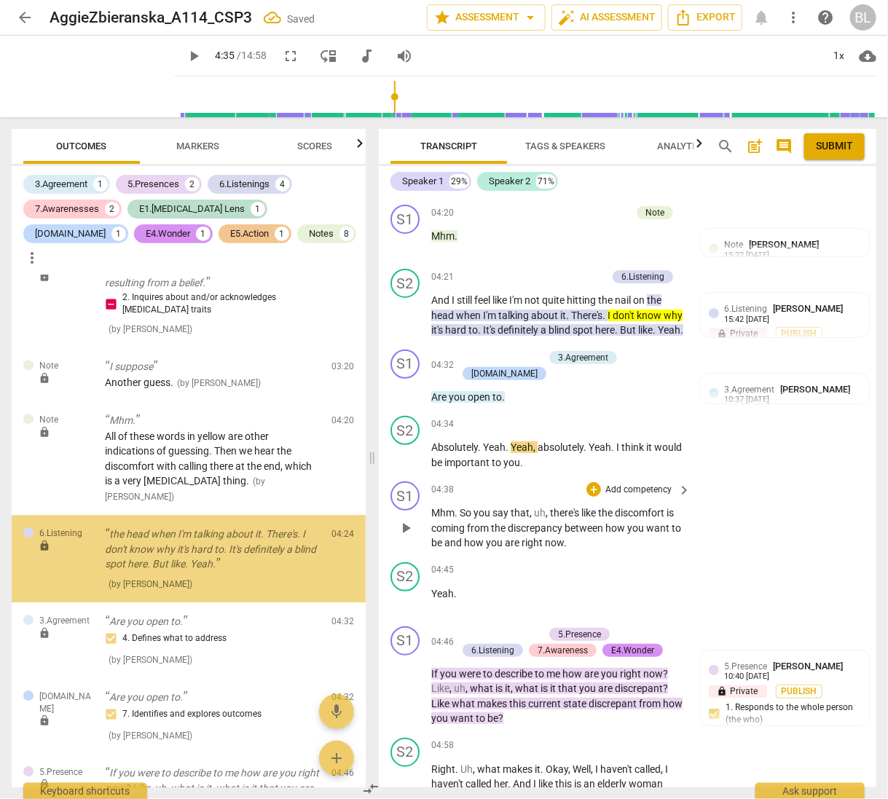
scroll to position [1429, 0]
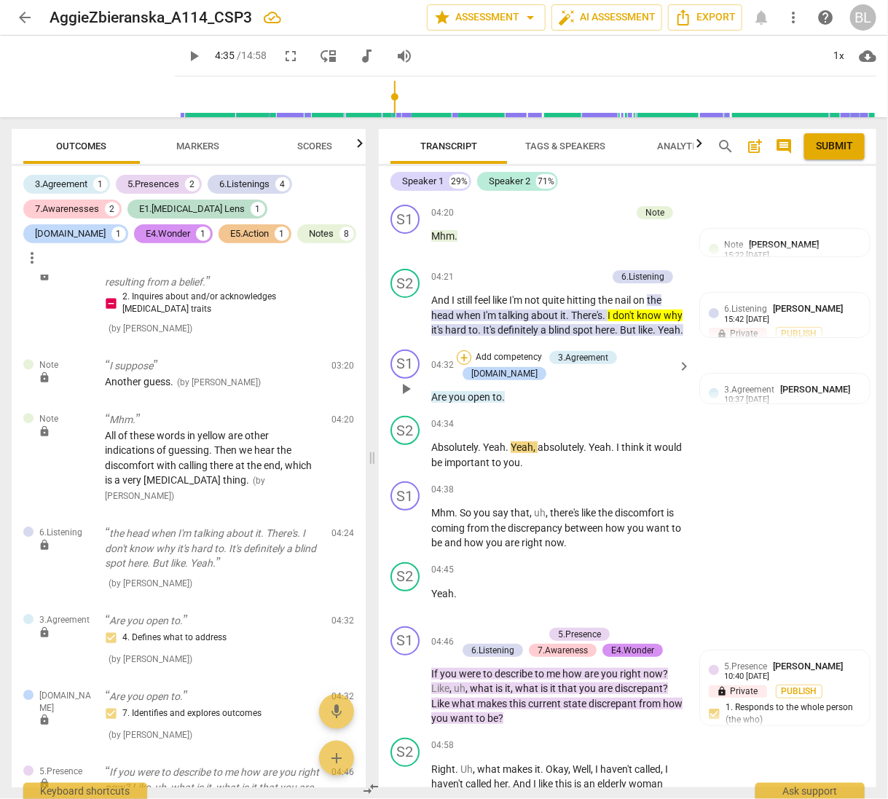
click at [462, 362] on div "+" at bounding box center [464, 357] width 15 height 15
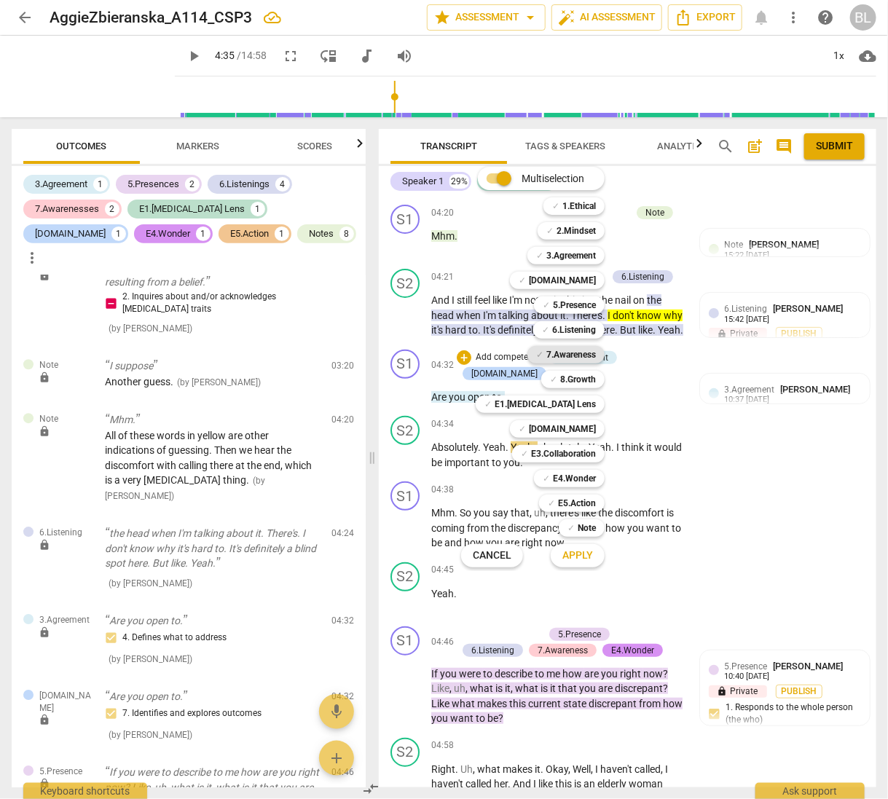
click at [567, 353] on b "7.Awareness" at bounding box center [571, 354] width 50 height 17
click at [575, 549] on span "Apply" at bounding box center [577, 556] width 31 height 15
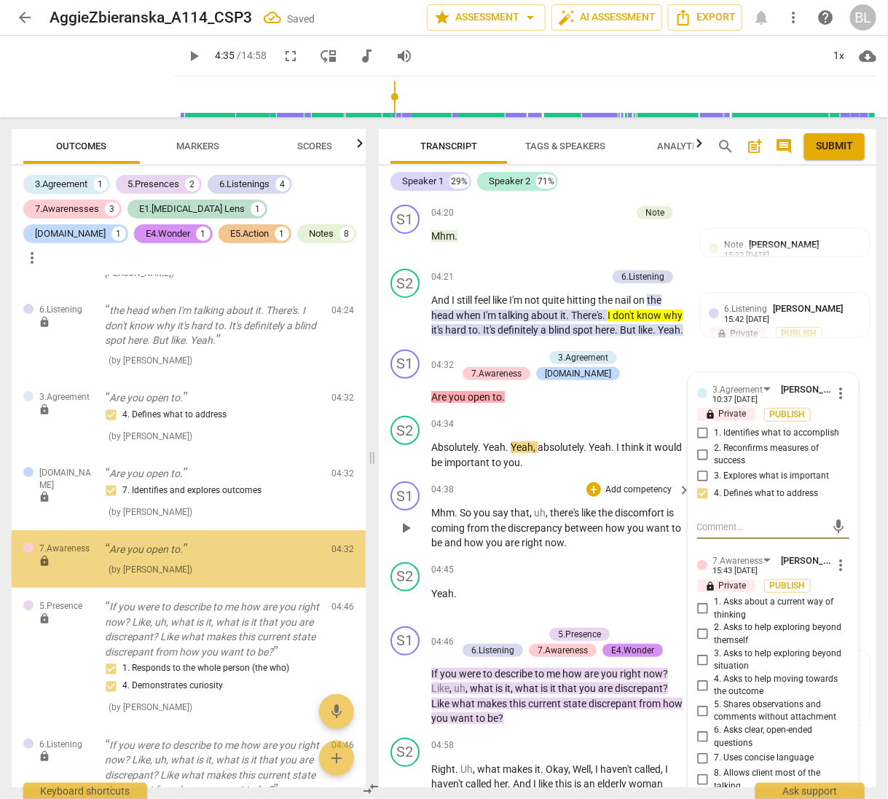
scroll to position [1653, 0]
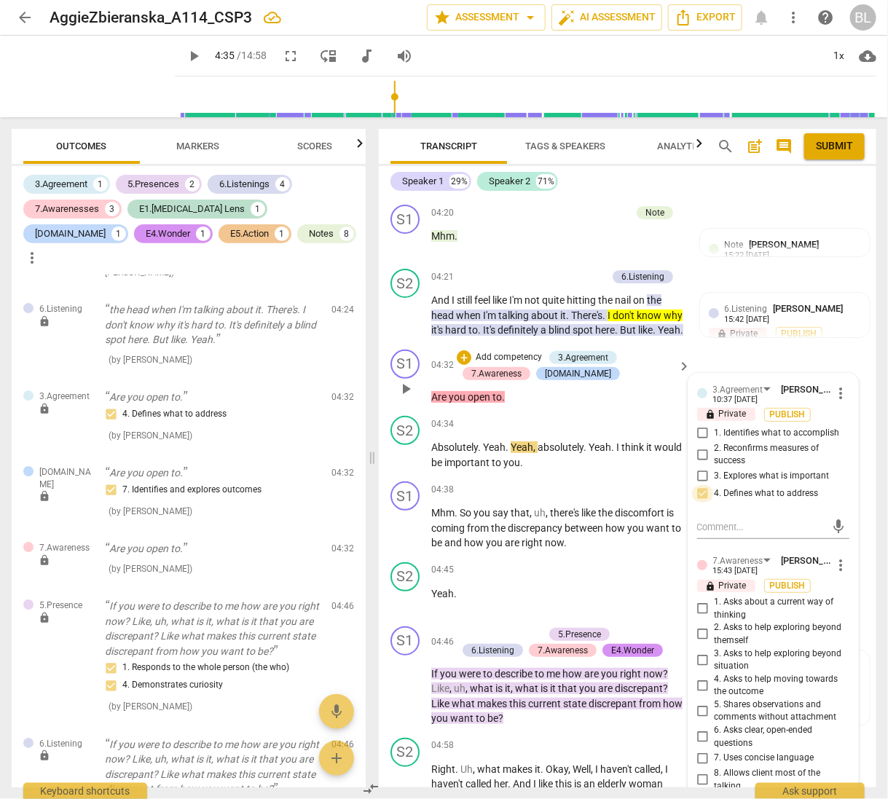
click at [696, 502] on input "4. Defines what to address" at bounding box center [702, 493] width 23 height 17
click at [696, 503] on input "4. Defines what to address" at bounding box center [702, 493] width 23 height 17
click at [703, 499] on input "4. Defines what to address" at bounding box center [702, 493] width 23 height 17
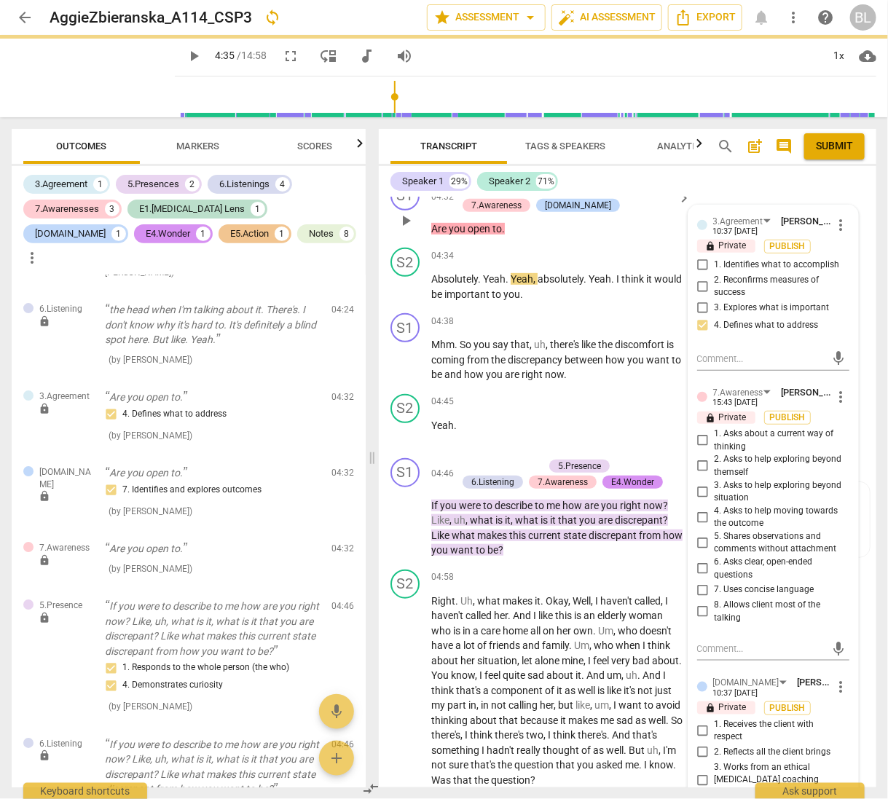
scroll to position [2209, 0]
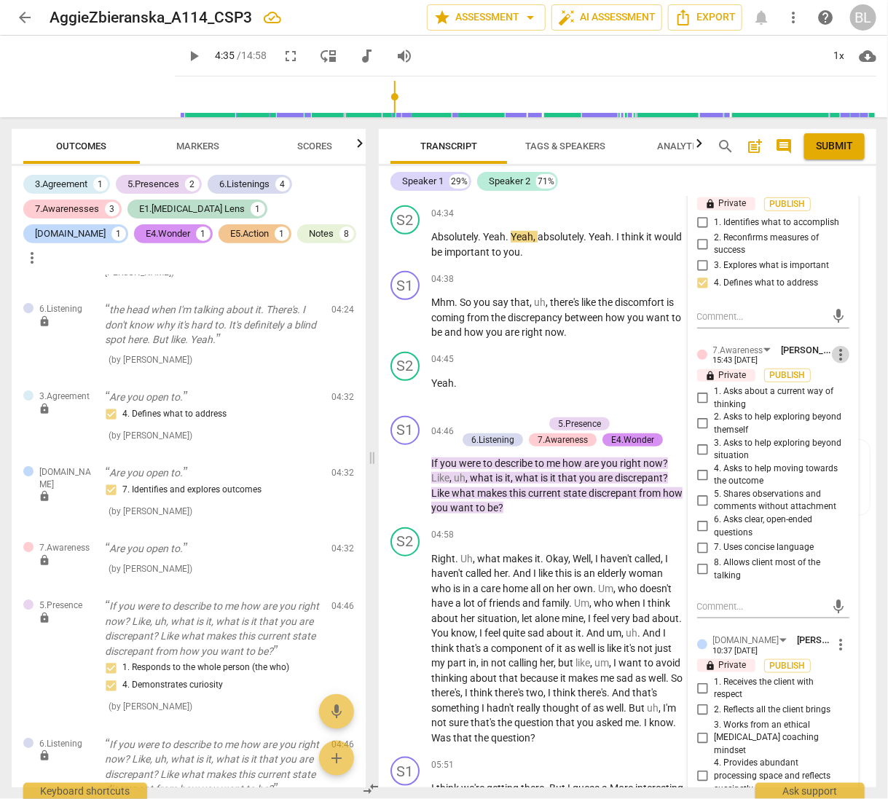
click at [833, 358] on span "more_vert" at bounding box center [840, 354] width 17 height 17
click at [838, 394] on li "Delete" at bounding box center [850, 391] width 50 height 28
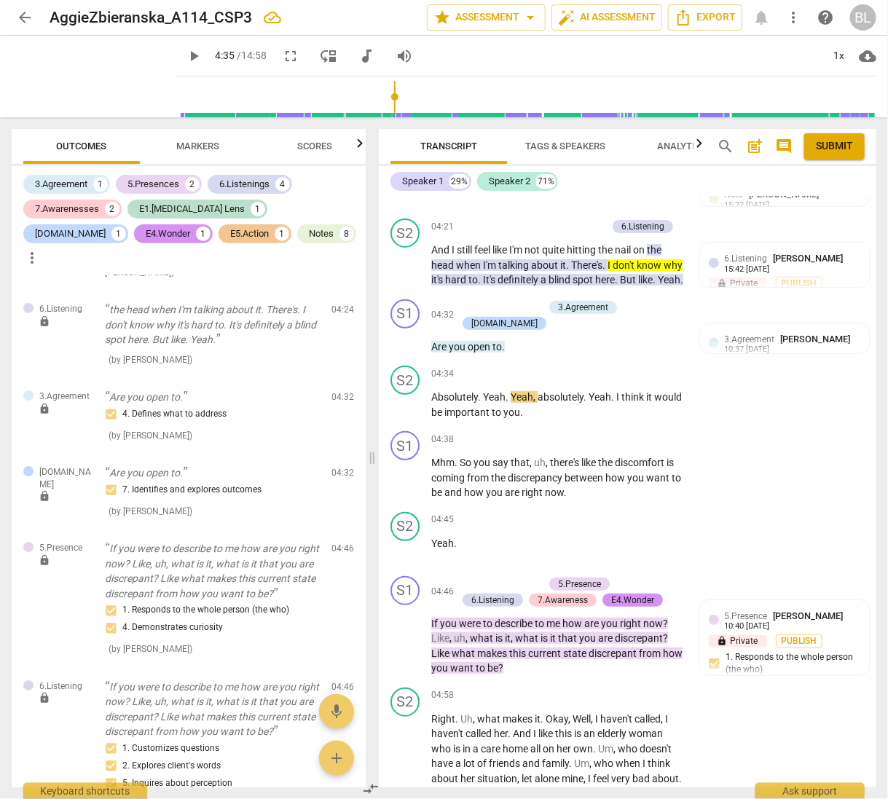
scroll to position [2006, 0]
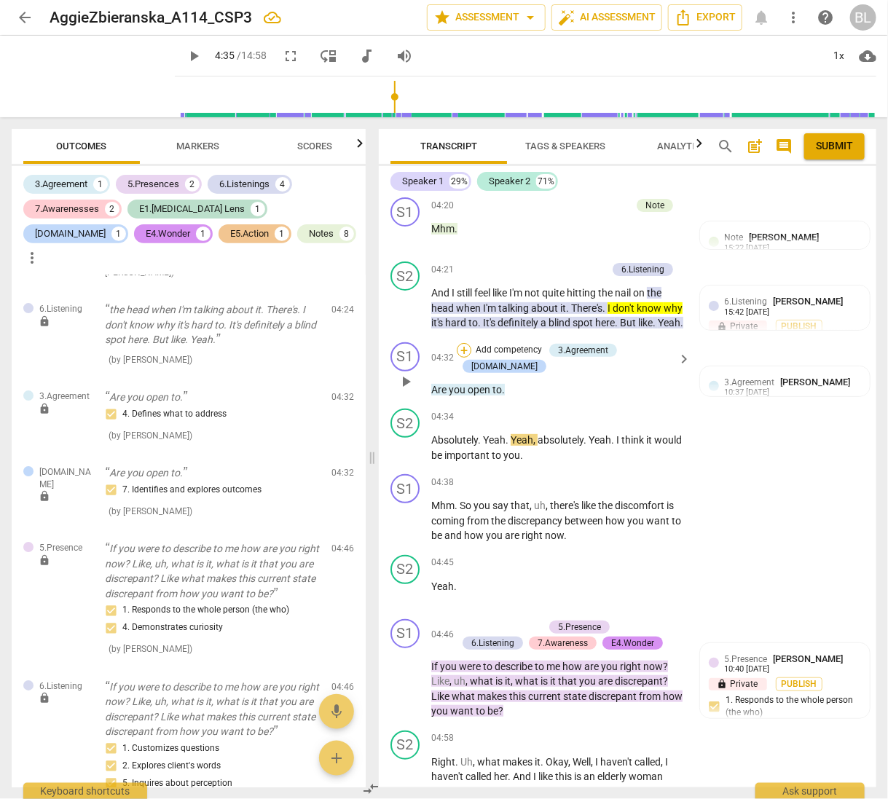
click at [463, 358] on div "+" at bounding box center [464, 350] width 15 height 15
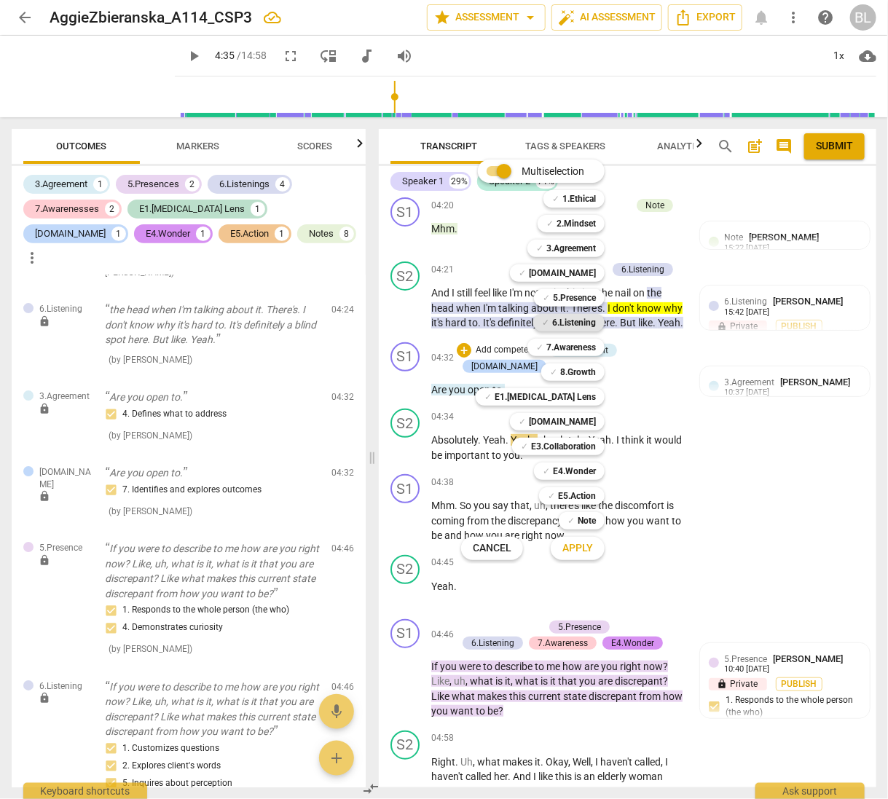
click at [574, 321] on b "6.Listening" at bounding box center [574, 322] width 44 height 17
click at [581, 546] on span "Apply" at bounding box center [577, 548] width 31 height 15
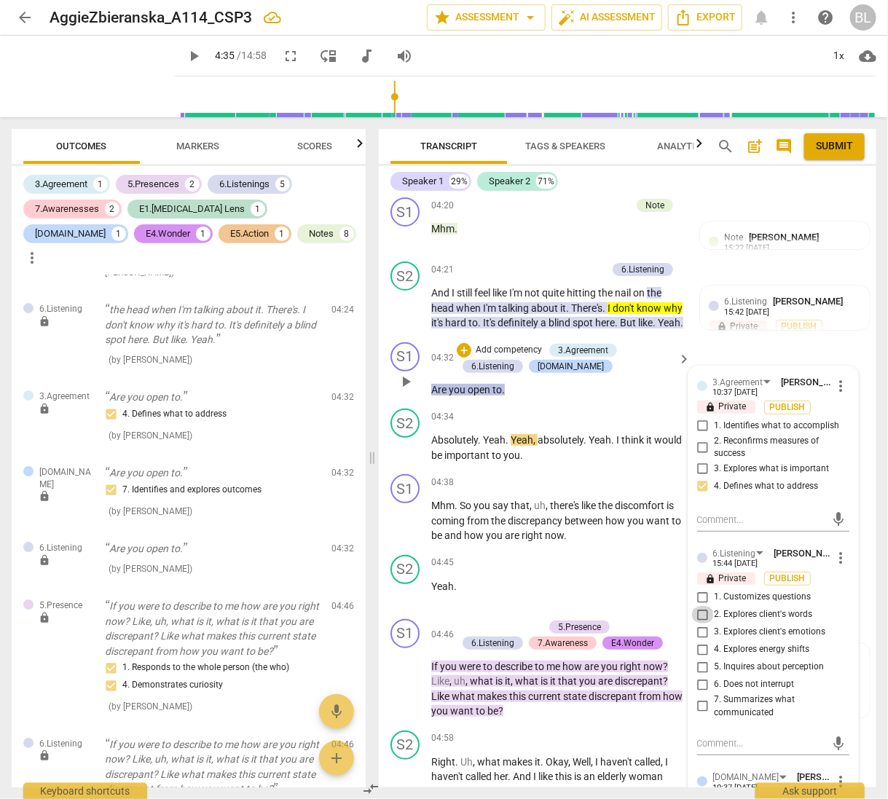
click at [701, 624] on input "2. Explores client's words" at bounding box center [702, 614] width 23 height 17
click at [701, 623] on input "2. Explores client's words" at bounding box center [702, 614] width 23 height 17
click at [700, 622] on input "2. Explores client's words" at bounding box center [702, 614] width 23 height 17
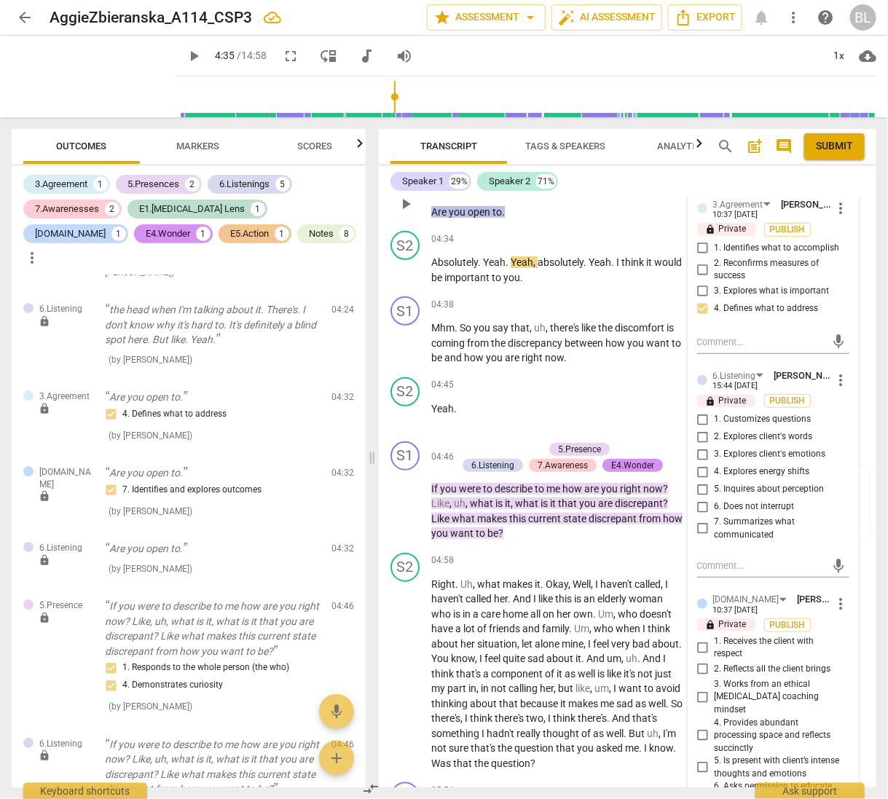
scroll to position [2217, 0]
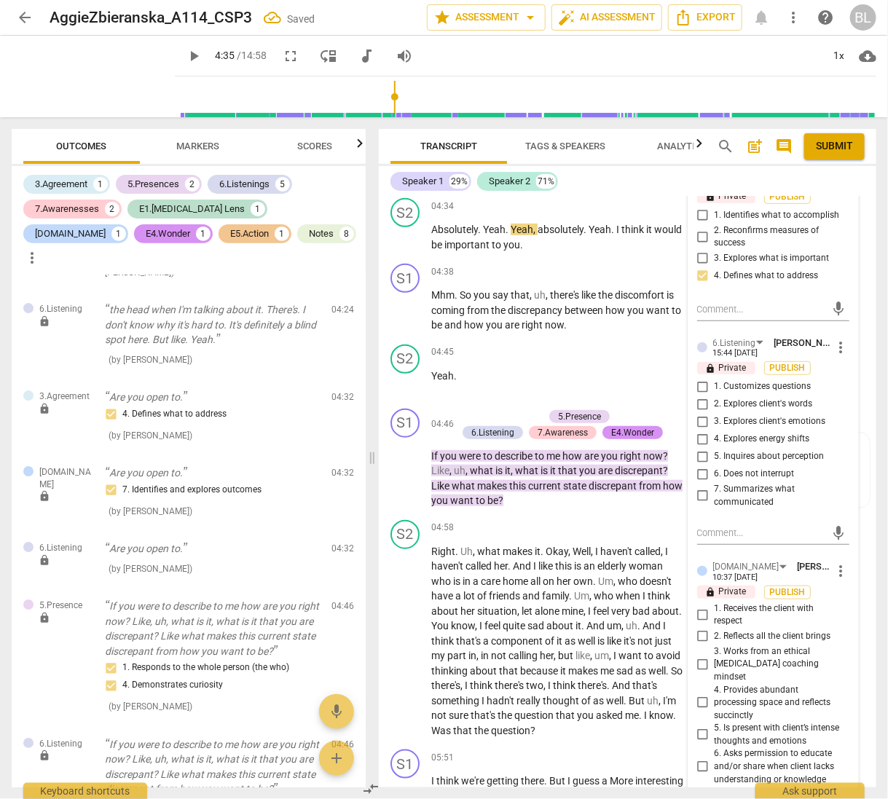
click at [695, 480] on input "6. Does not interrupt" at bounding box center [702, 473] width 23 height 17
click at [634, 587] on span "who" at bounding box center [629, 581] width 22 height 12
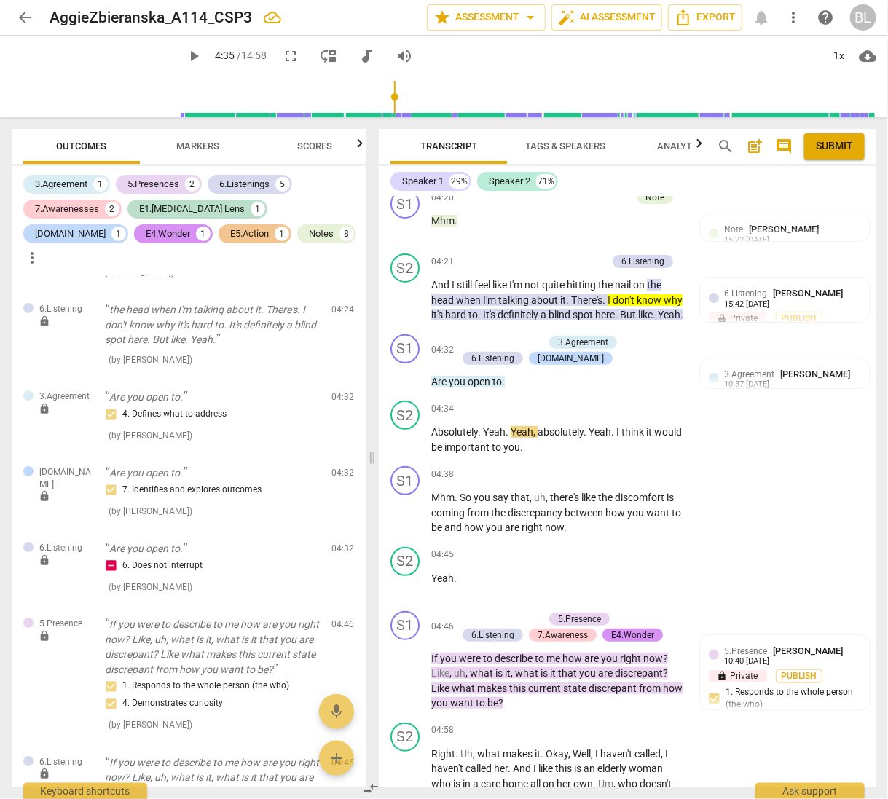
scroll to position [2053, 0]
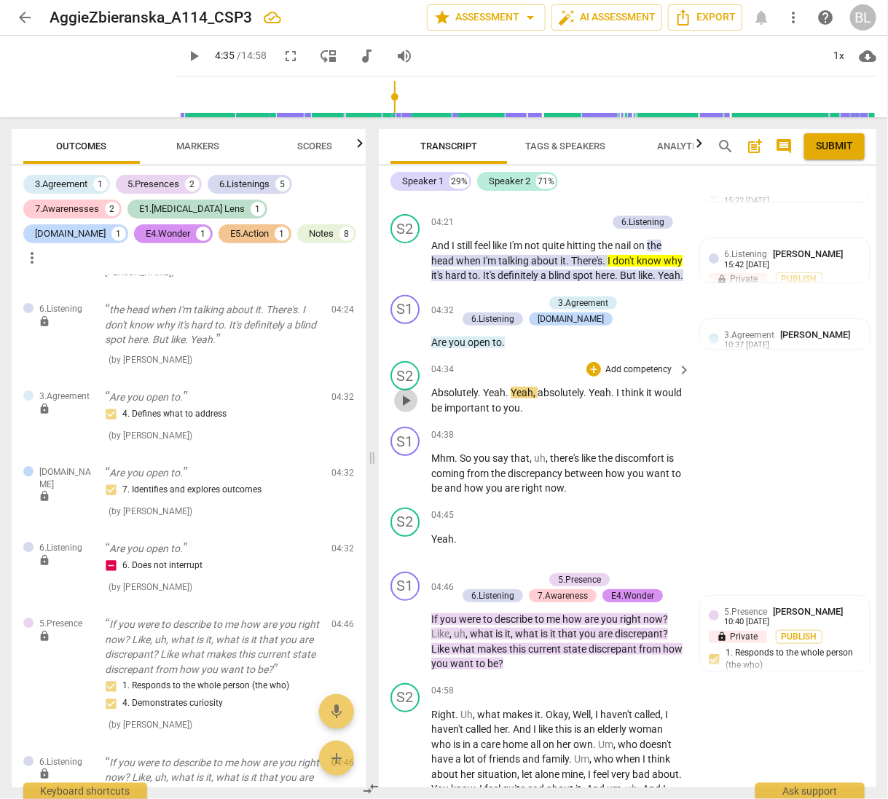
click at [402, 409] on span "play_arrow" at bounding box center [405, 400] width 17 height 17
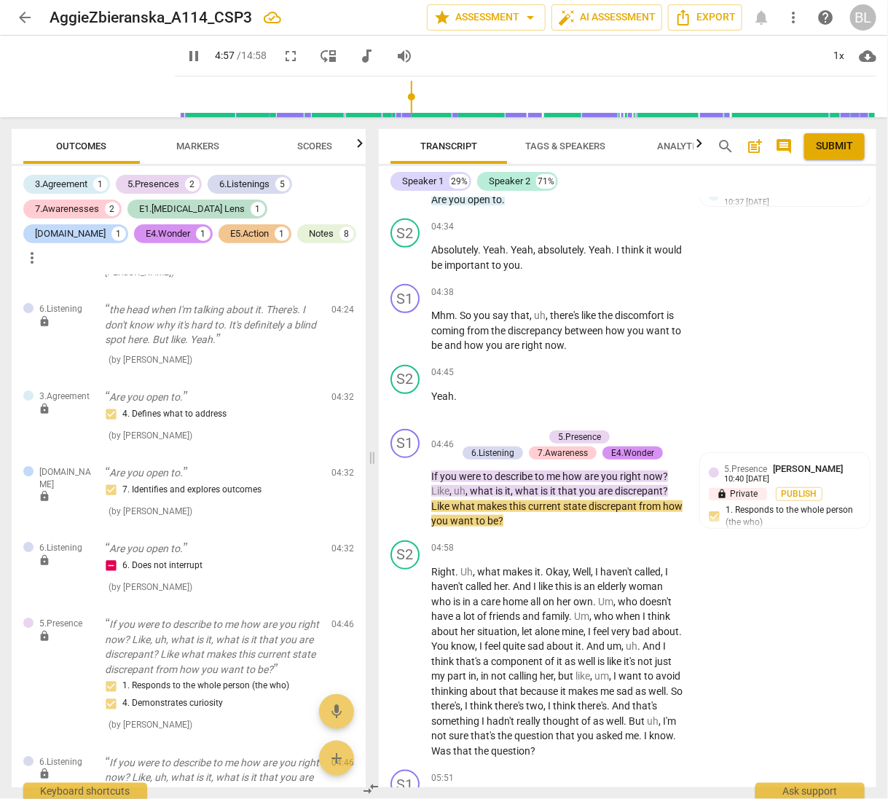
scroll to position [2218, 0]
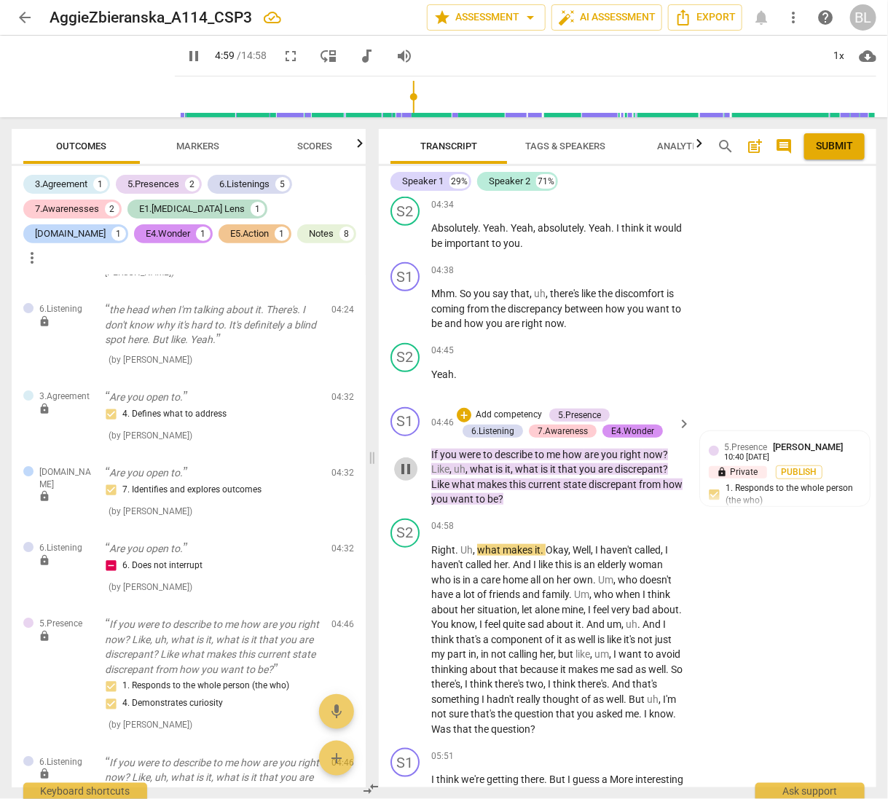
click at [401, 478] on span "pause" at bounding box center [405, 468] width 17 height 17
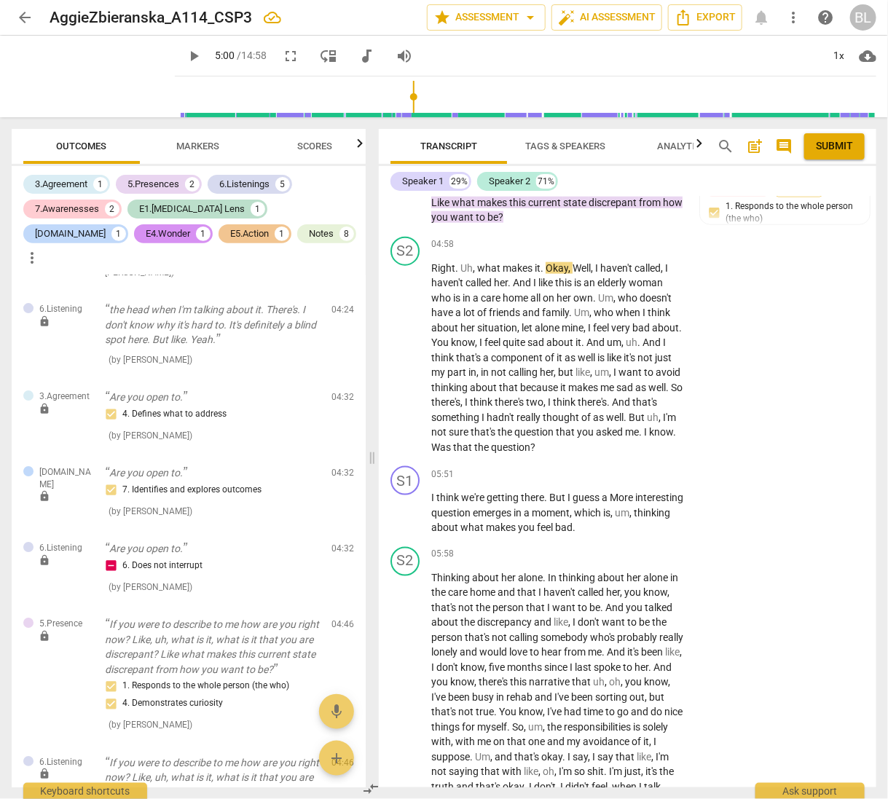
scroll to position [2504, 0]
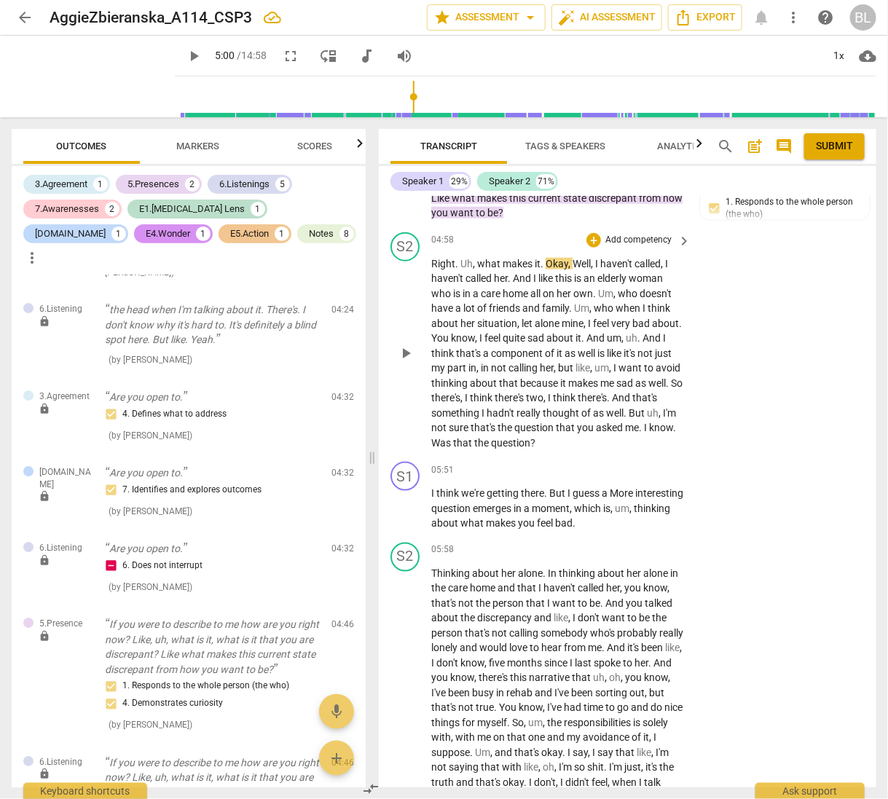
click at [408, 361] on span "play_arrow" at bounding box center [405, 353] width 17 height 17
click at [409, 517] on span "pause" at bounding box center [405, 508] width 17 height 17
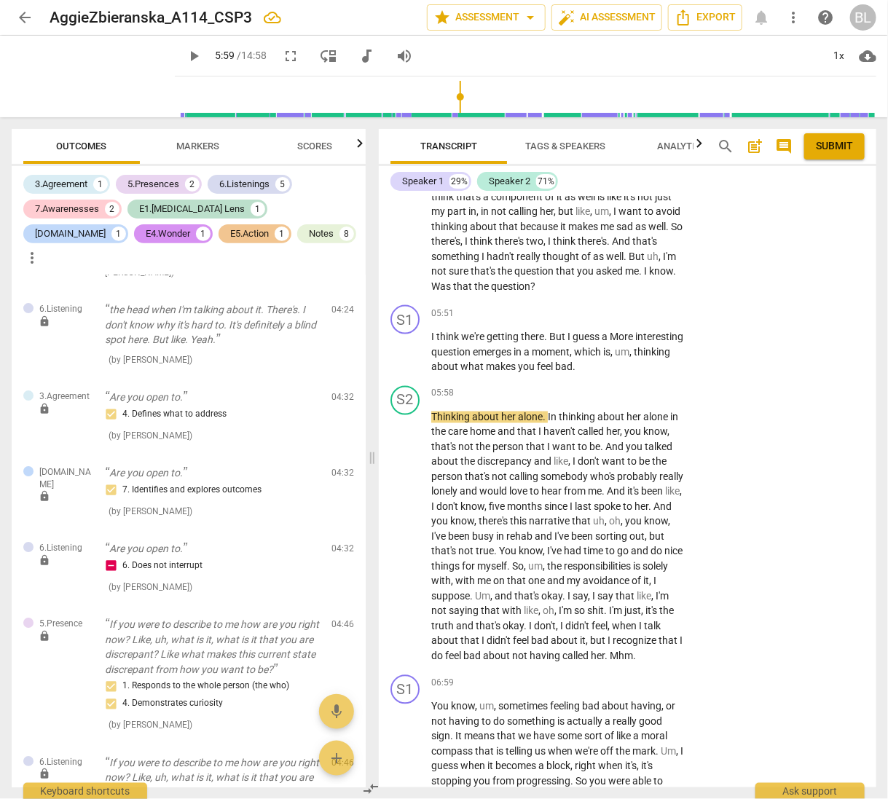
scroll to position [2670, 0]
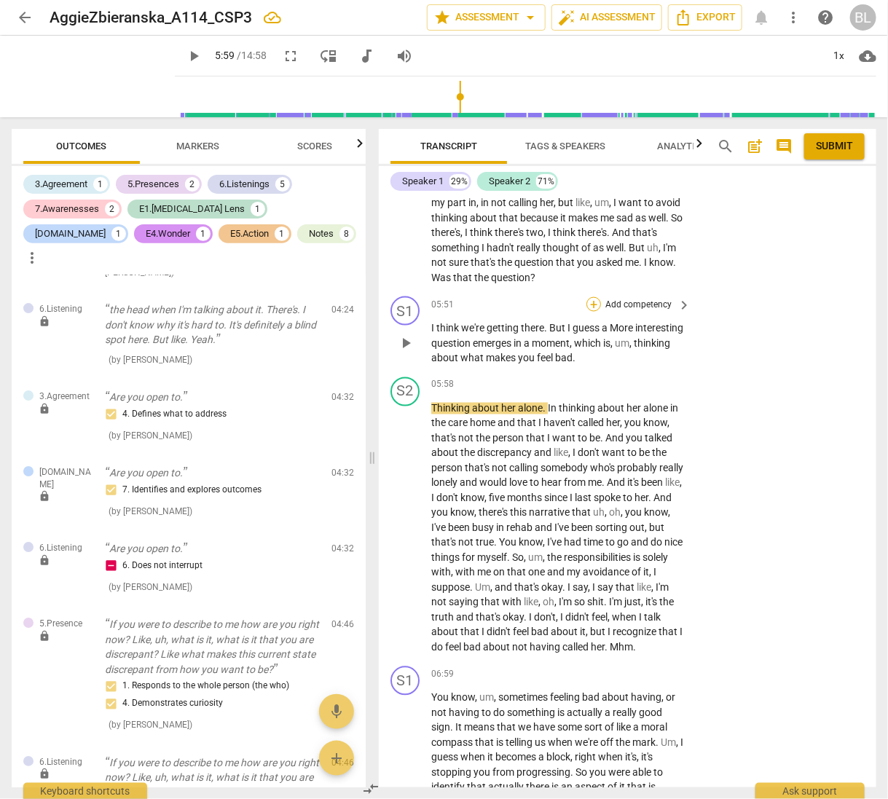
click at [592, 310] on div "+" at bounding box center [593, 304] width 15 height 15
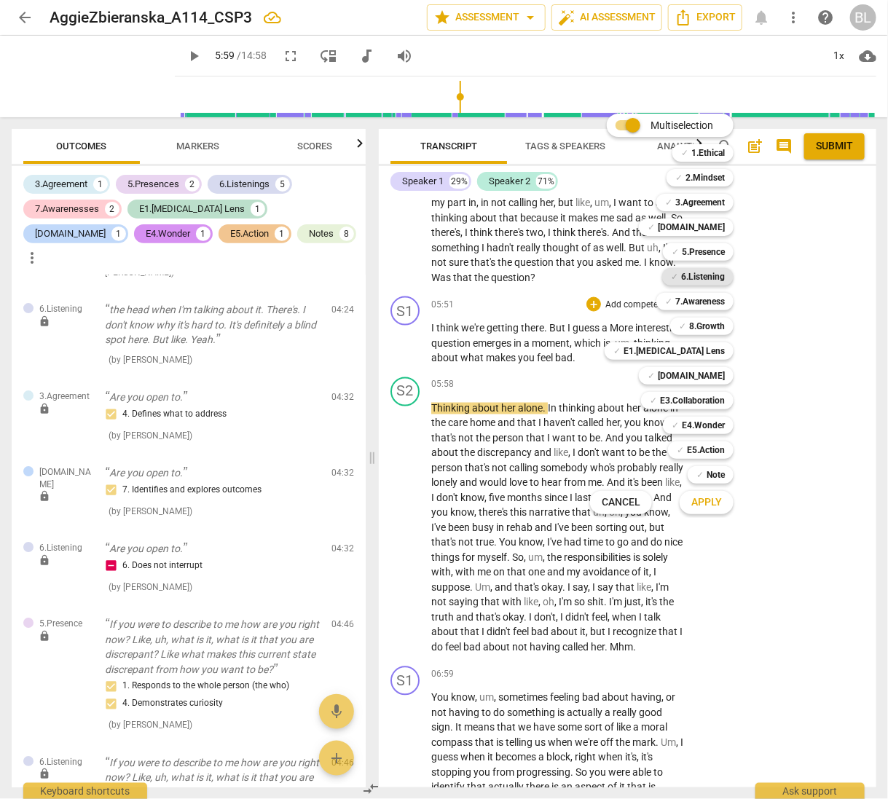
click at [717, 272] on b "6.Listening" at bounding box center [703, 276] width 44 height 17
click at [714, 248] on b "5.Presence" at bounding box center [703, 251] width 43 height 17
click at [712, 497] on span "Apply" at bounding box center [706, 502] width 31 height 15
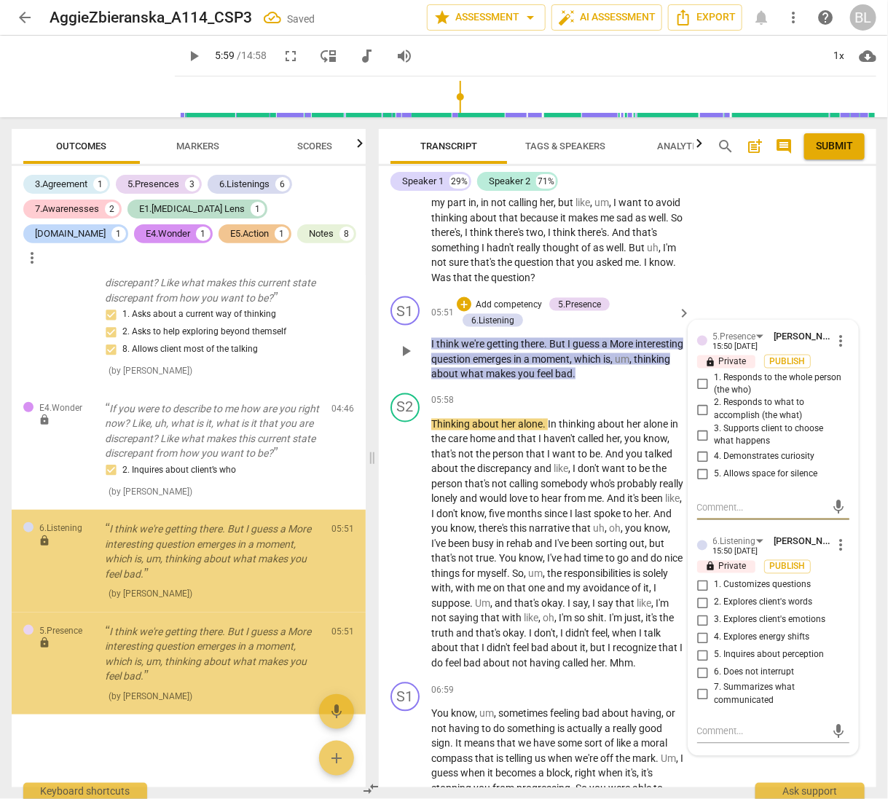
scroll to position [2339, 0]
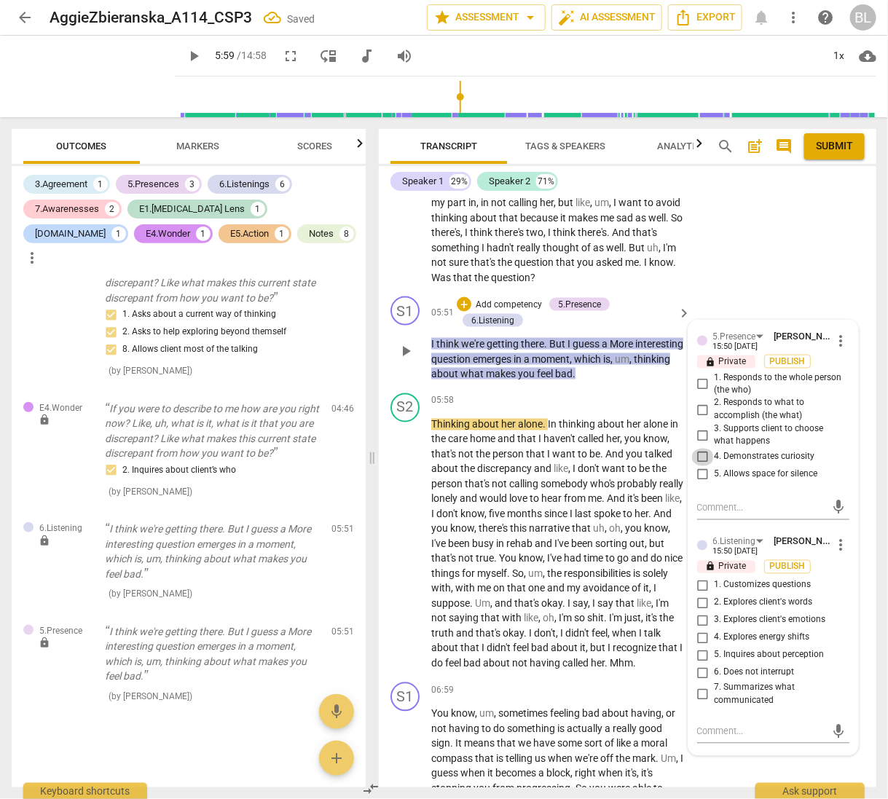
click at [698, 460] on input "4. Demonstrates curiosity" at bounding box center [702, 457] width 23 height 17
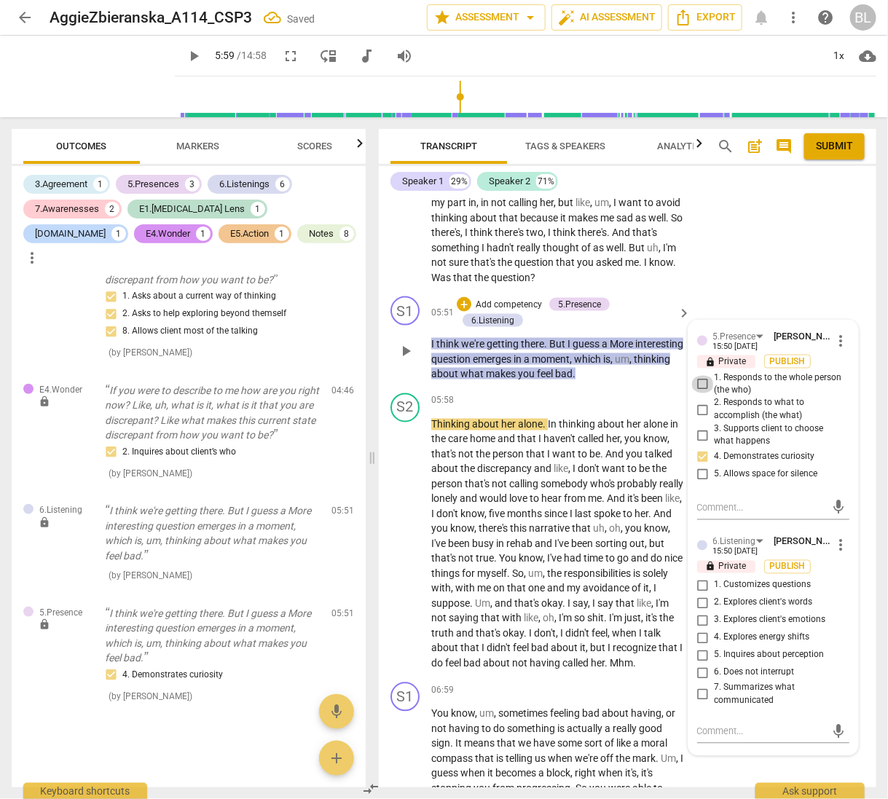
click at [701, 393] on input "1. Responds to the whole person (the who)" at bounding box center [702, 384] width 23 height 17
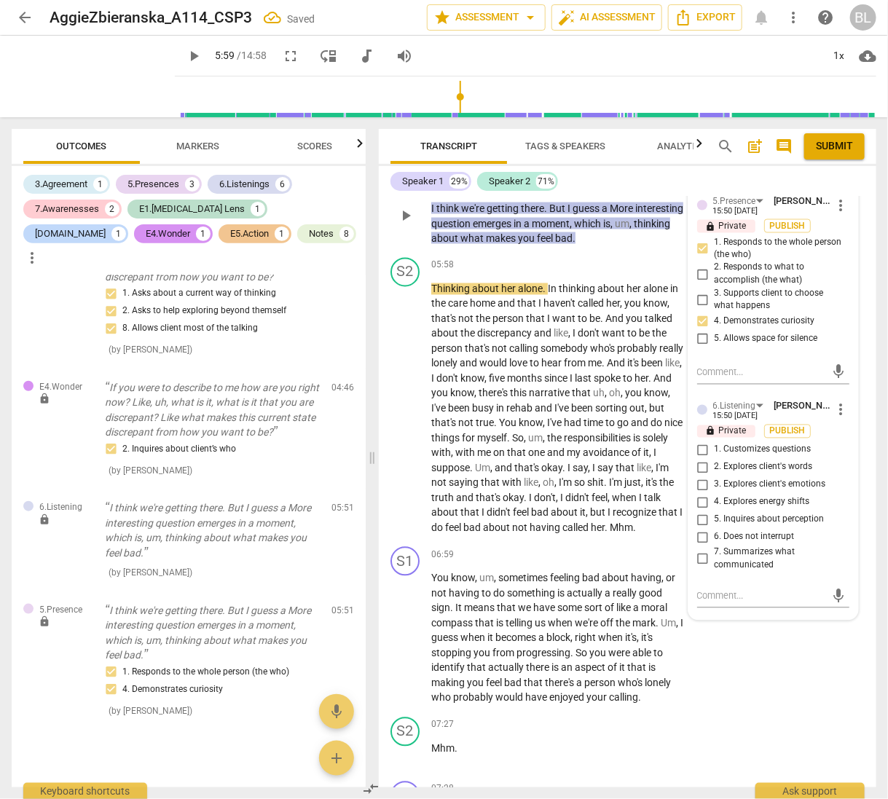
scroll to position [2838, 0]
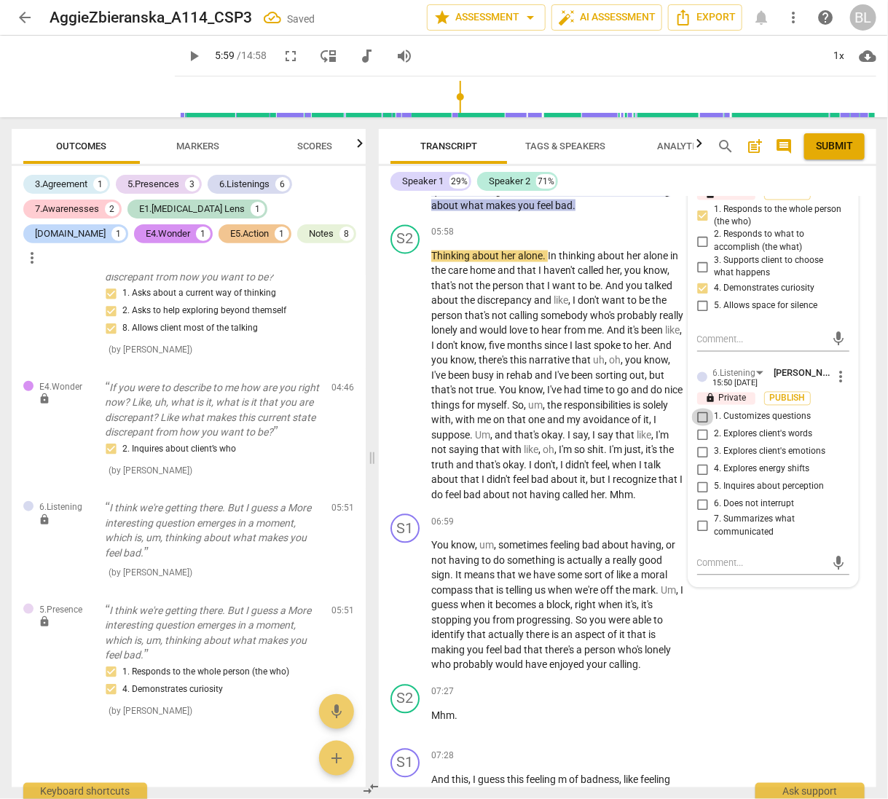
click at [699, 420] on input "1. Customizes questions" at bounding box center [702, 417] width 23 height 17
click at [699, 442] on input "2. Explores client's words" at bounding box center [702, 434] width 23 height 17
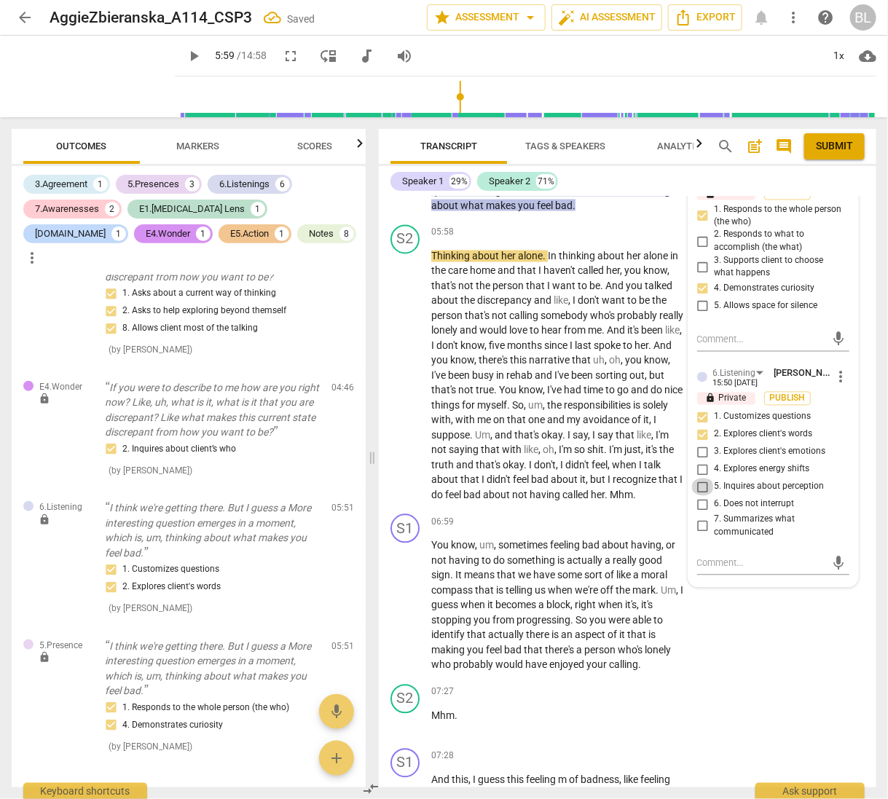
click at [696, 494] on input "5. Inquires about perception" at bounding box center [702, 487] width 23 height 17
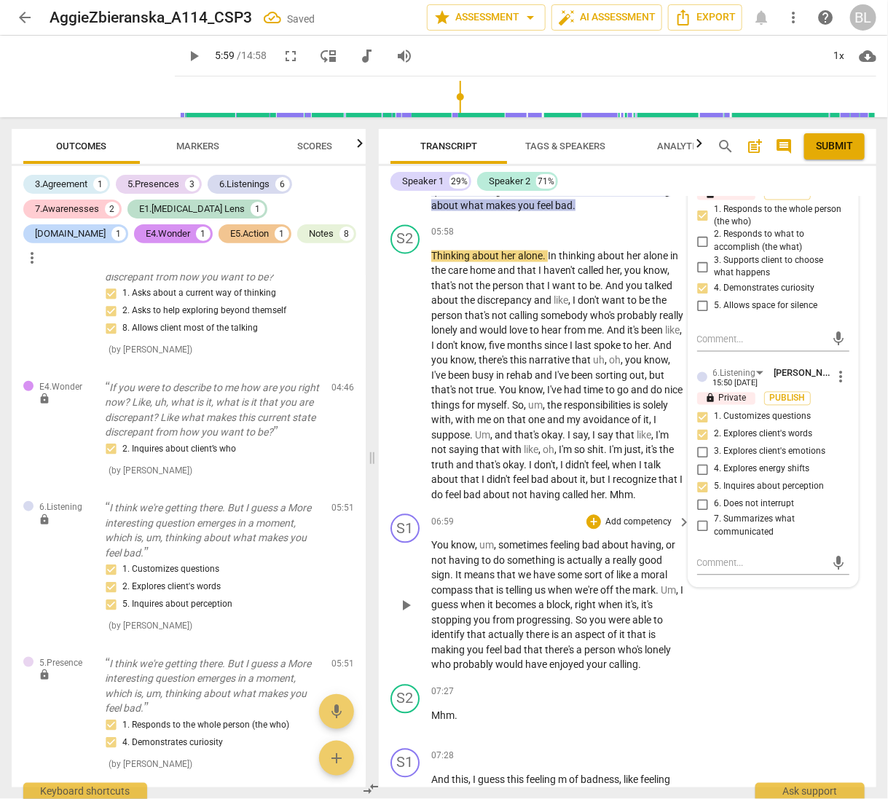
click at [621, 567] on span "really" at bounding box center [626, 561] width 26 height 12
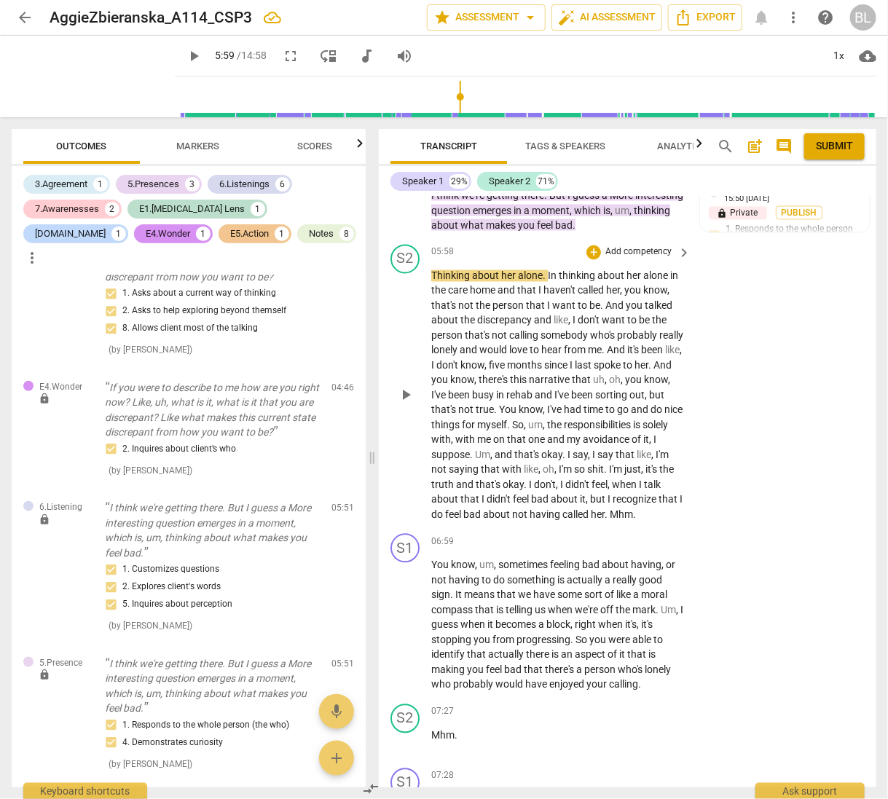
scroll to position [2813, 0]
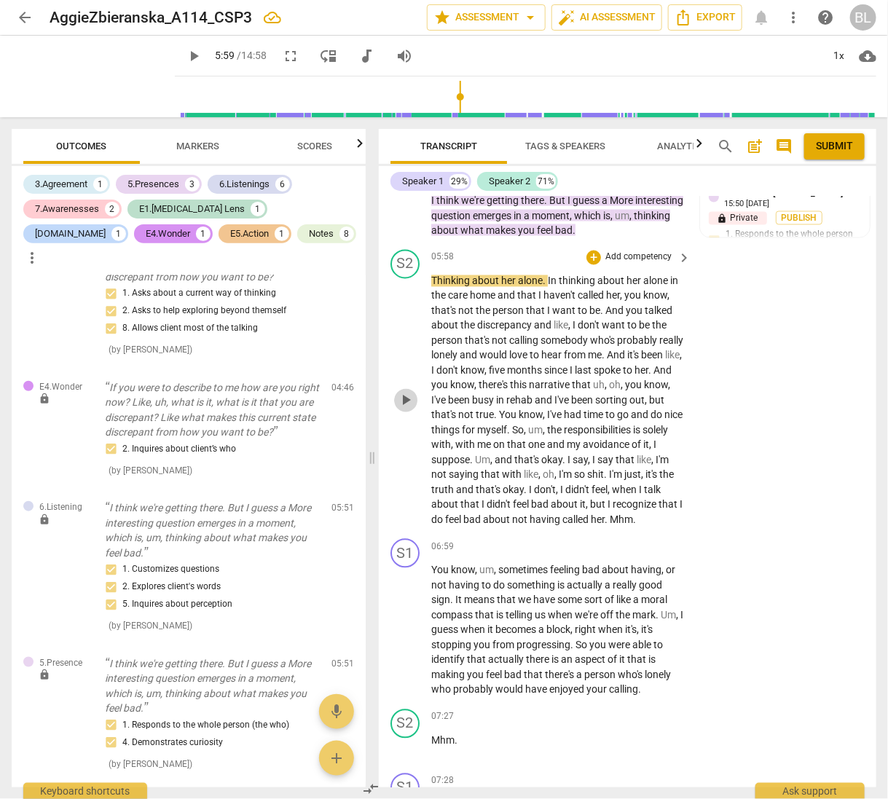
click at [405, 409] on span "play_arrow" at bounding box center [405, 400] width 17 height 17
click at [403, 406] on span "pause" at bounding box center [405, 400] width 17 height 17
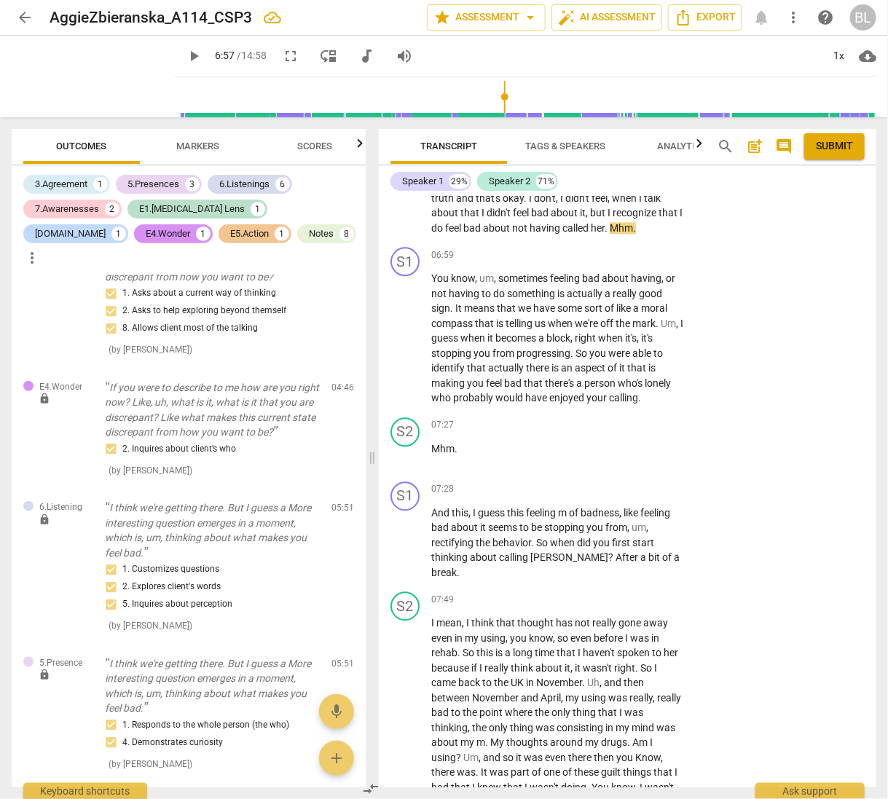
scroll to position [3100, 0]
